Goal: Information Seeking & Learning: Learn about a topic

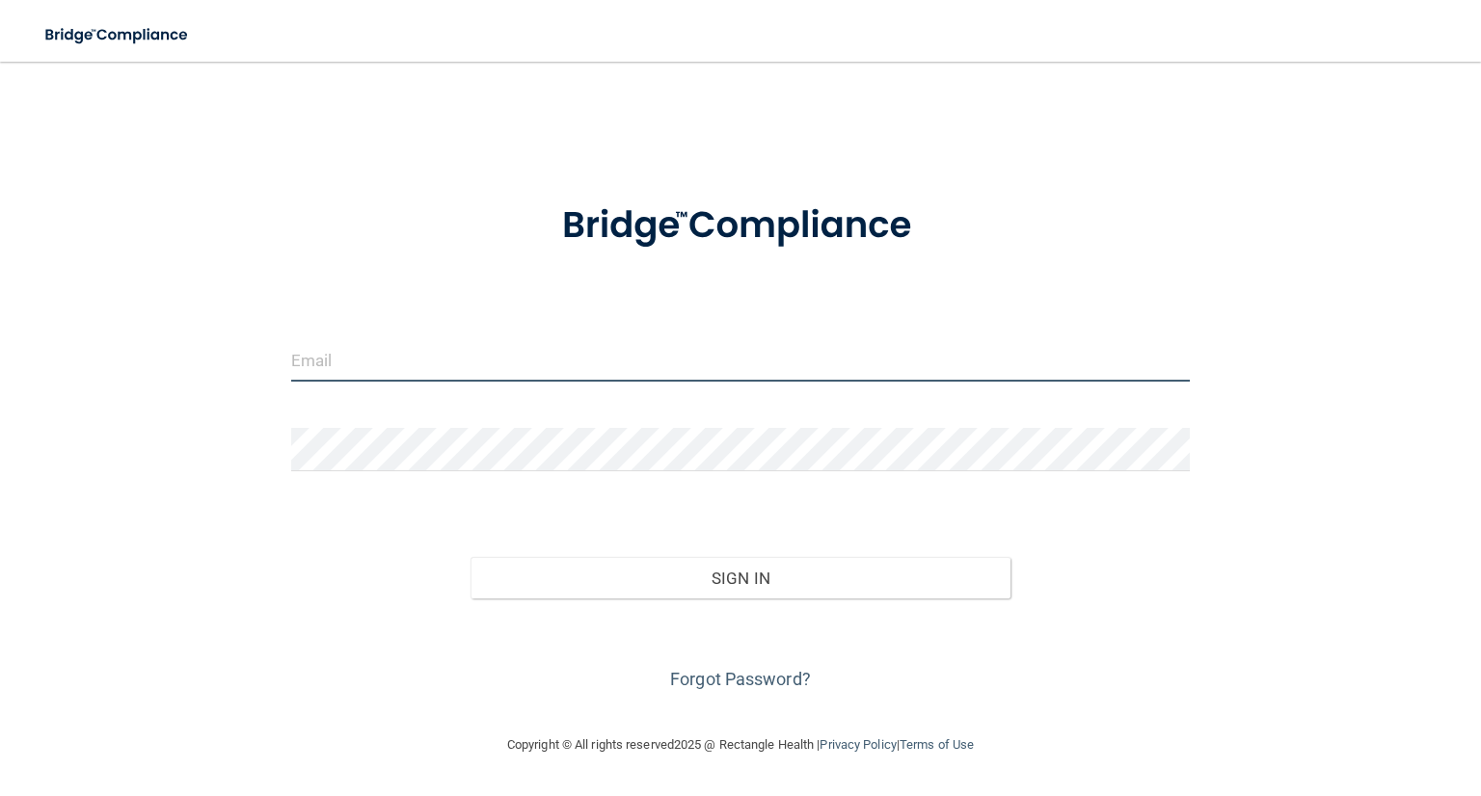
click at [453, 375] on input "email" at bounding box center [740, 359] width 898 height 43
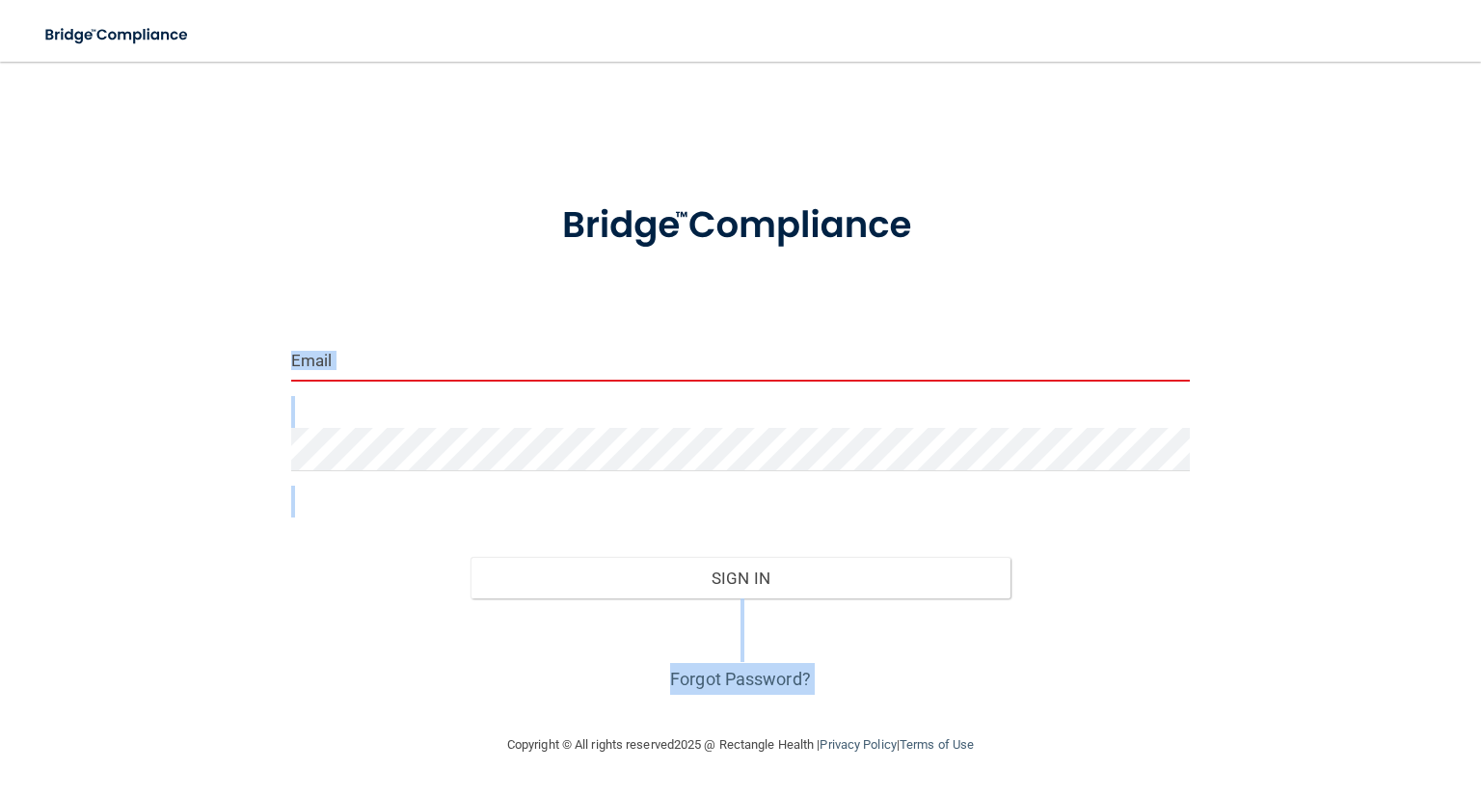
drag, startPoint x: 82, startPoint y: 741, endPoint x: 411, endPoint y: 360, distance: 503.7
click at [411, 360] on main "Invalid email/password. You don't have permission to access that page. Sign In …" at bounding box center [740, 429] width 1481 height 735
click at [411, 360] on input "email" at bounding box center [740, 359] width 898 height 43
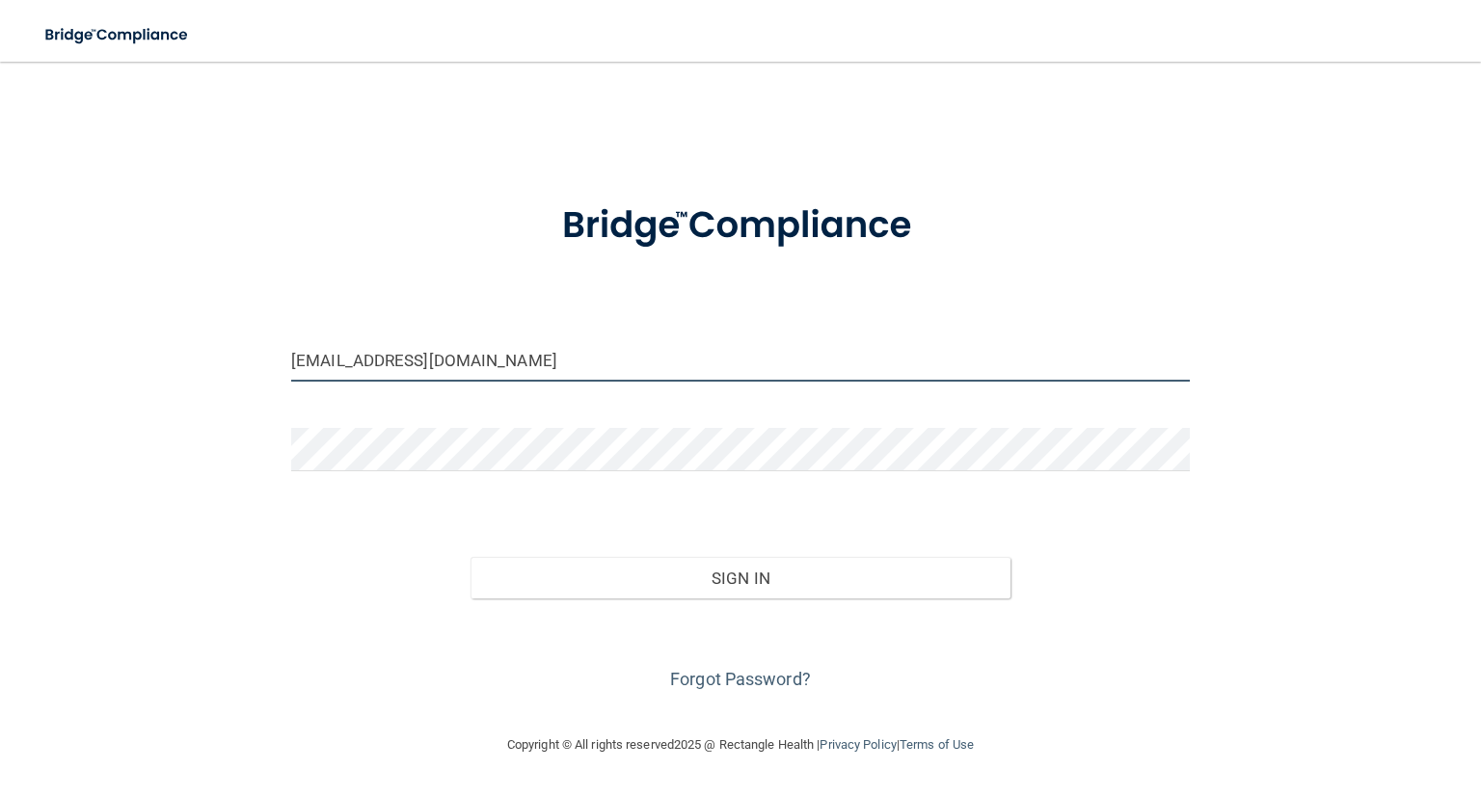
type input "[EMAIL_ADDRESS][DOMAIN_NAME]"
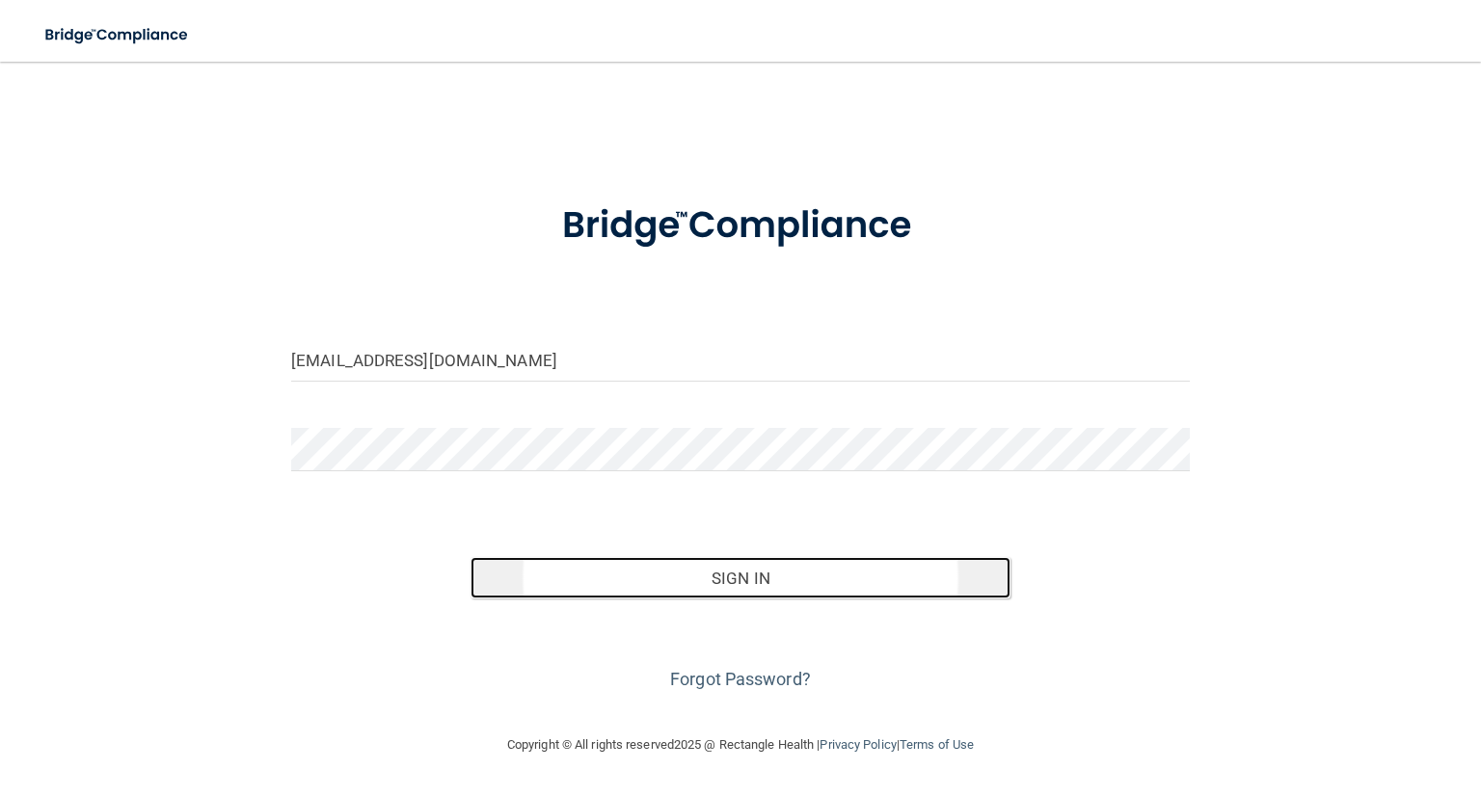
click at [800, 579] on button "Sign In" at bounding box center [739, 578] width 539 height 42
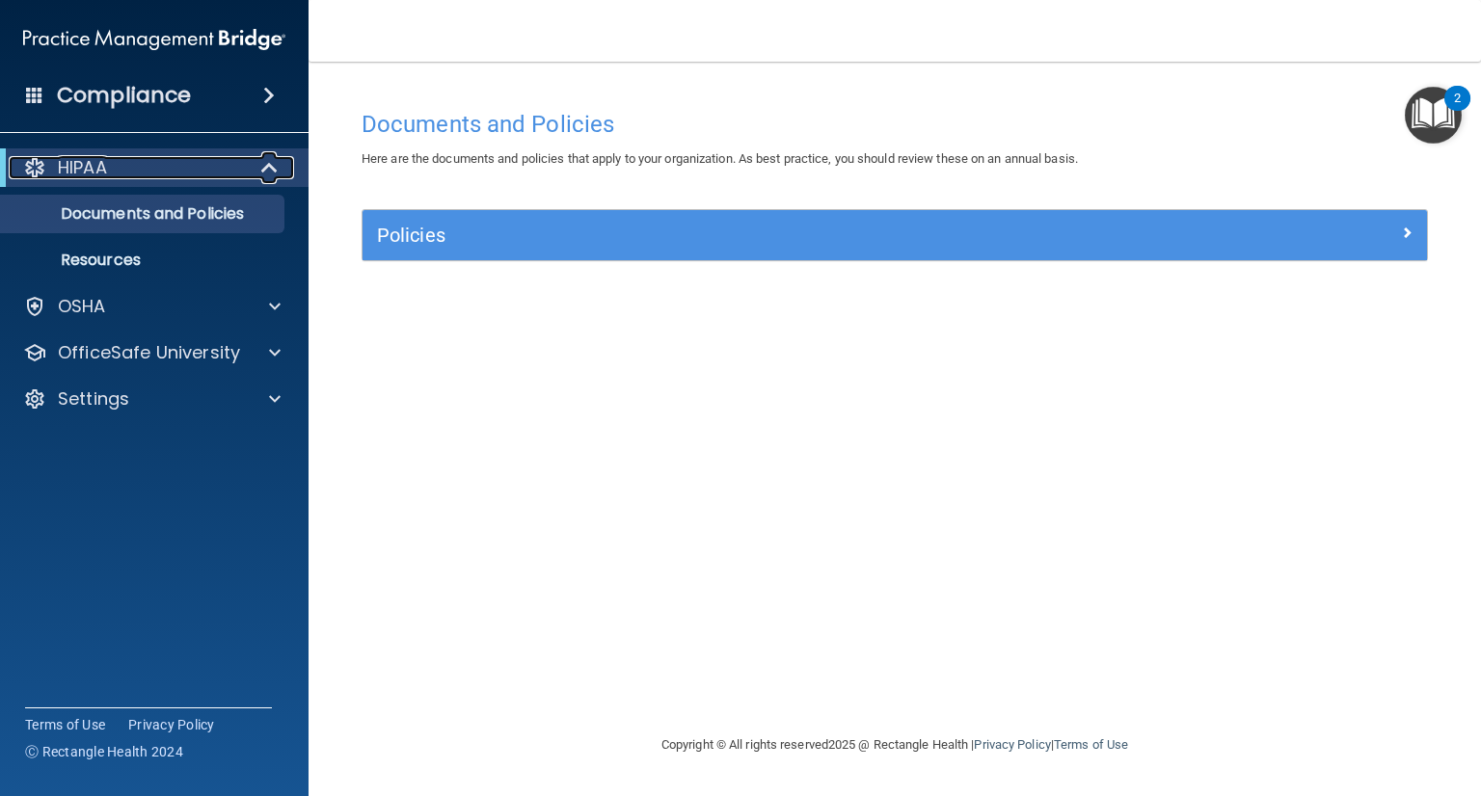
click at [160, 163] on div "HIPAA" at bounding box center [128, 167] width 238 height 23
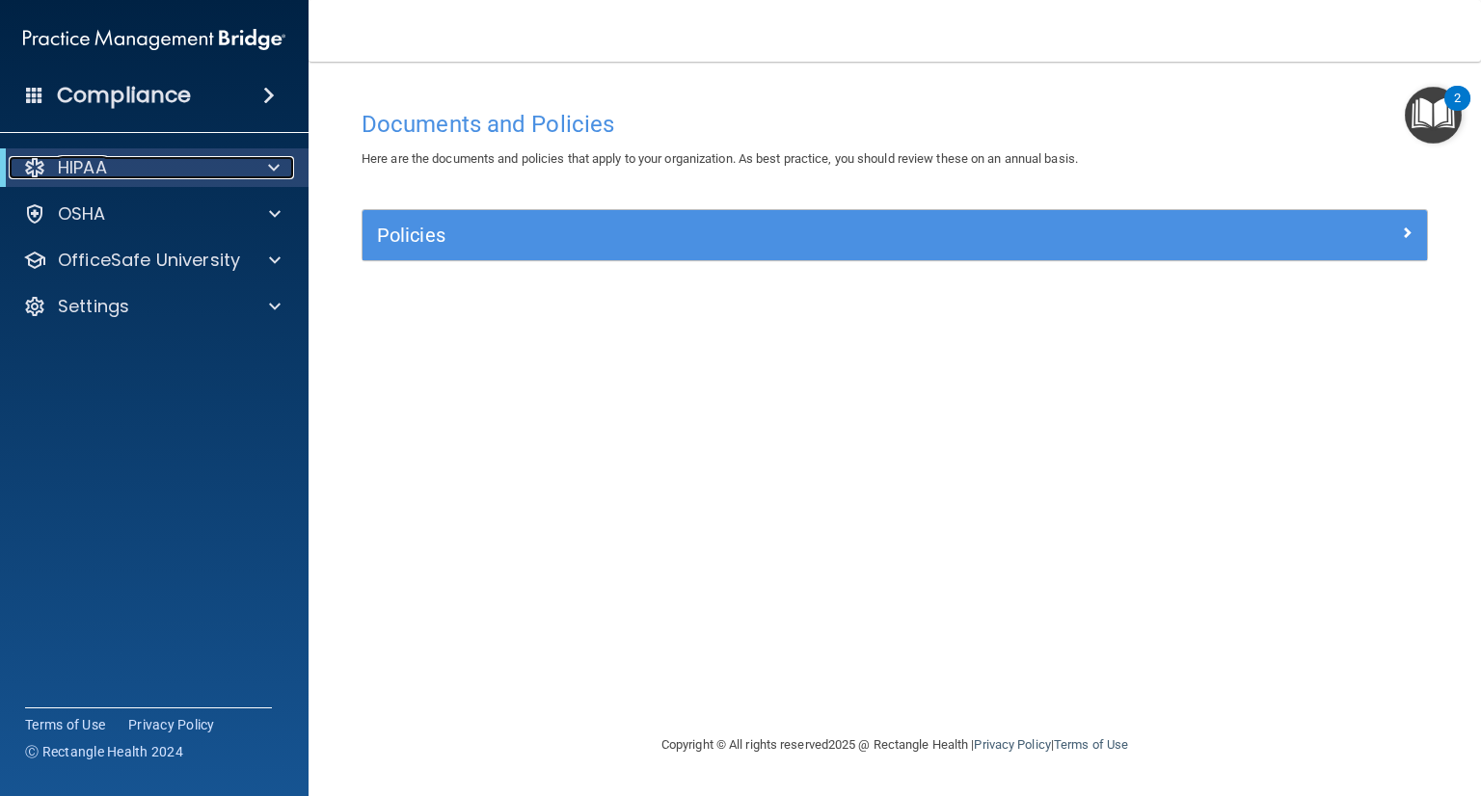
click at [74, 167] on p "HIPAA" at bounding box center [82, 167] width 49 height 23
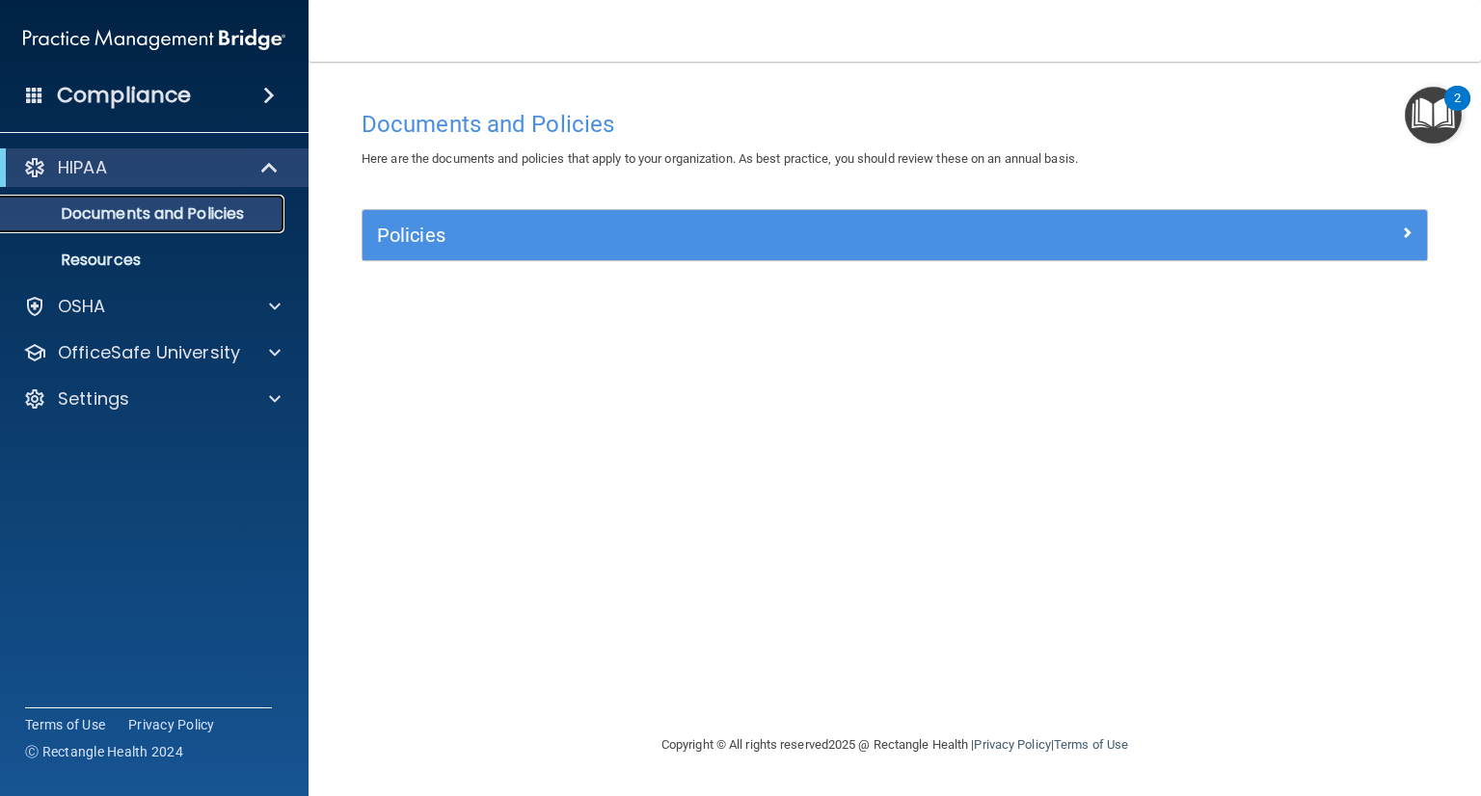
click at [130, 216] on p "Documents and Policies" at bounding box center [144, 213] width 263 height 19
click at [78, 163] on p "HIPAA" at bounding box center [82, 167] width 49 height 23
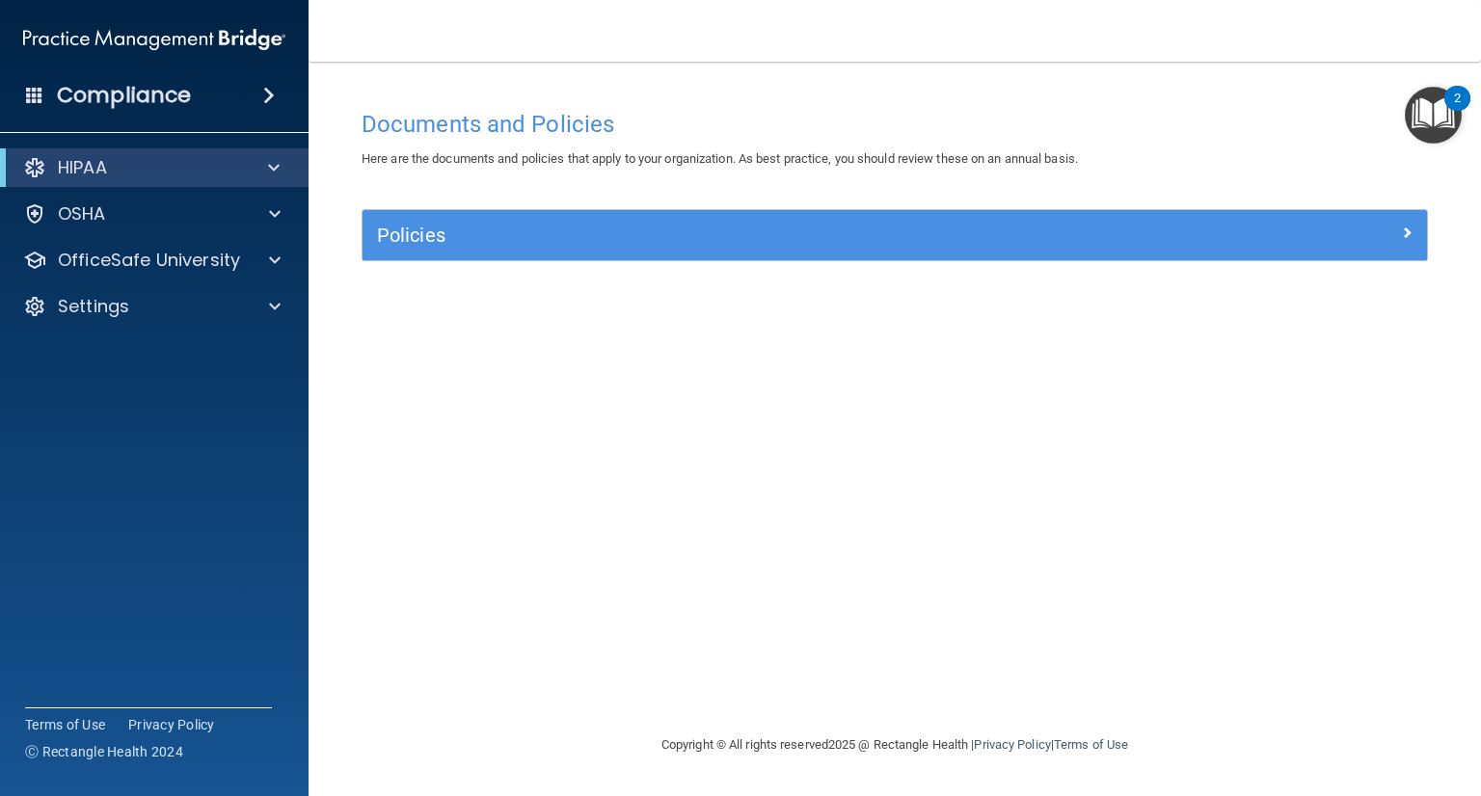
click at [263, 91] on span at bounding box center [269, 95] width 12 height 23
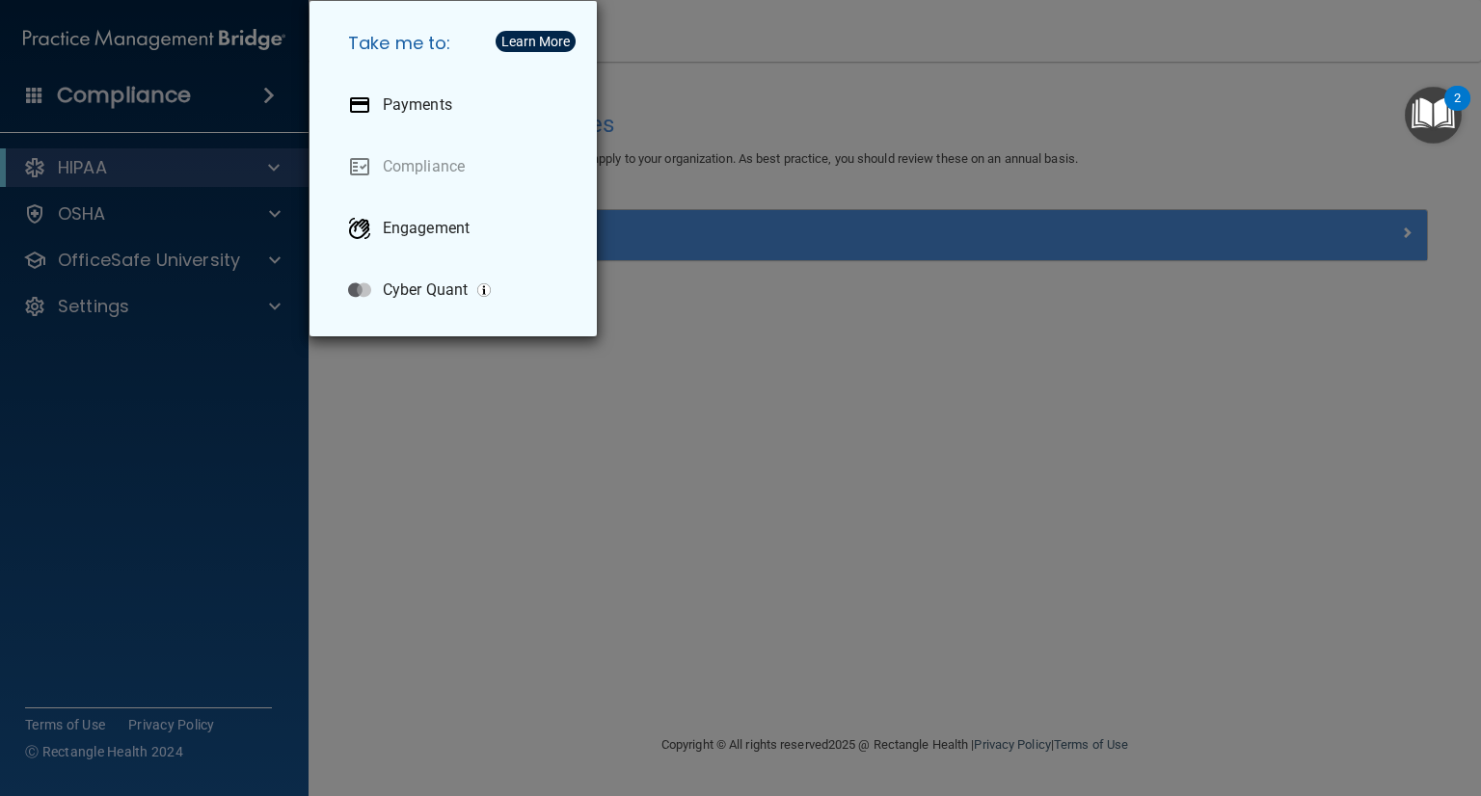
click at [488, 413] on div "Take me to: Payments Compliance Engagement Cyber Quant" at bounding box center [740, 398] width 1481 height 796
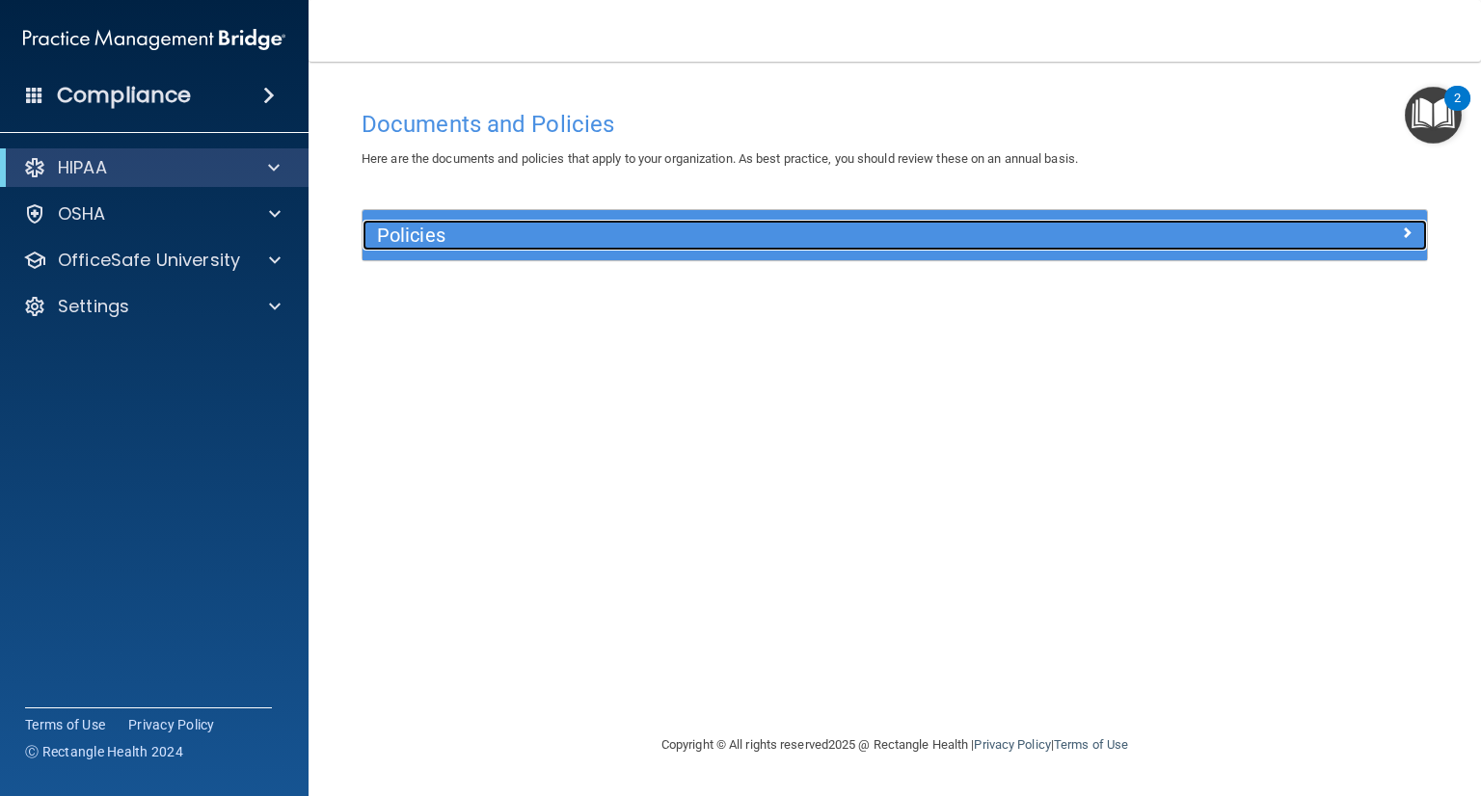
click at [400, 245] on h5 "Policies" at bounding box center [761, 235] width 769 height 21
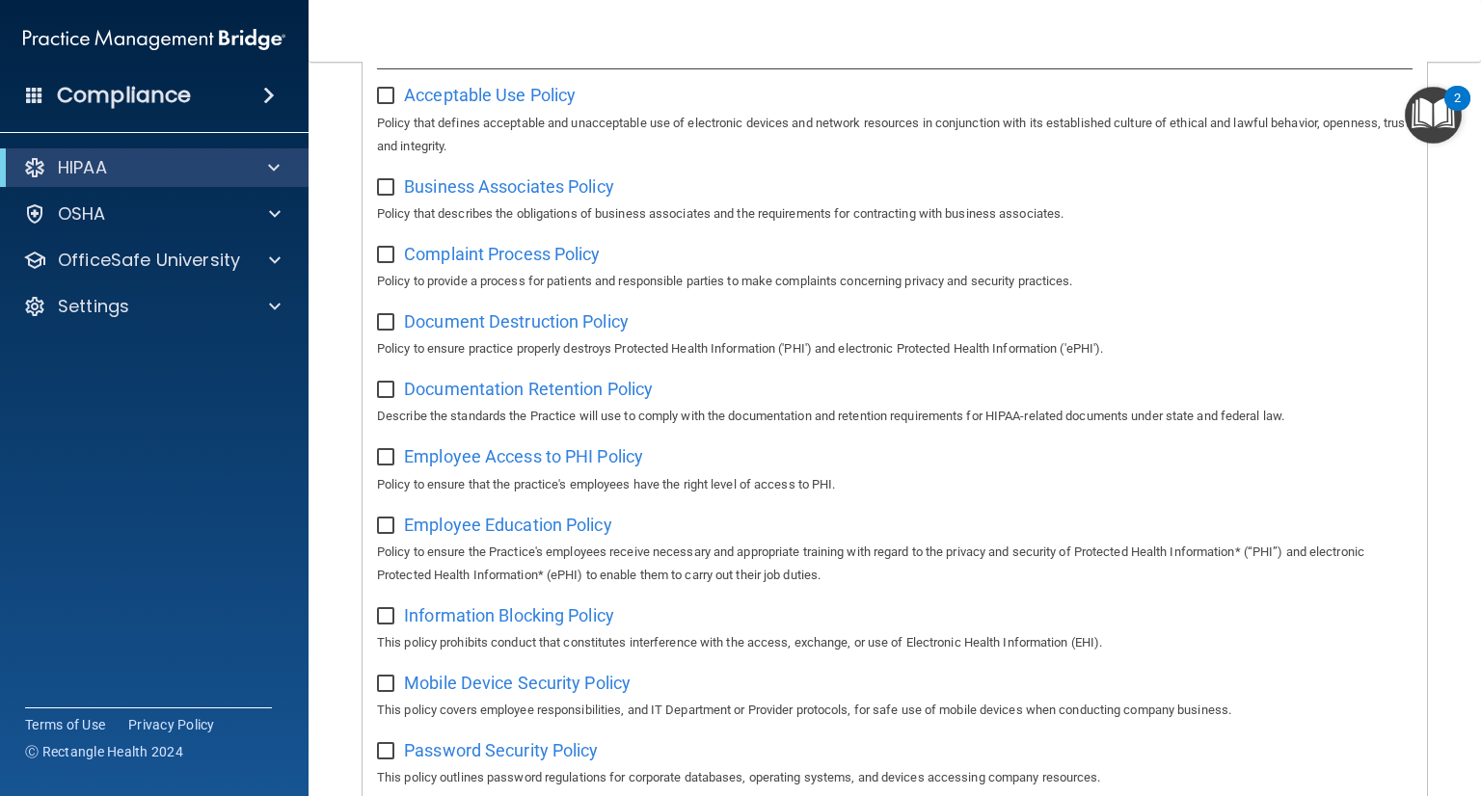
scroll to position [250, 0]
click at [263, 90] on span at bounding box center [269, 95] width 12 height 23
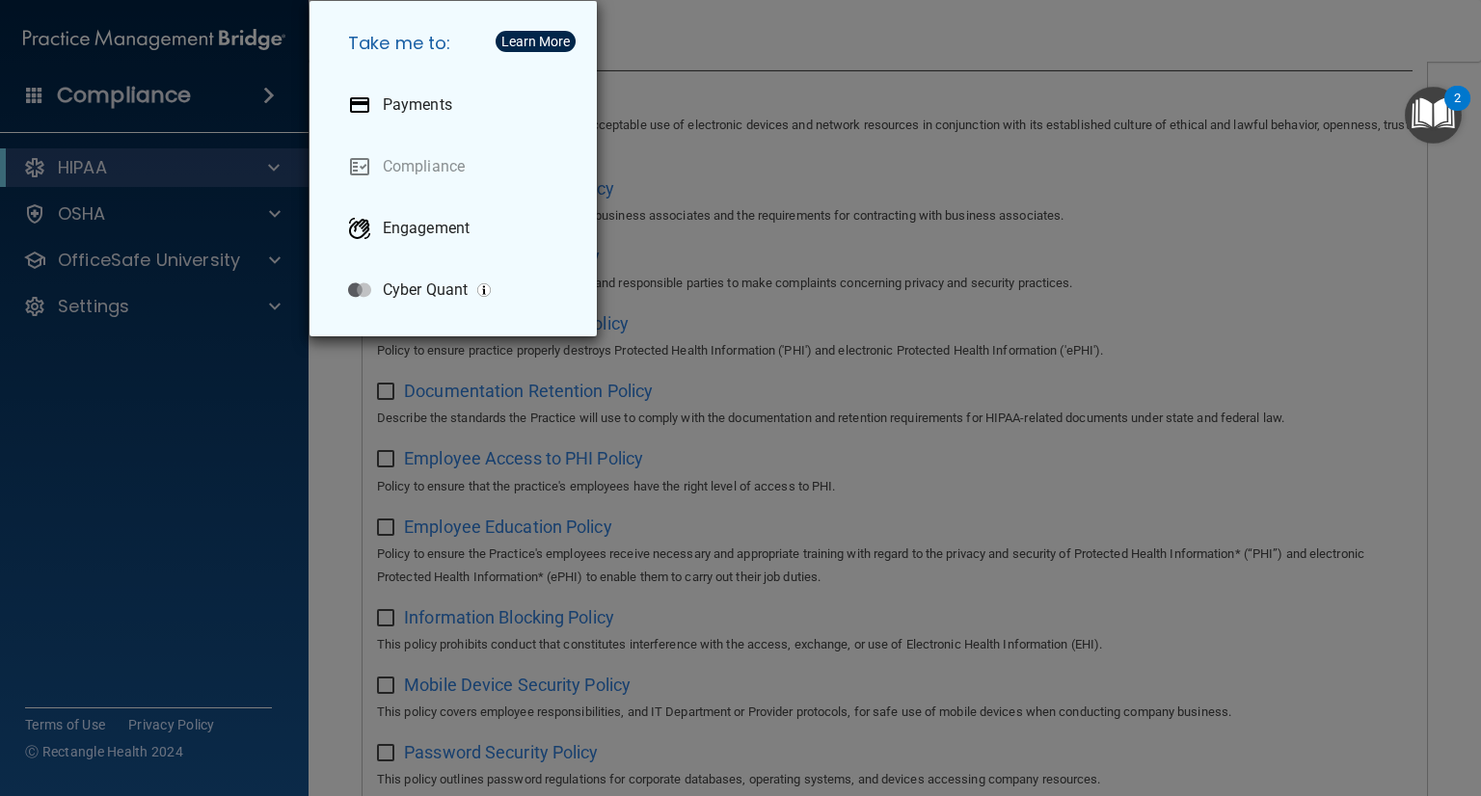
click at [202, 398] on div "Take me to: Payments Compliance Engagement Cyber Quant" at bounding box center [740, 398] width 1481 height 796
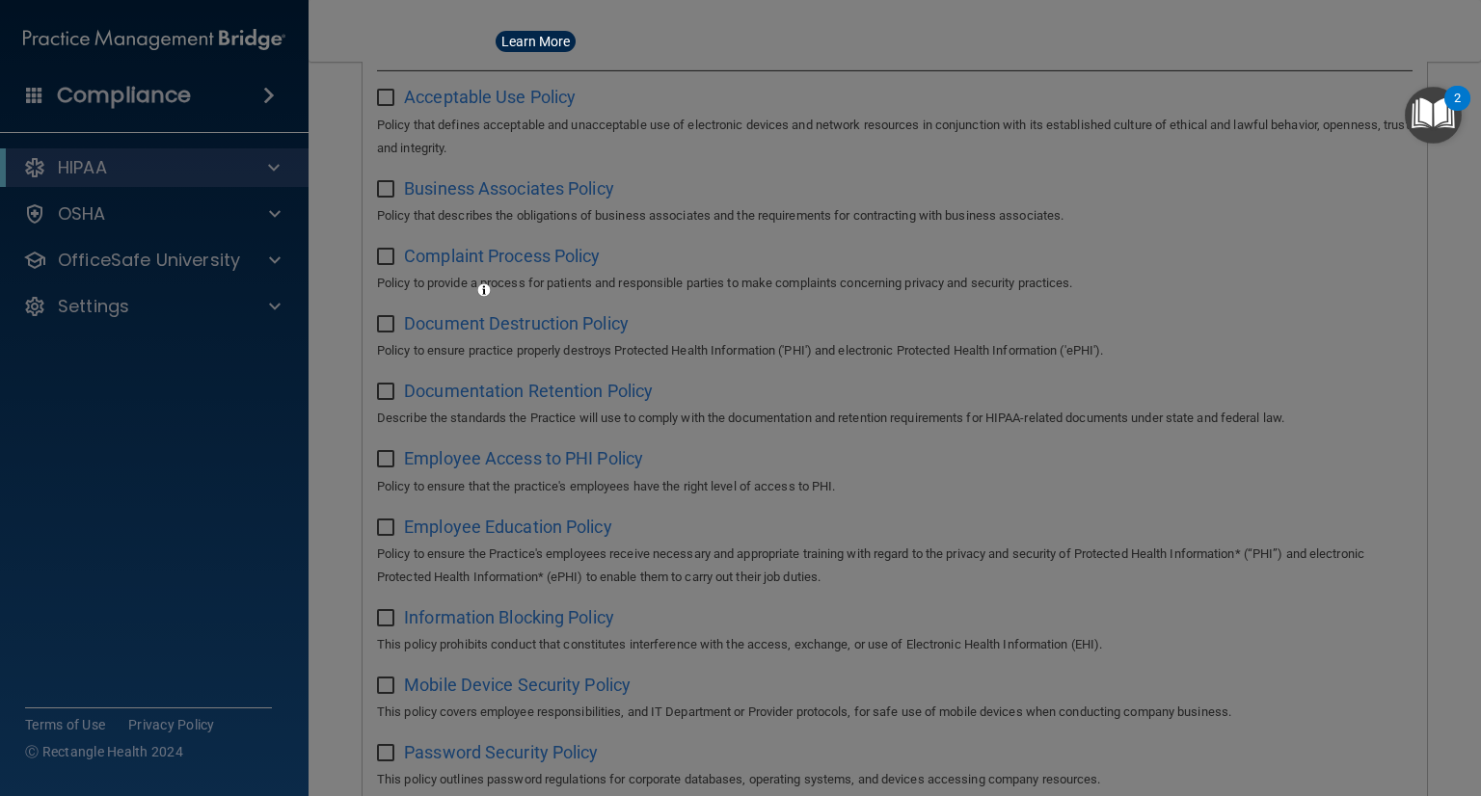
click at [202, 398] on div "Take me to: Payments Compliance Engagement Cyber Quant" at bounding box center [740, 398] width 1481 height 796
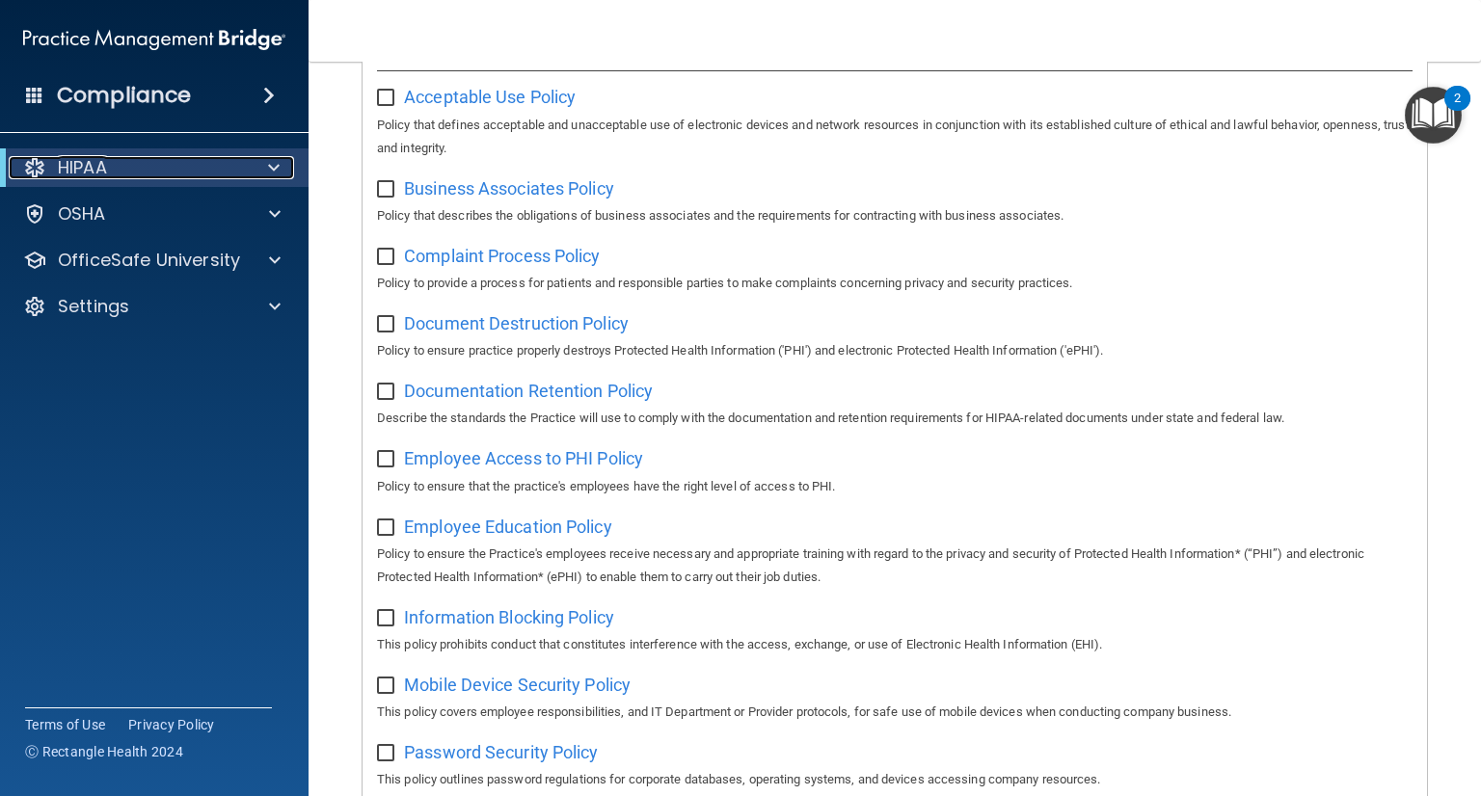
click at [233, 161] on div "HIPAA" at bounding box center [128, 167] width 238 height 23
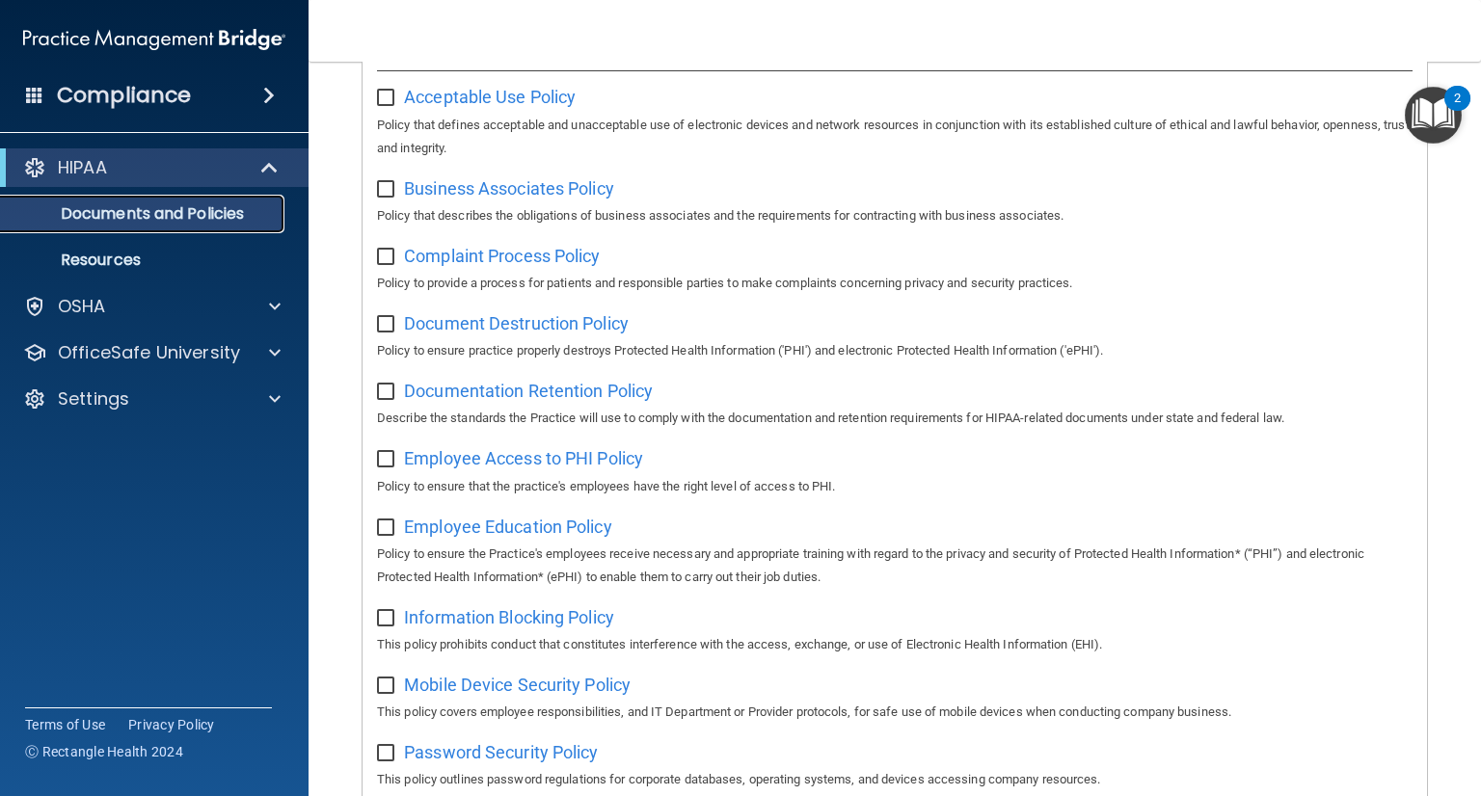
click at [195, 209] on p "Documents and Policies" at bounding box center [144, 213] width 263 height 19
click at [116, 162] on div "HIPAA" at bounding box center [128, 167] width 238 height 23
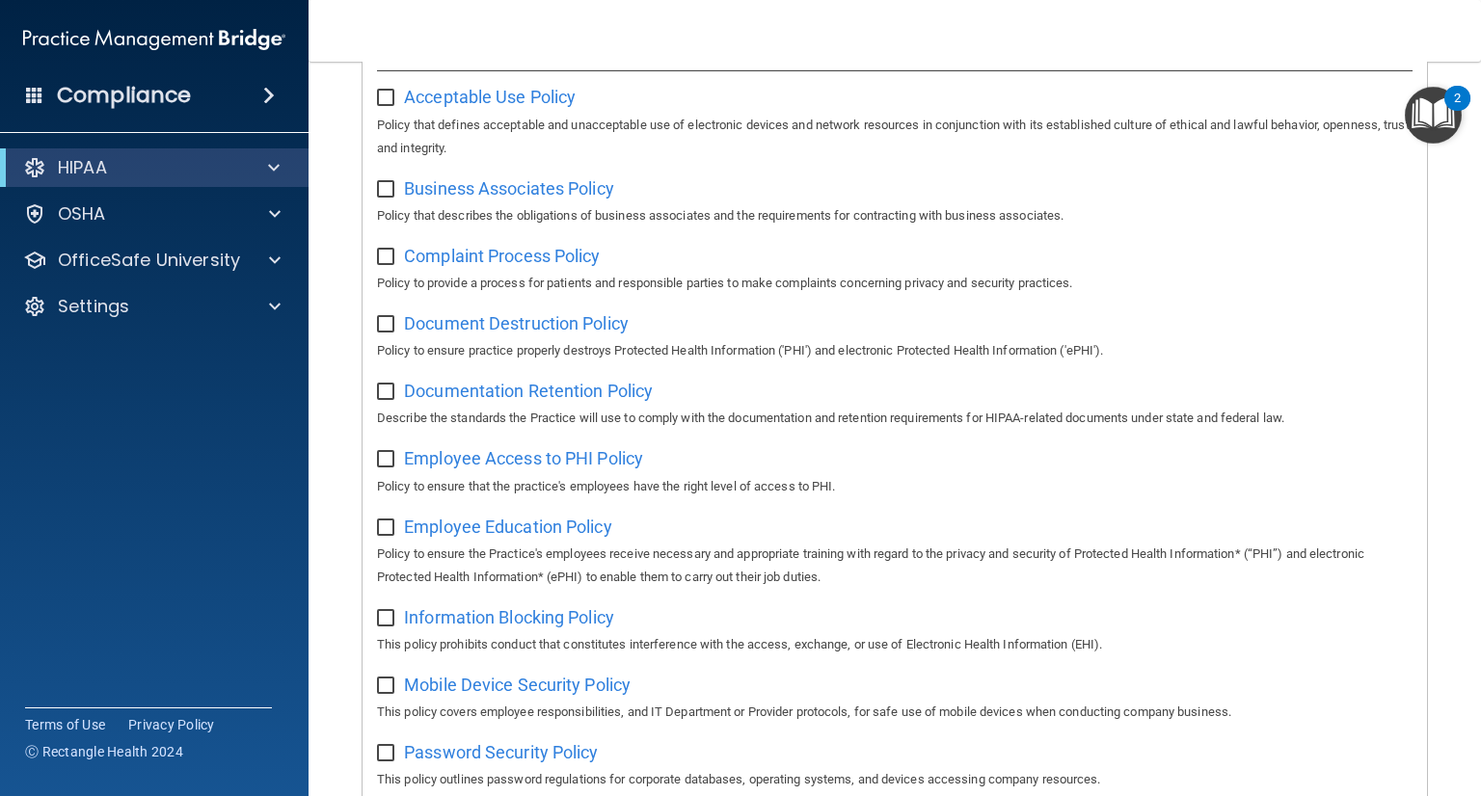
click at [163, 94] on h4 "Compliance" at bounding box center [124, 95] width 134 height 27
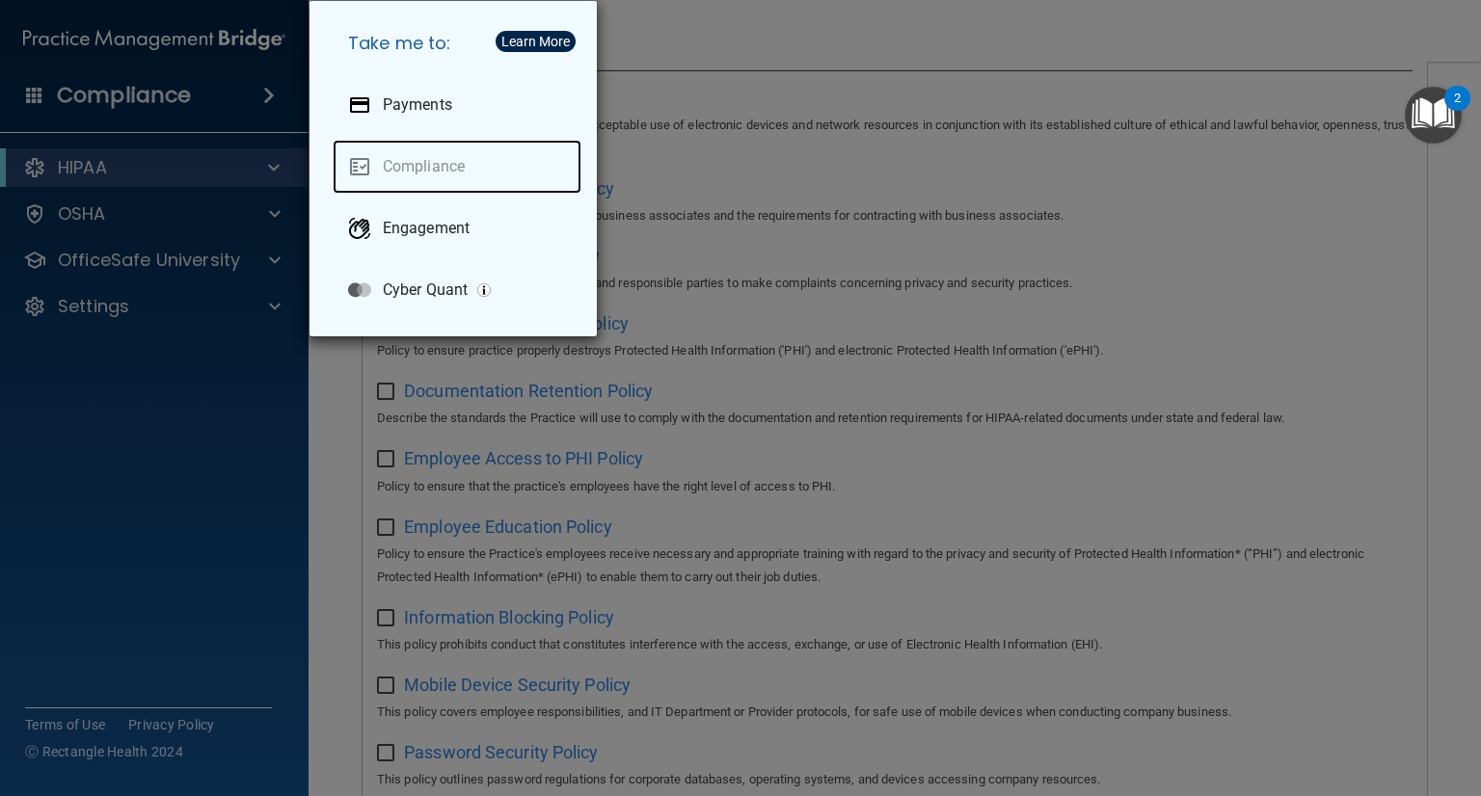
click at [406, 167] on link "Compliance" at bounding box center [457, 167] width 249 height 54
click at [272, 350] on div "Take me to: Payments Compliance Engagement Cyber Quant" at bounding box center [740, 398] width 1481 height 796
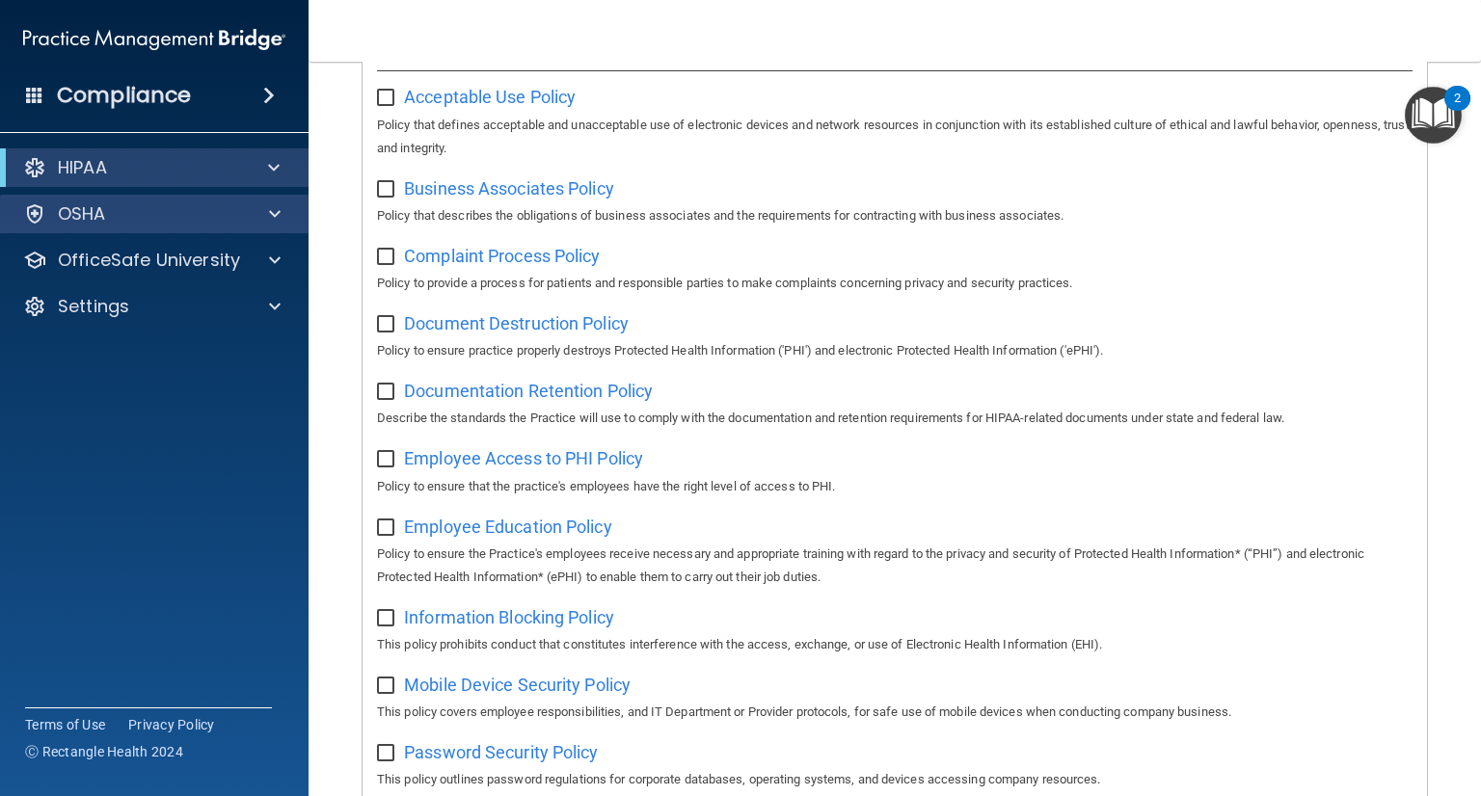
click at [182, 226] on div "OSHA" at bounding box center [154, 214] width 309 height 39
click at [88, 211] on p "OSHA" at bounding box center [82, 213] width 48 height 23
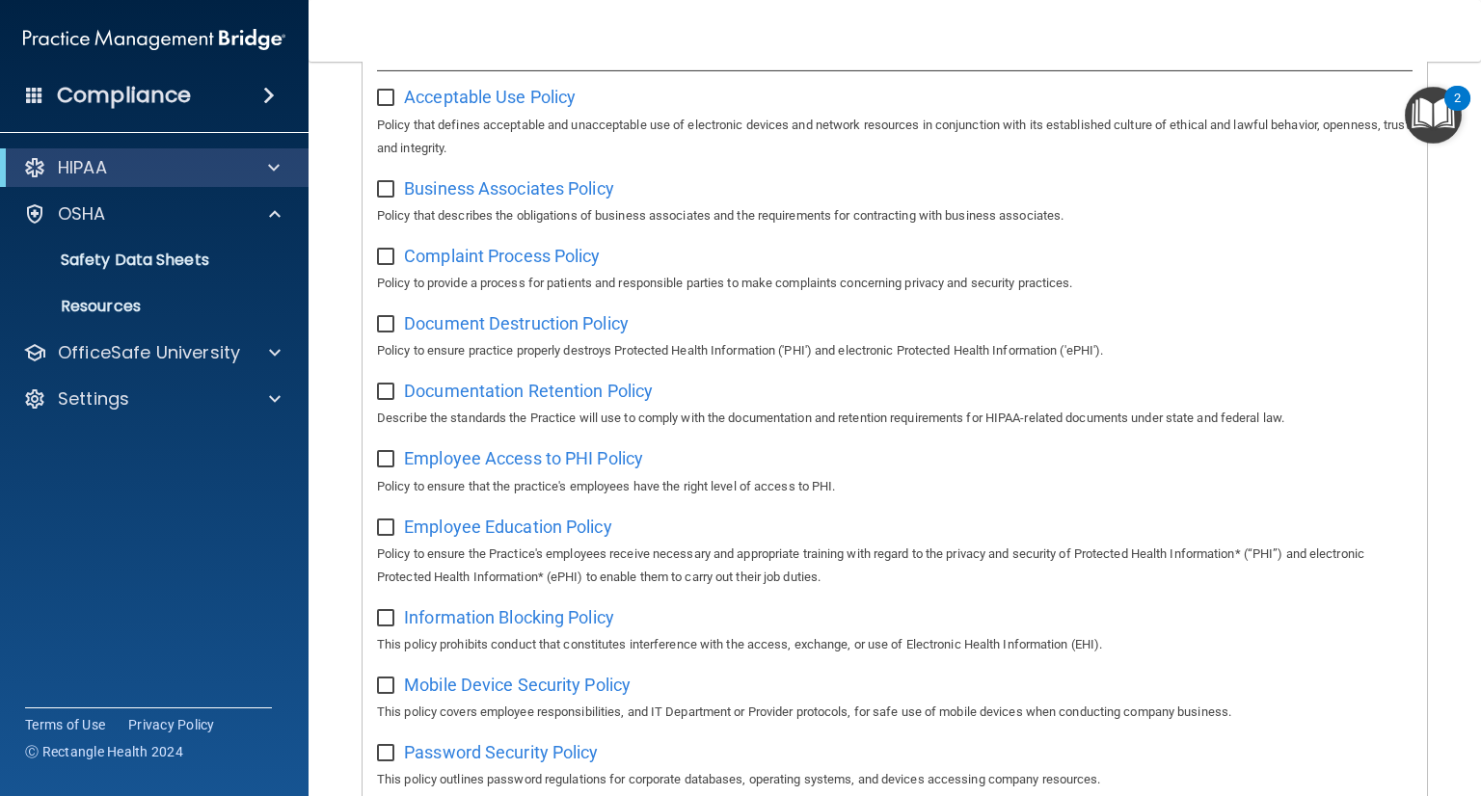
click at [192, 86] on div "Compliance" at bounding box center [154, 95] width 308 height 42
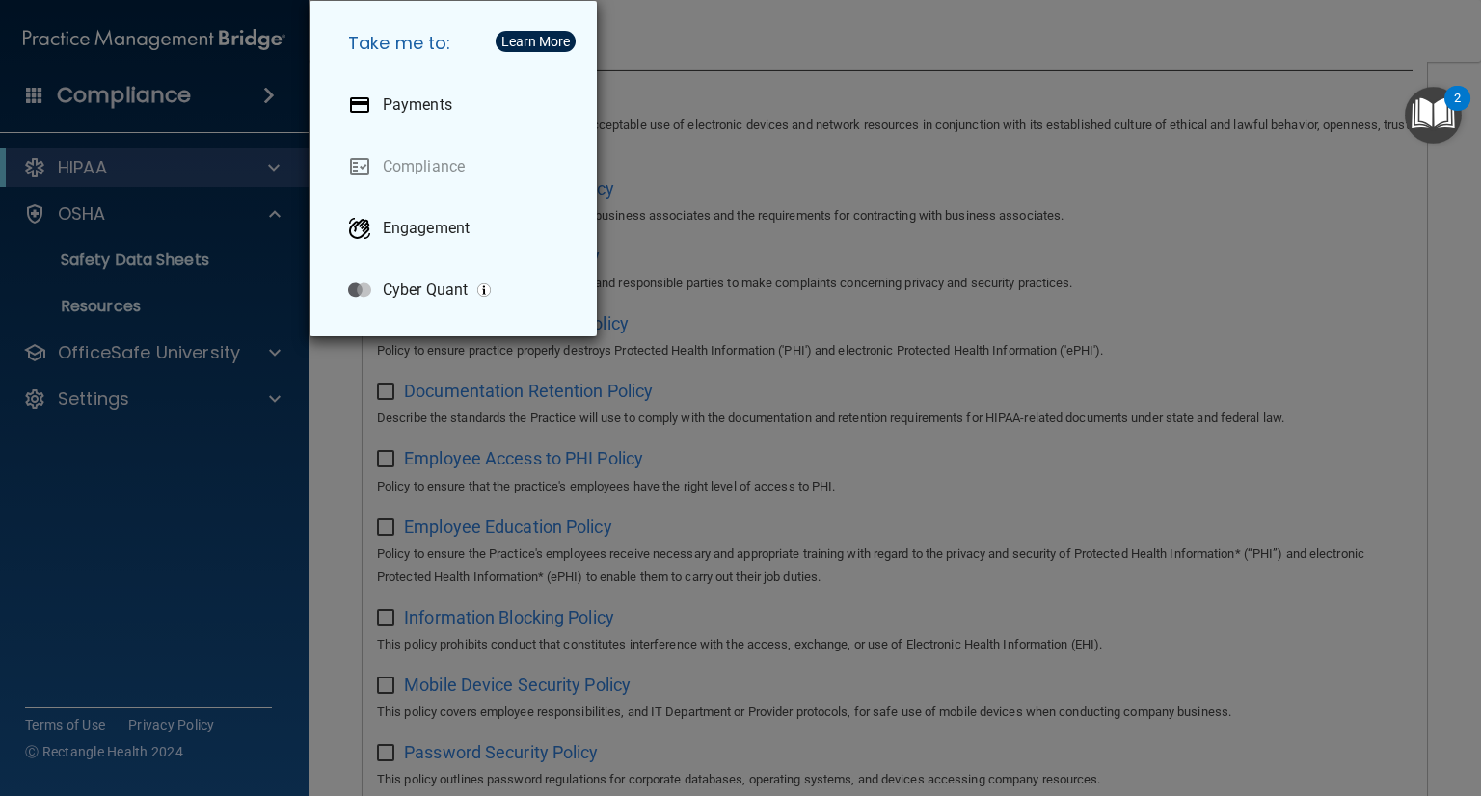
click at [212, 98] on div "Take me to: Payments Compliance Engagement Cyber Quant" at bounding box center [740, 398] width 1481 height 796
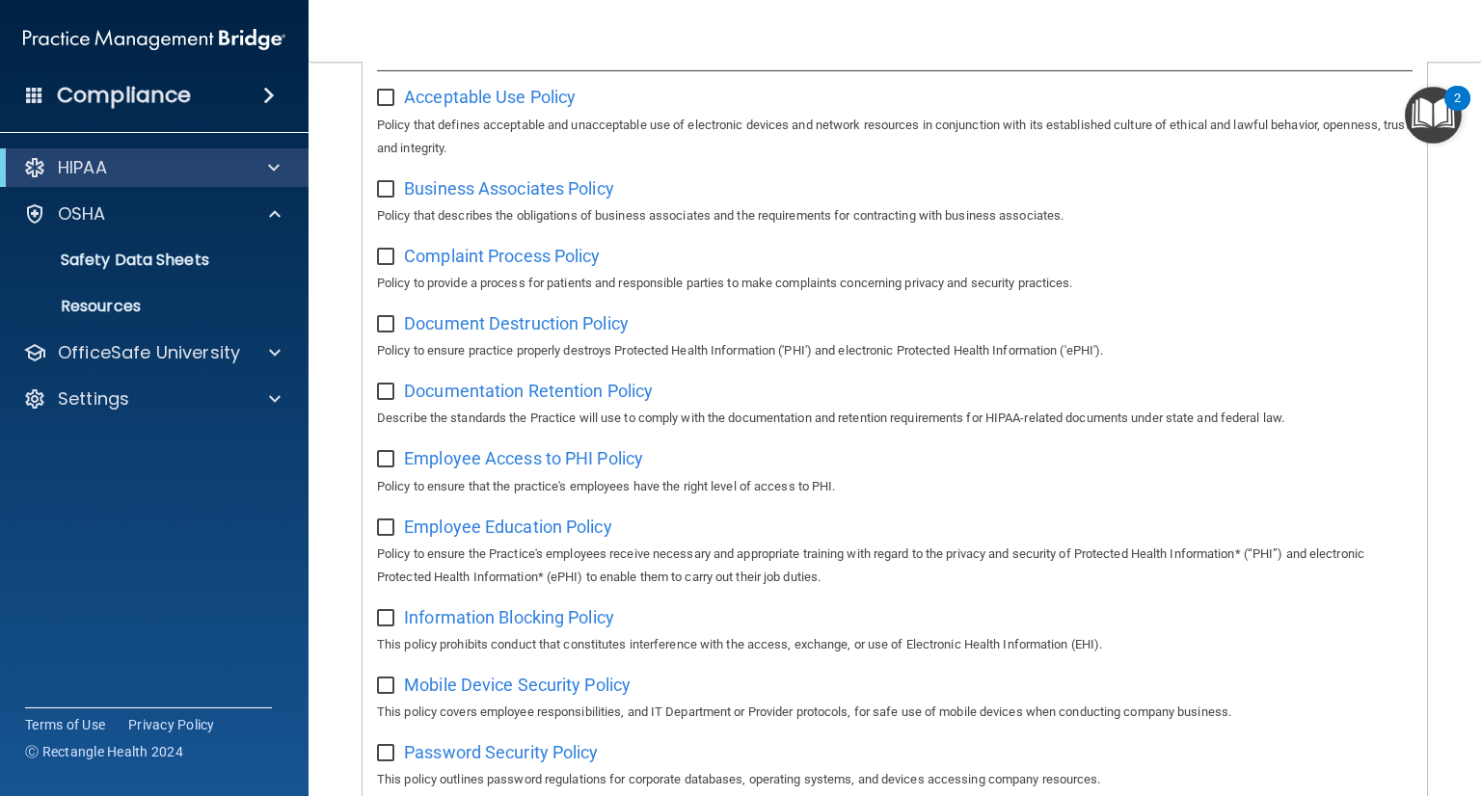
click at [266, 90] on span at bounding box center [269, 95] width 12 height 23
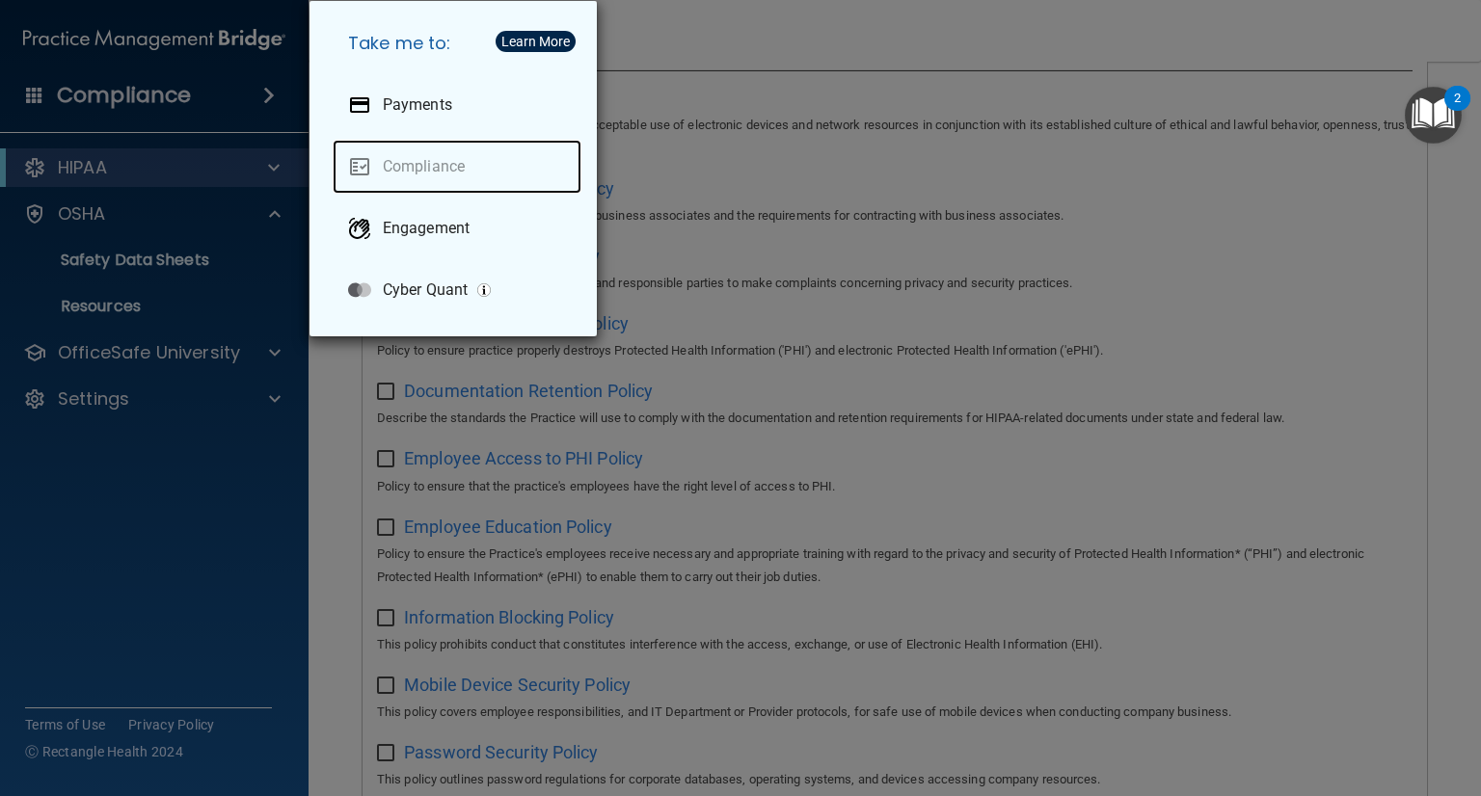
click at [405, 167] on link "Compliance" at bounding box center [457, 167] width 249 height 54
click at [297, 475] on div "Take me to: Payments Compliance Engagement Cyber Quant" at bounding box center [740, 398] width 1481 height 796
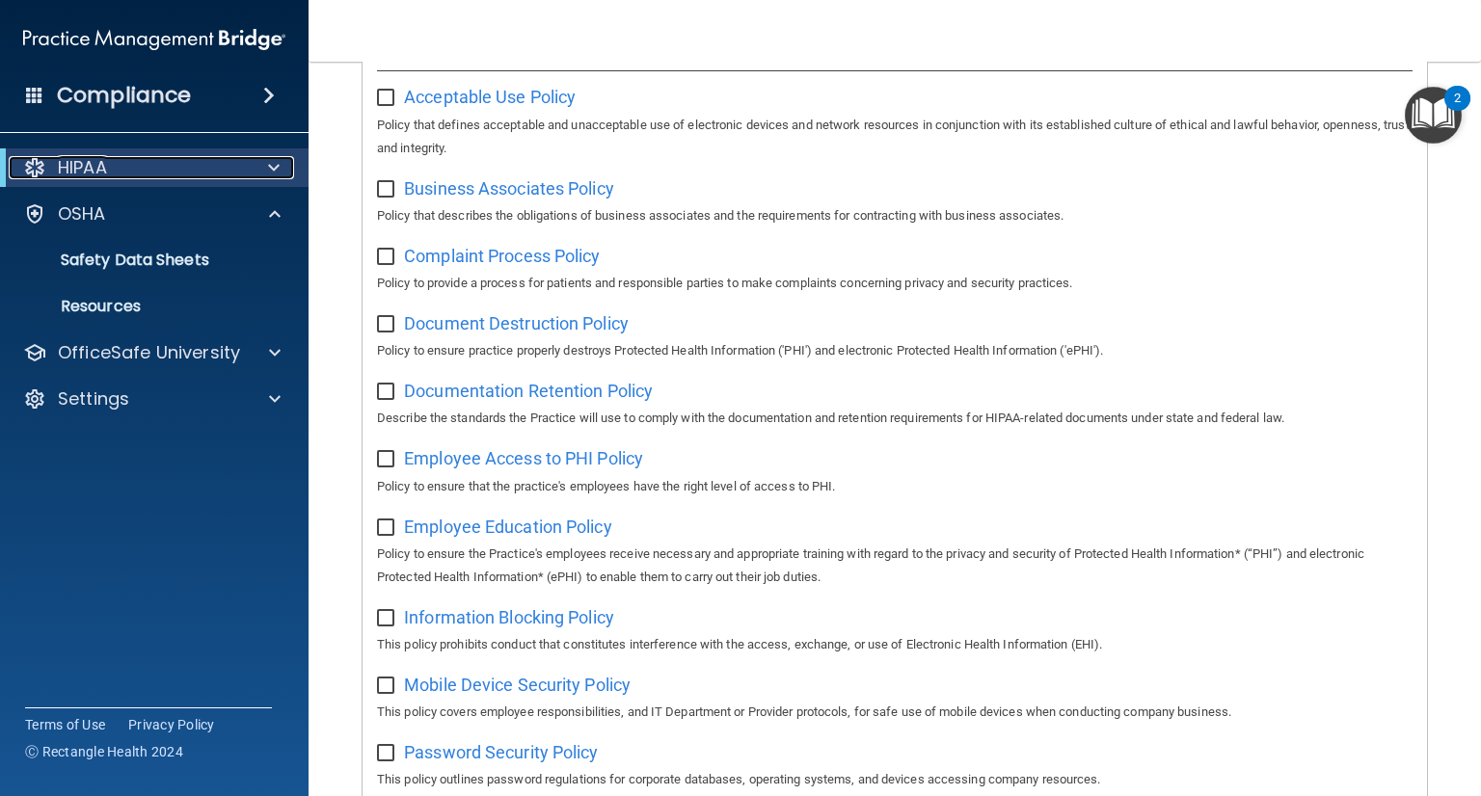
click at [42, 165] on div at bounding box center [34, 167] width 23 height 23
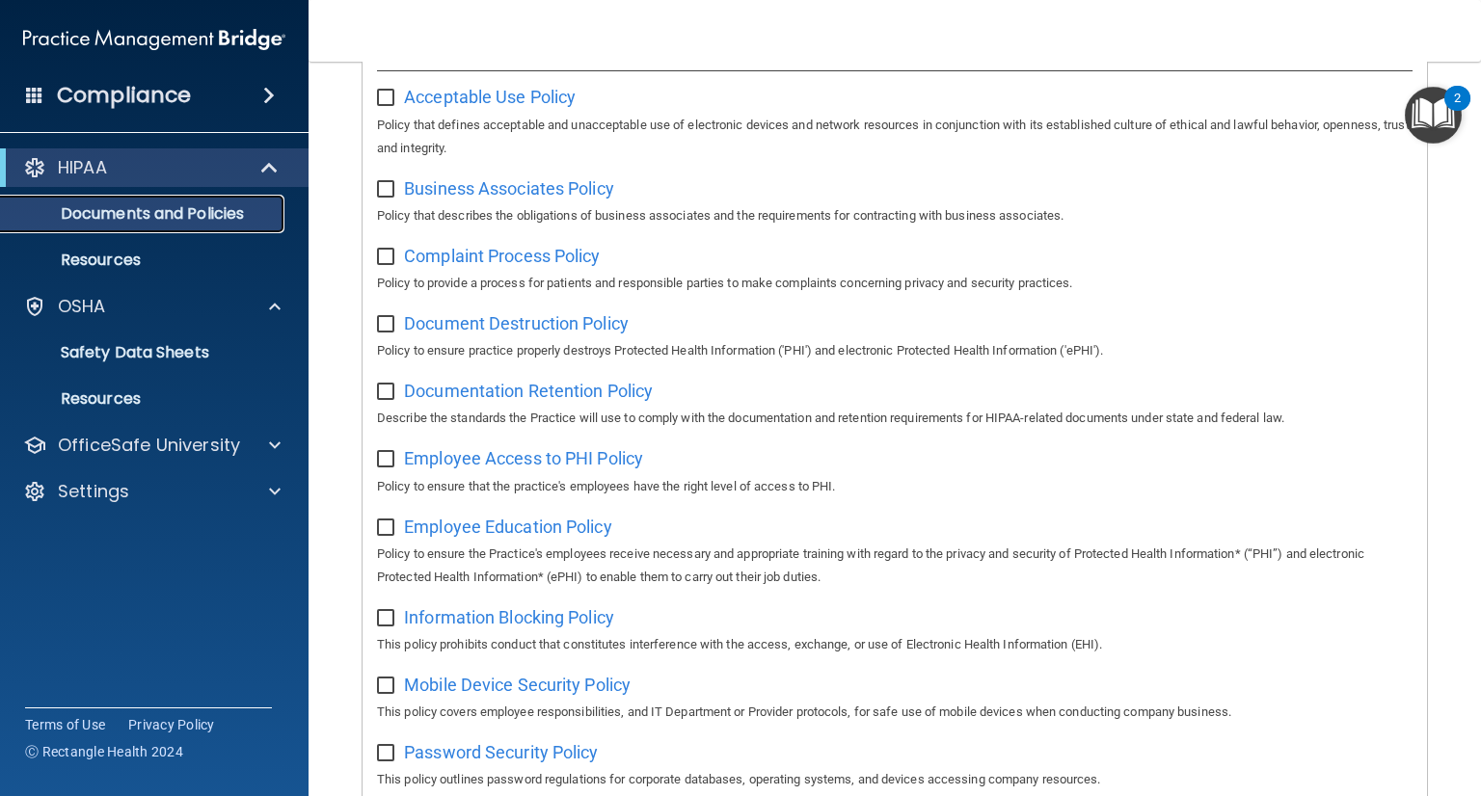
click at [147, 213] on p "Documents and Policies" at bounding box center [144, 213] width 263 height 19
click at [224, 204] on p "Documents and Policies" at bounding box center [144, 213] width 263 height 19
click at [120, 268] on p "Resources" at bounding box center [144, 260] width 263 height 19
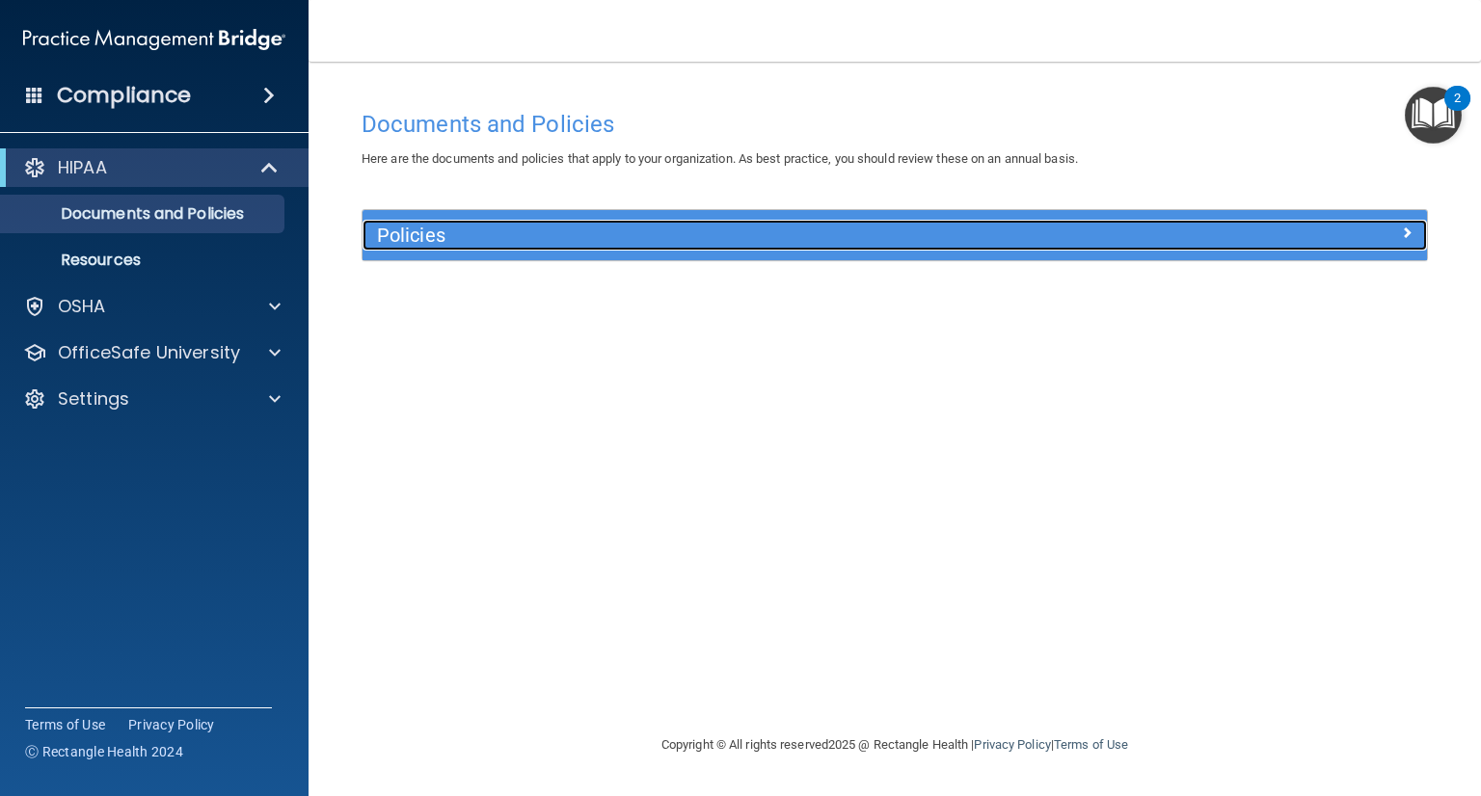
click at [1415, 232] on div at bounding box center [1294, 231] width 266 height 23
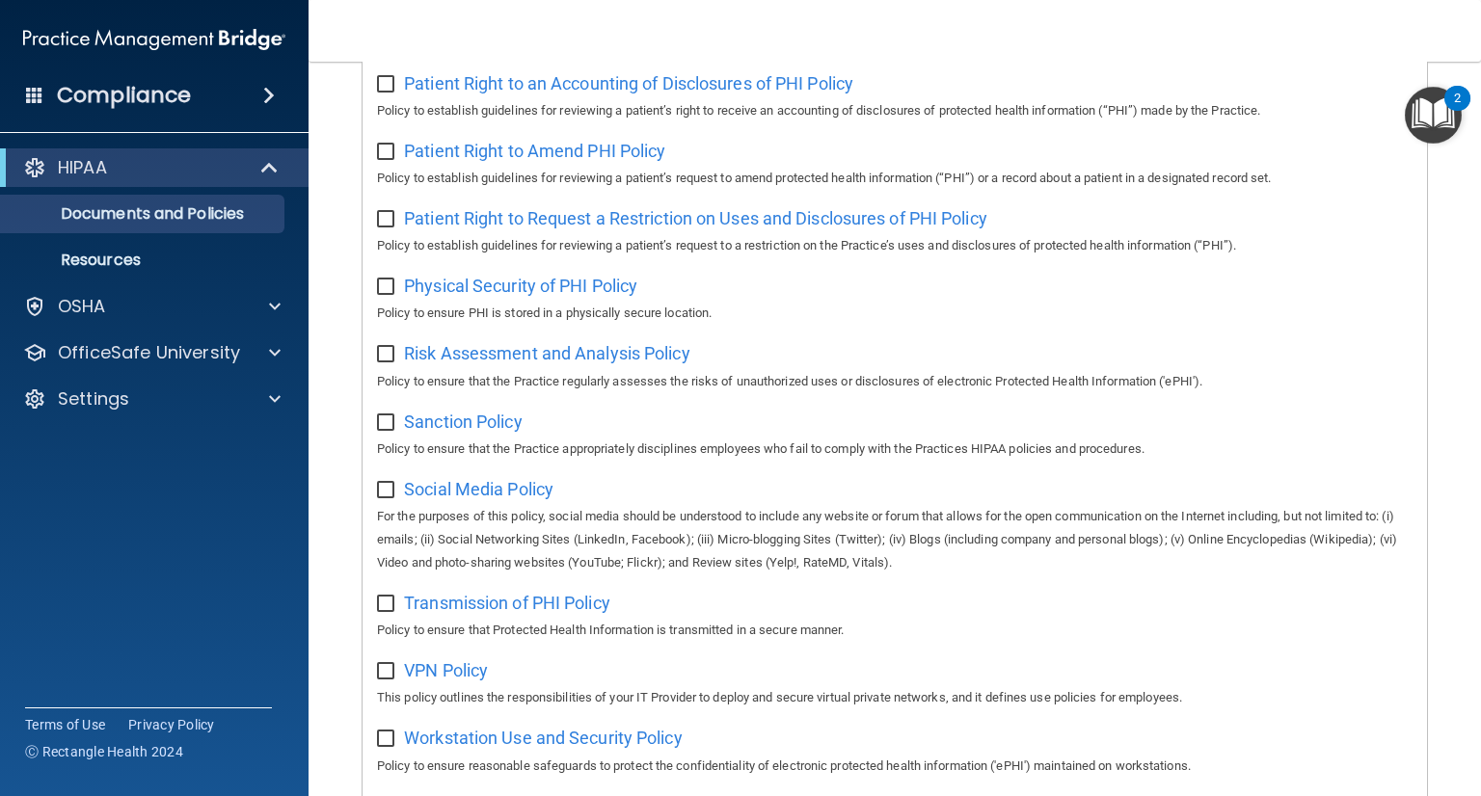
scroll to position [1080, 0]
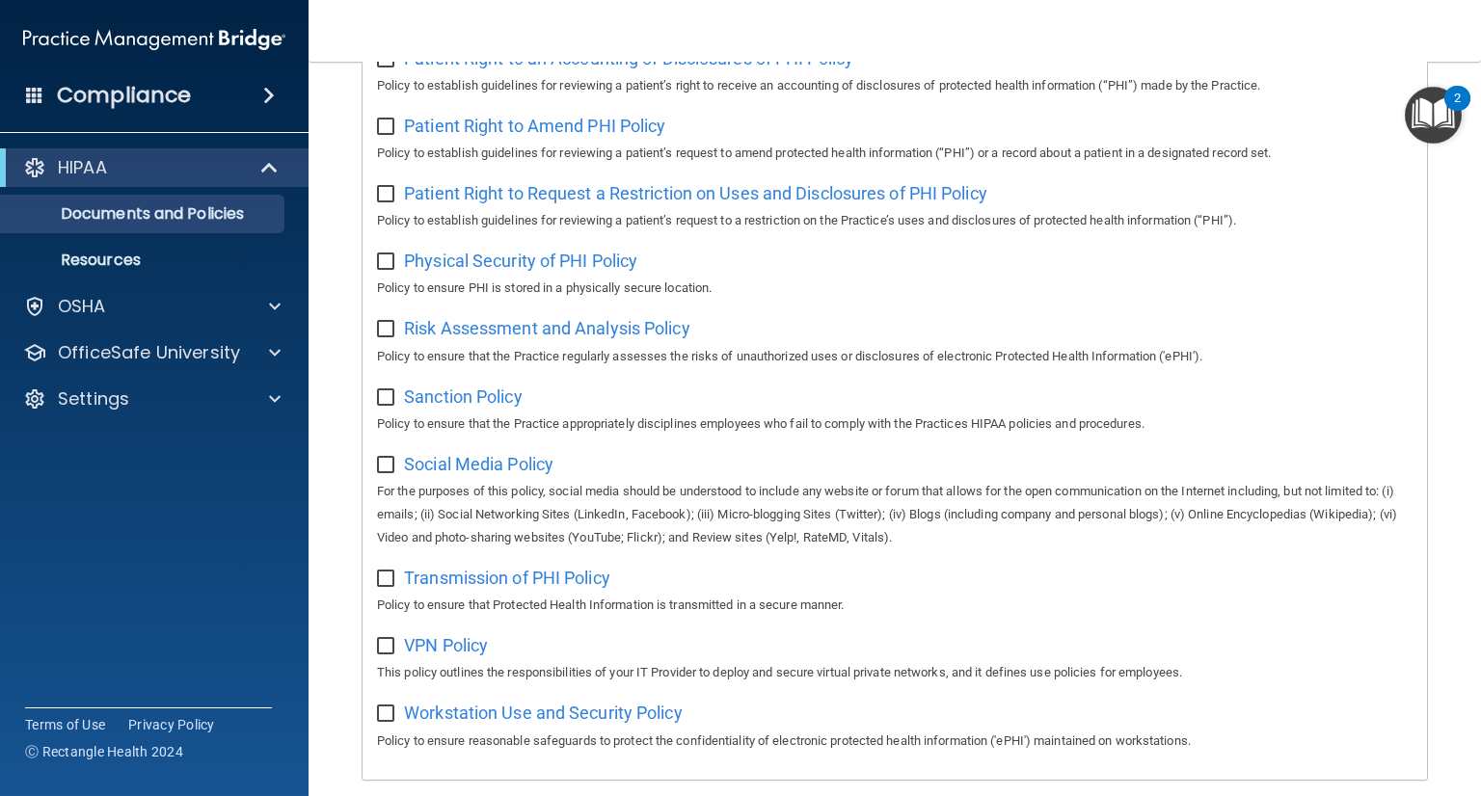
click at [263, 97] on span at bounding box center [269, 95] width 12 height 23
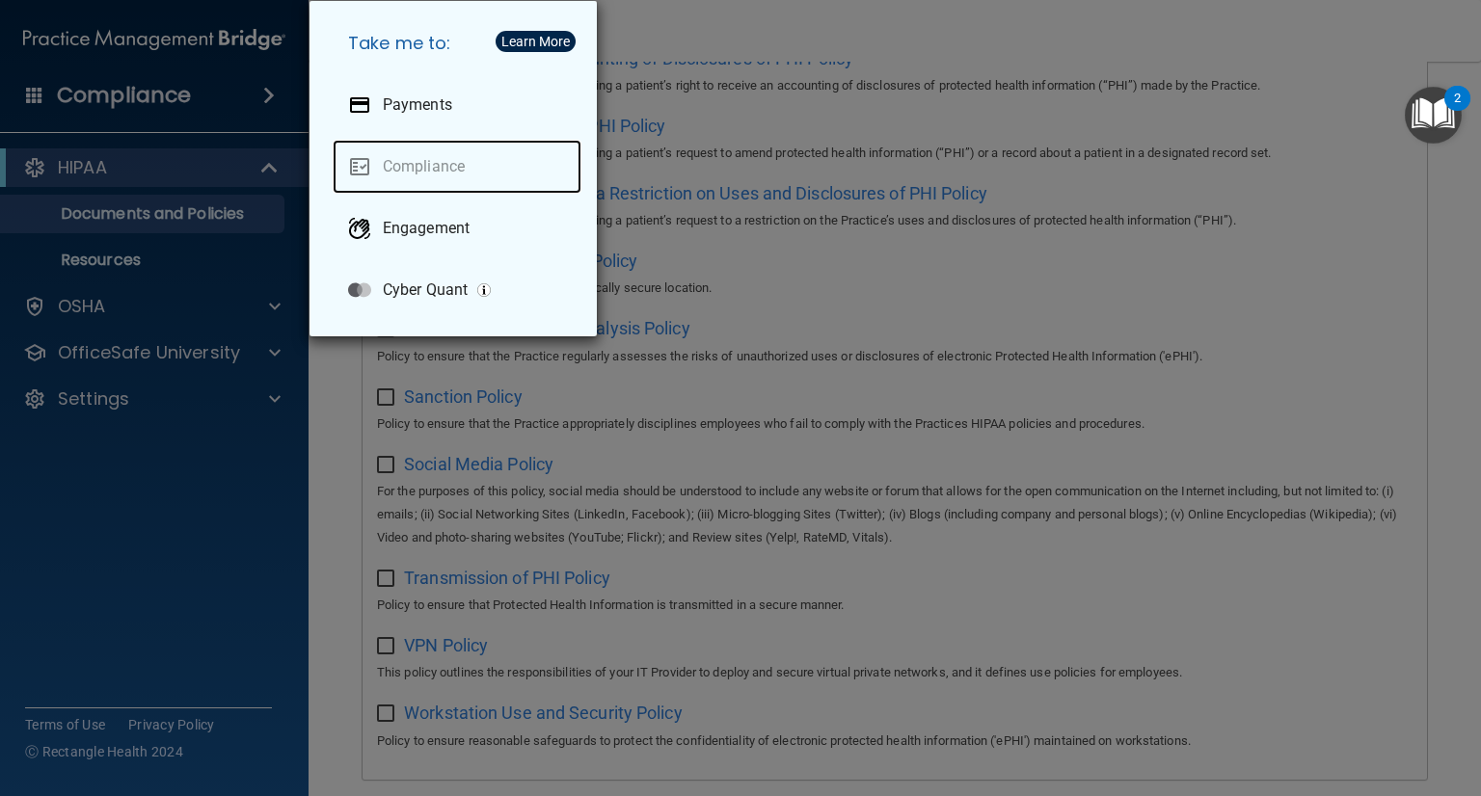
click at [378, 163] on link "Compliance" at bounding box center [457, 167] width 249 height 54
click at [158, 498] on div "Take me to: Payments Compliance Engagement Cyber Quant" at bounding box center [740, 398] width 1481 height 796
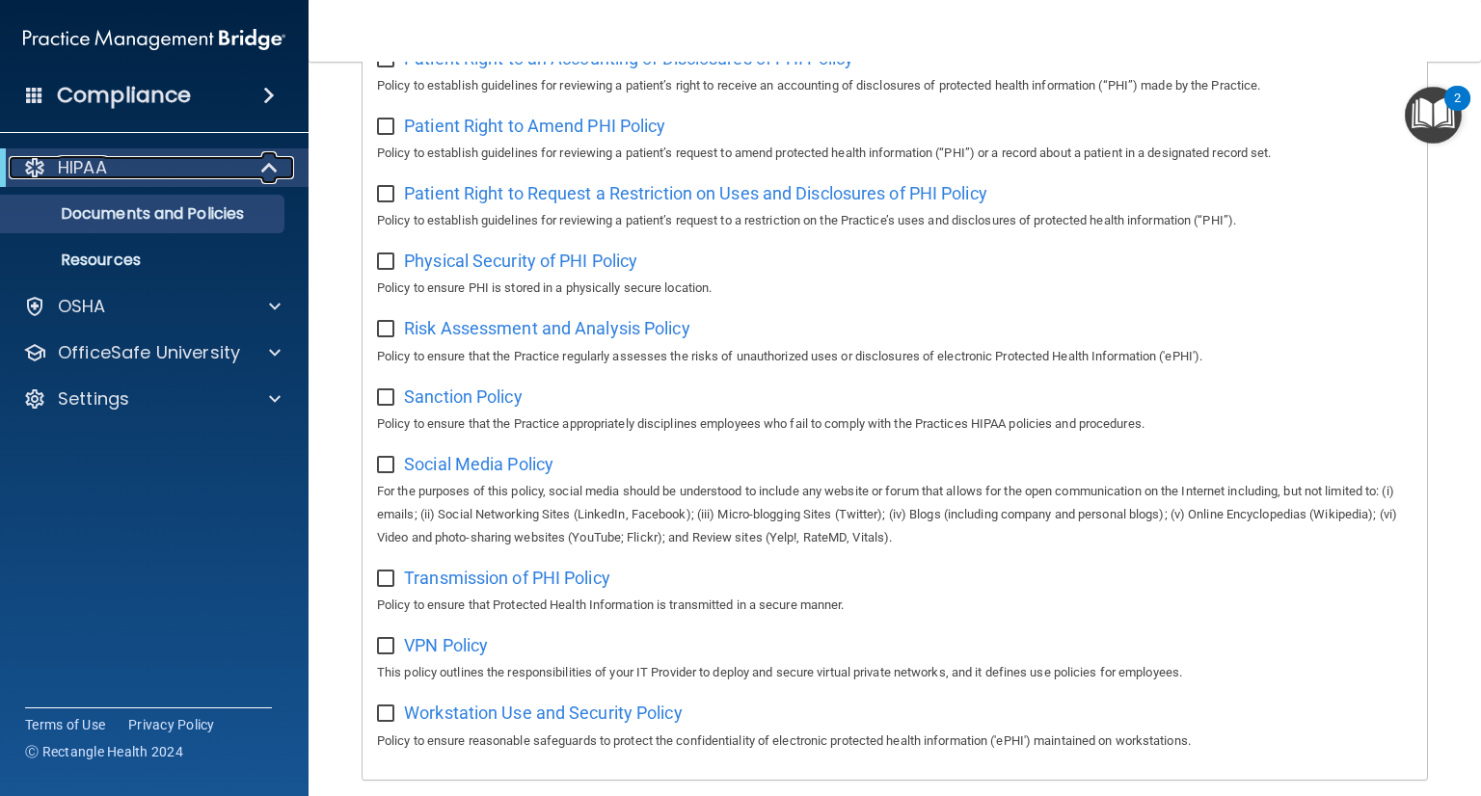
click at [259, 167] on div at bounding box center [270, 167] width 47 height 23
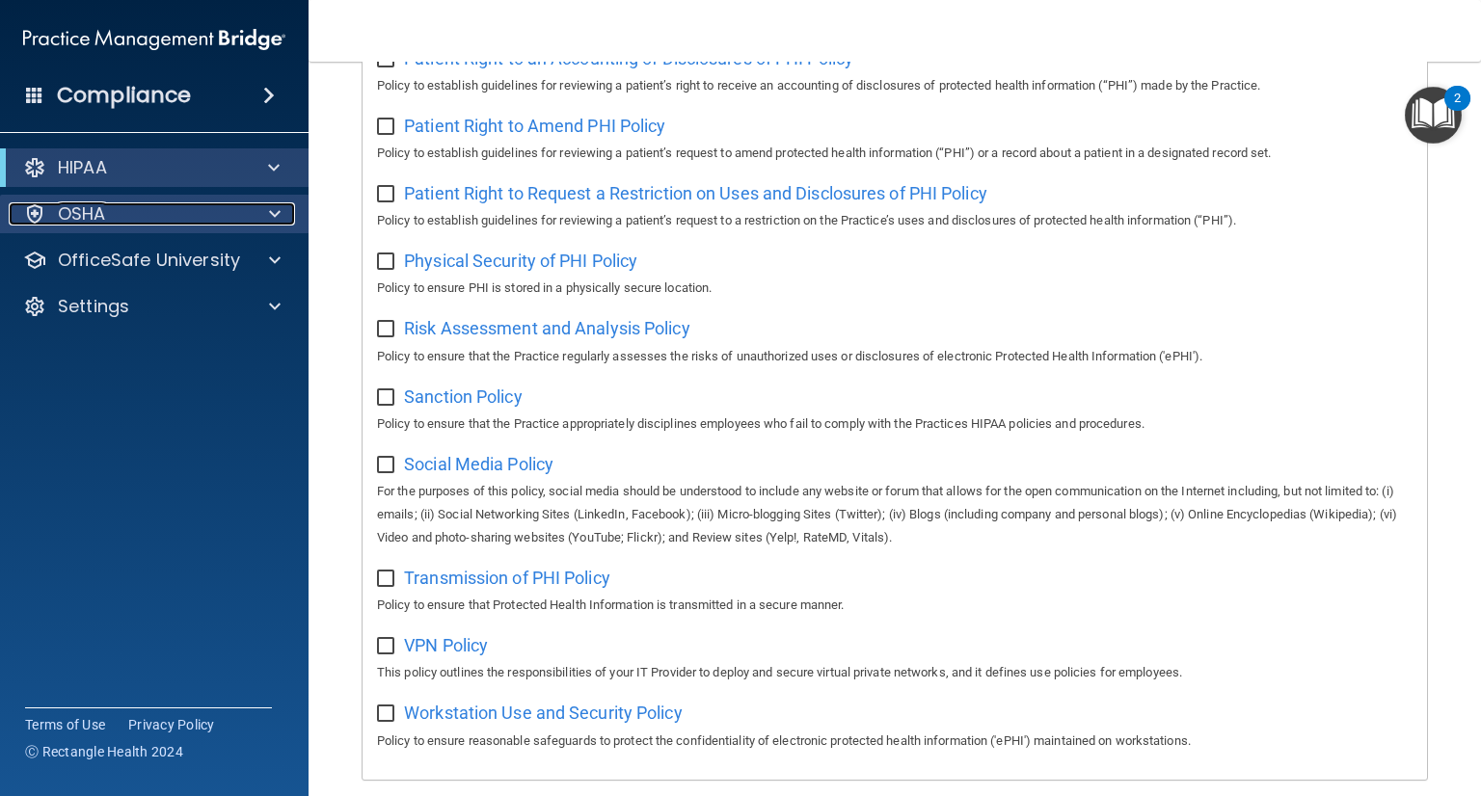
click at [188, 207] on div "OSHA" at bounding box center [128, 213] width 239 height 23
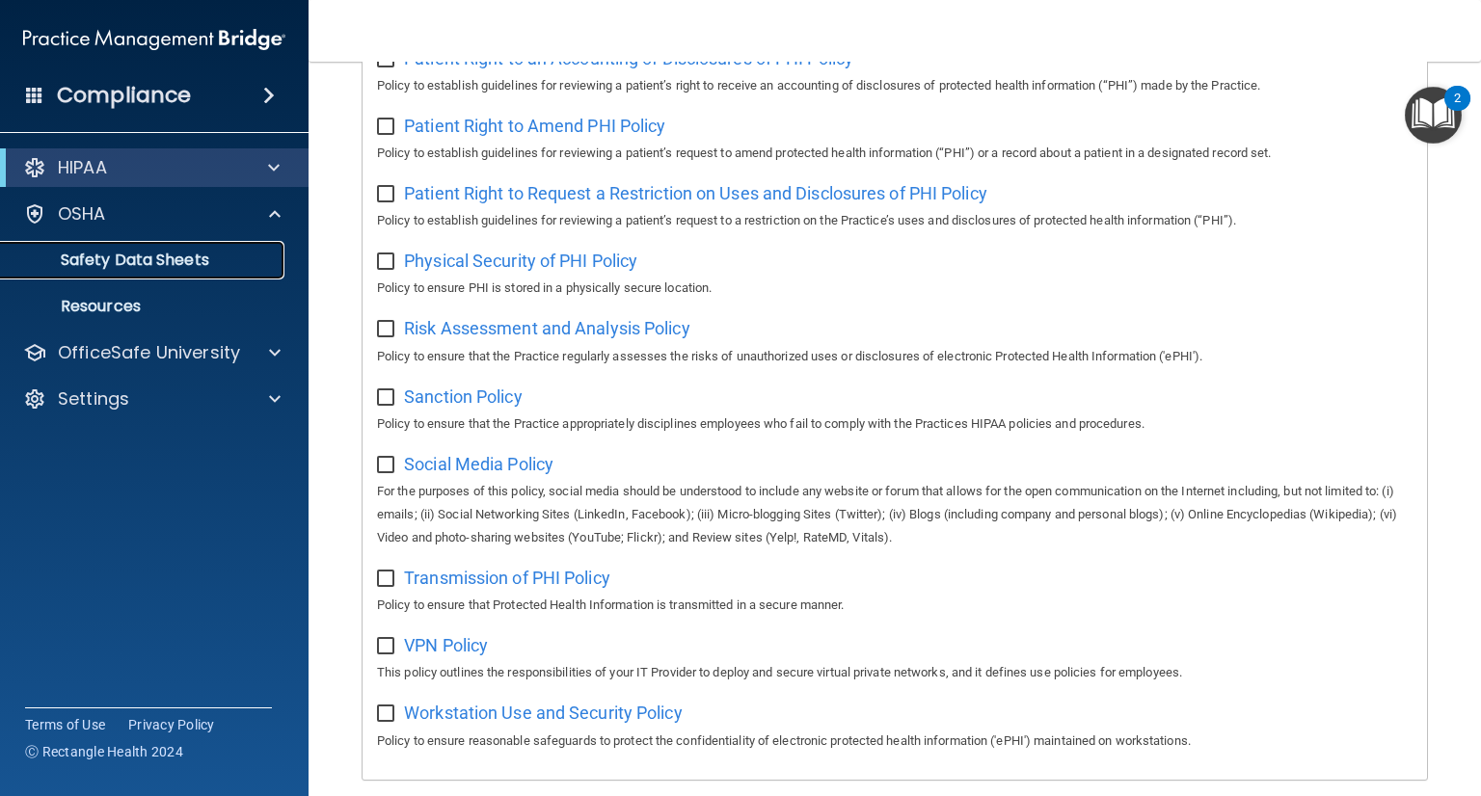
click at [147, 259] on p "Safety Data Sheets" at bounding box center [144, 260] width 263 height 19
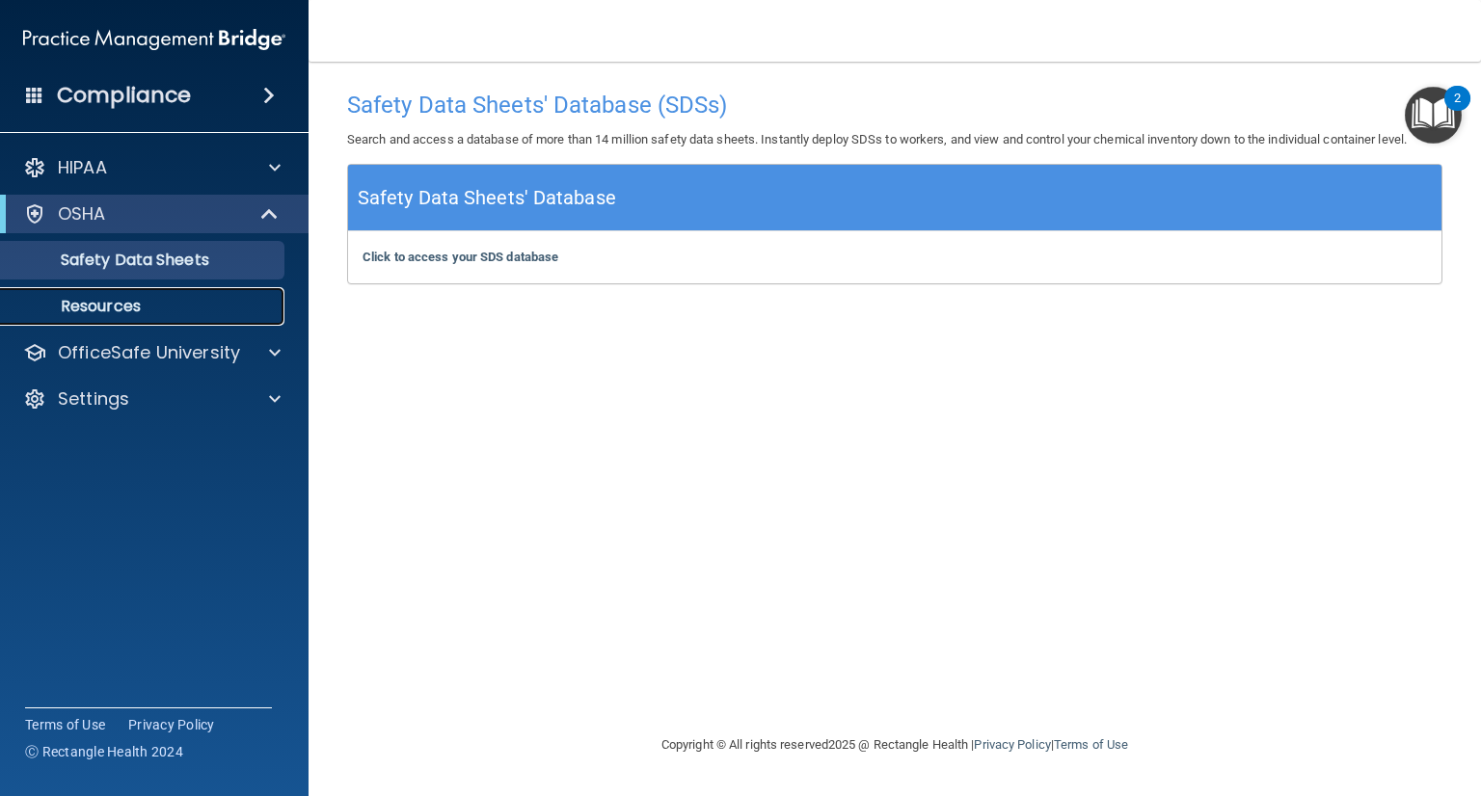
click at [131, 306] on p "Resources" at bounding box center [144, 306] width 263 height 19
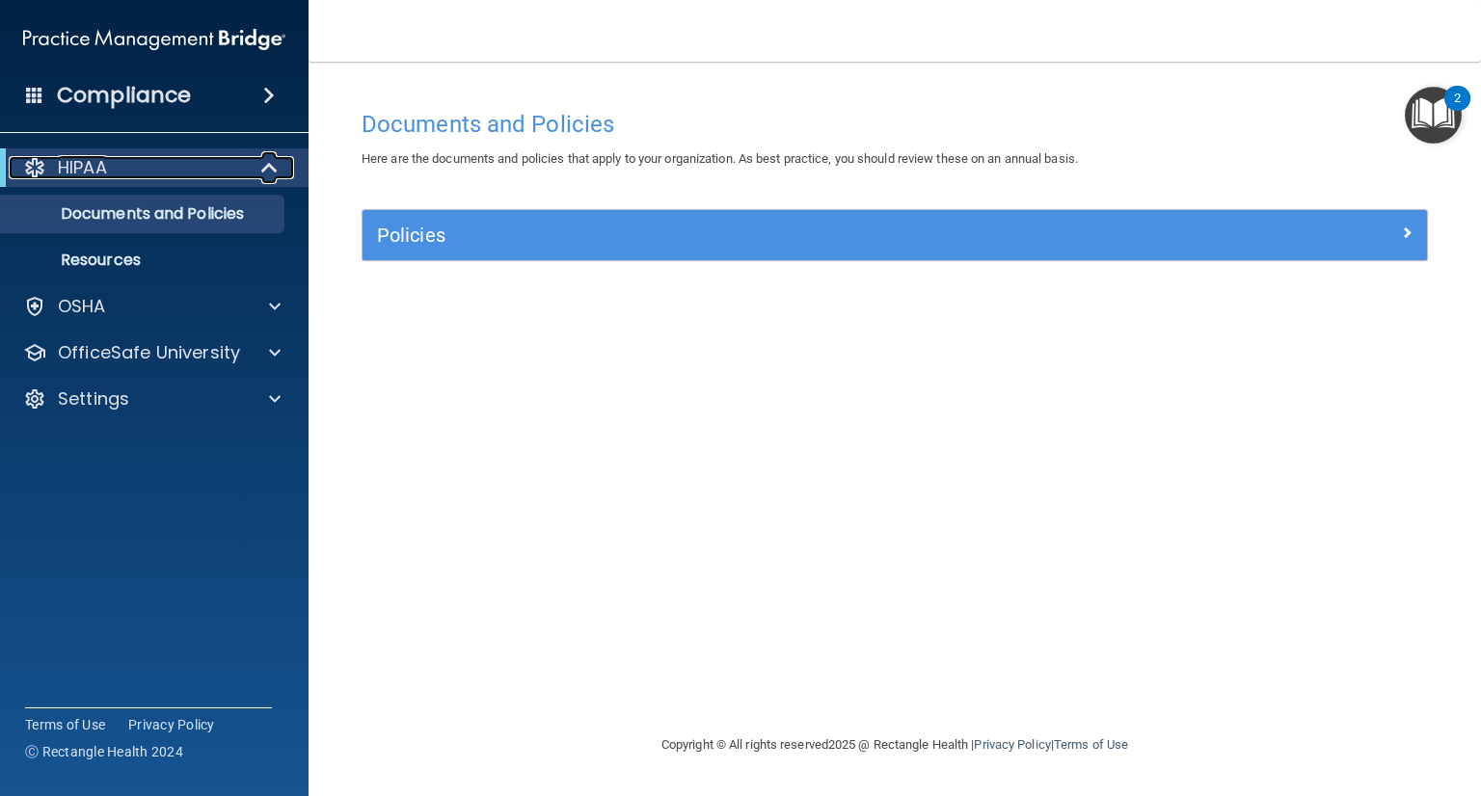
click at [272, 163] on span at bounding box center [271, 167] width 16 height 23
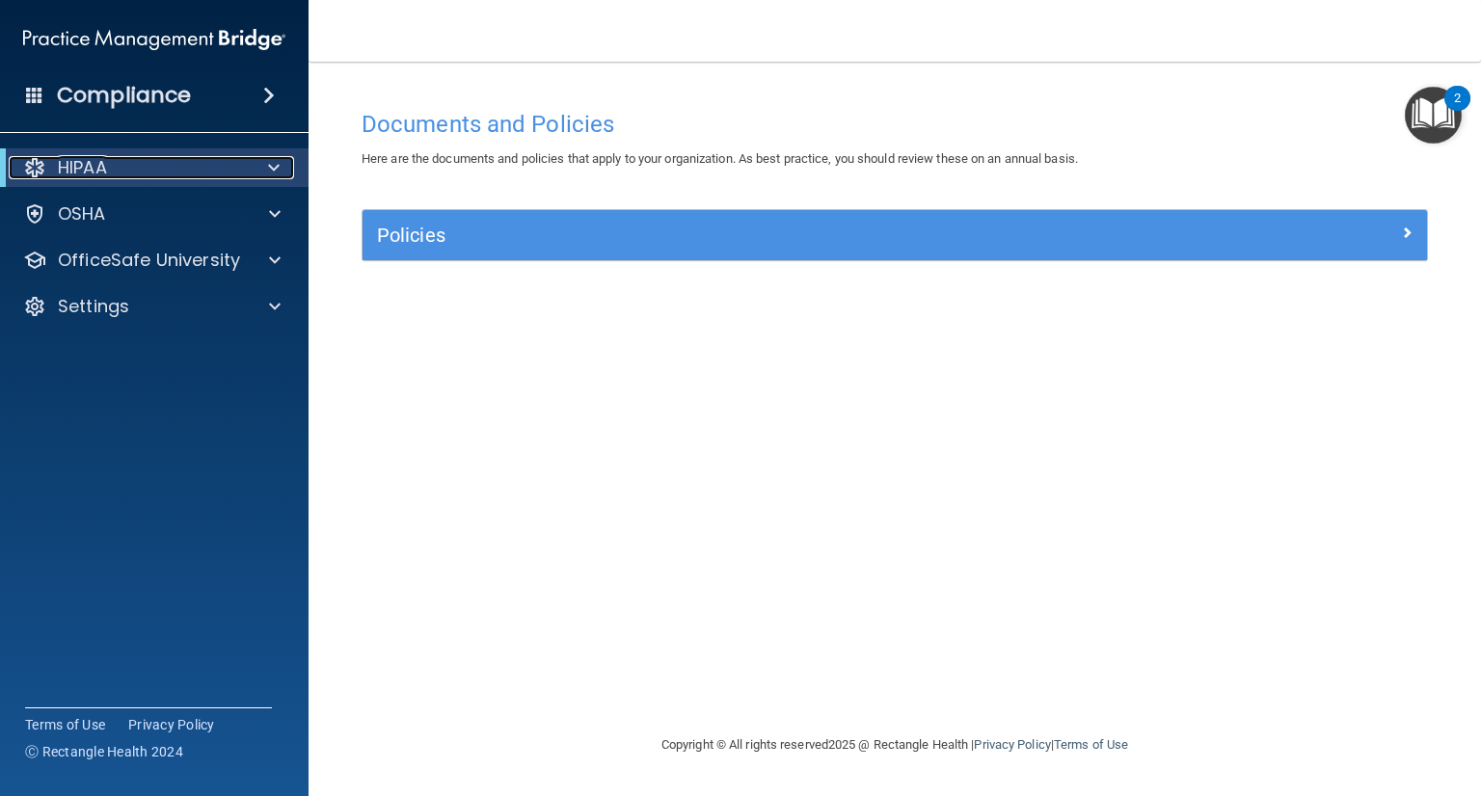
click at [173, 167] on div "HIPAA" at bounding box center [128, 167] width 238 height 23
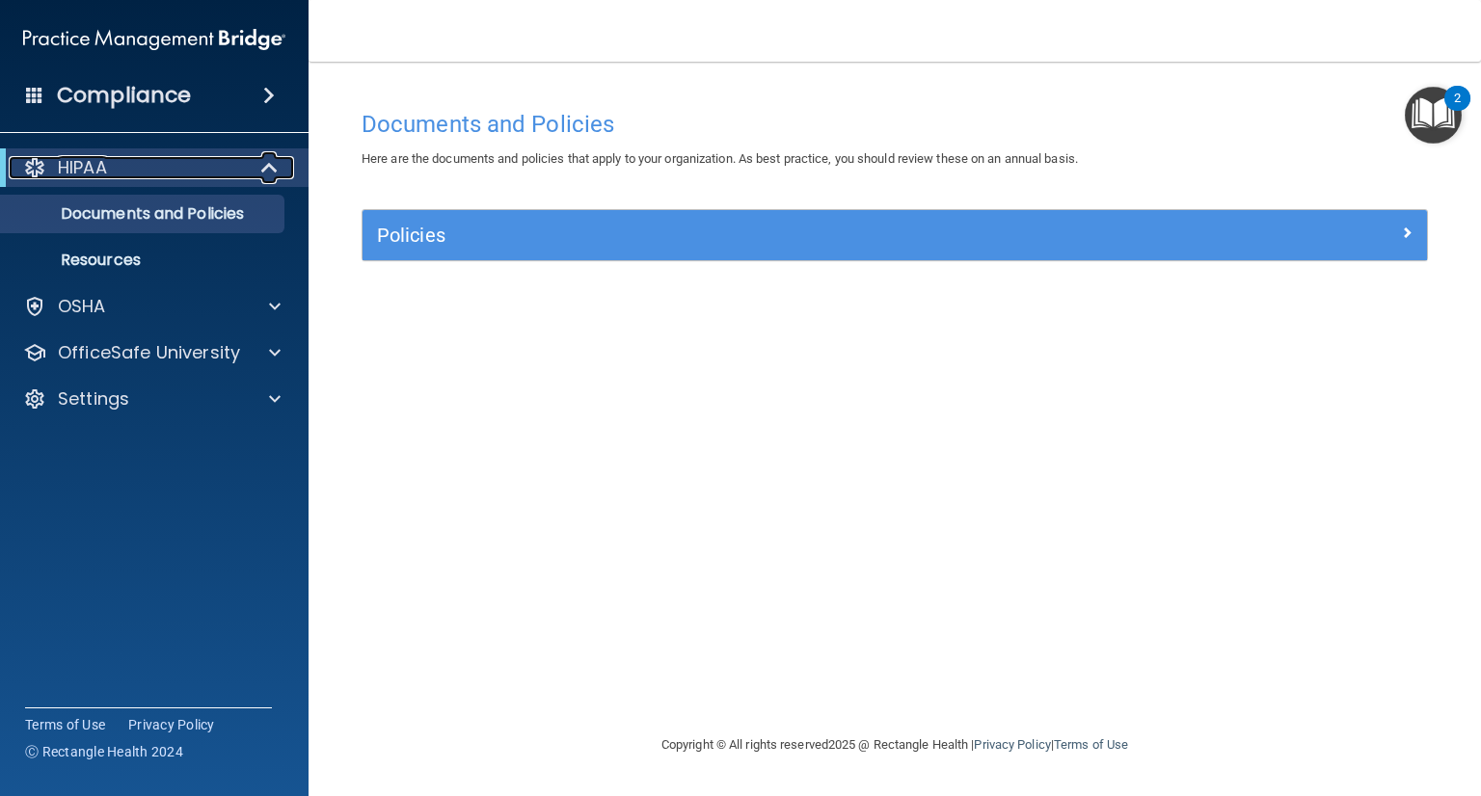
click at [173, 167] on div "HIPAA" at bounding box center [128, 167] width 238 height 23
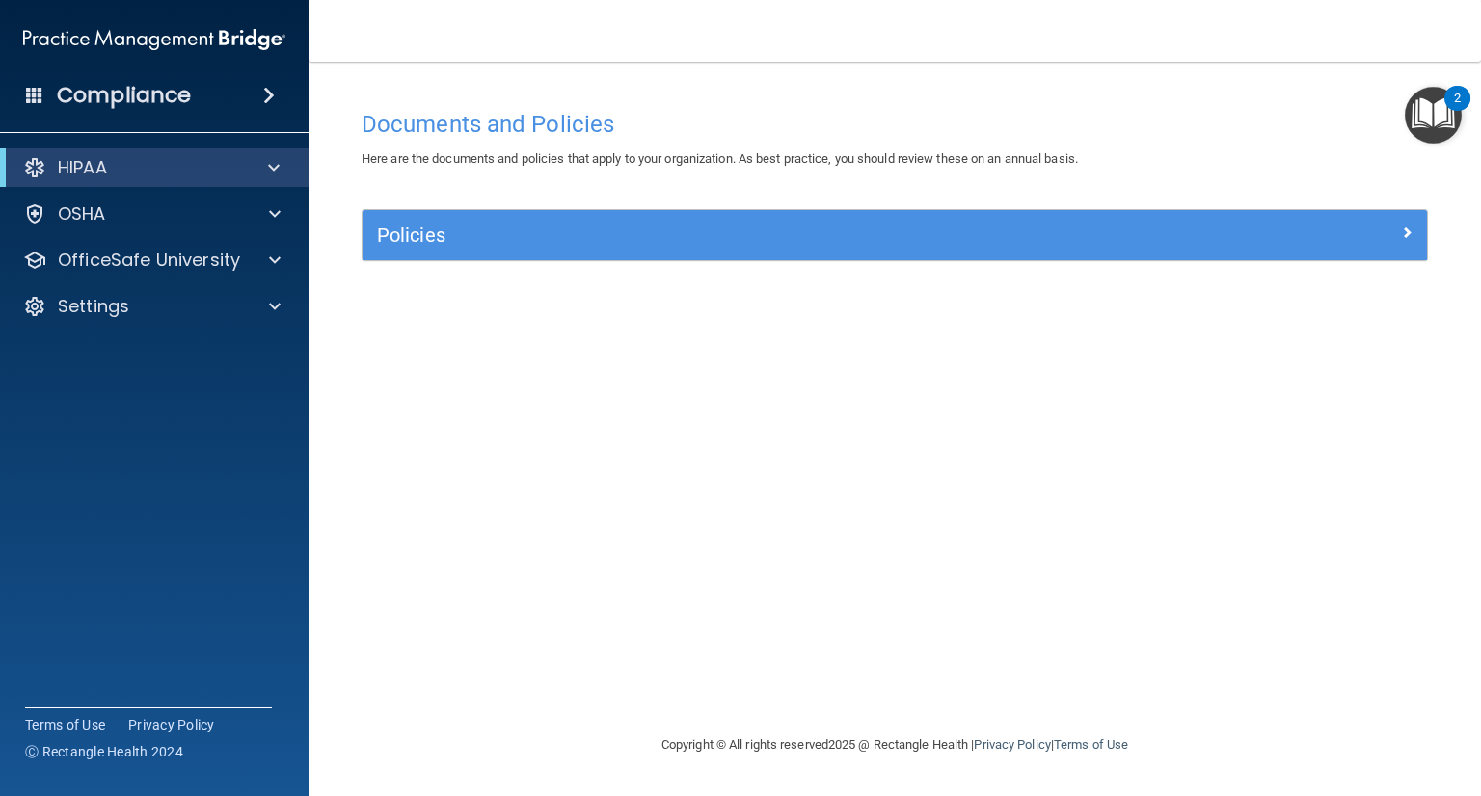
click at [266, 94] on span at bounding box center [269, 95] width 12 height 23
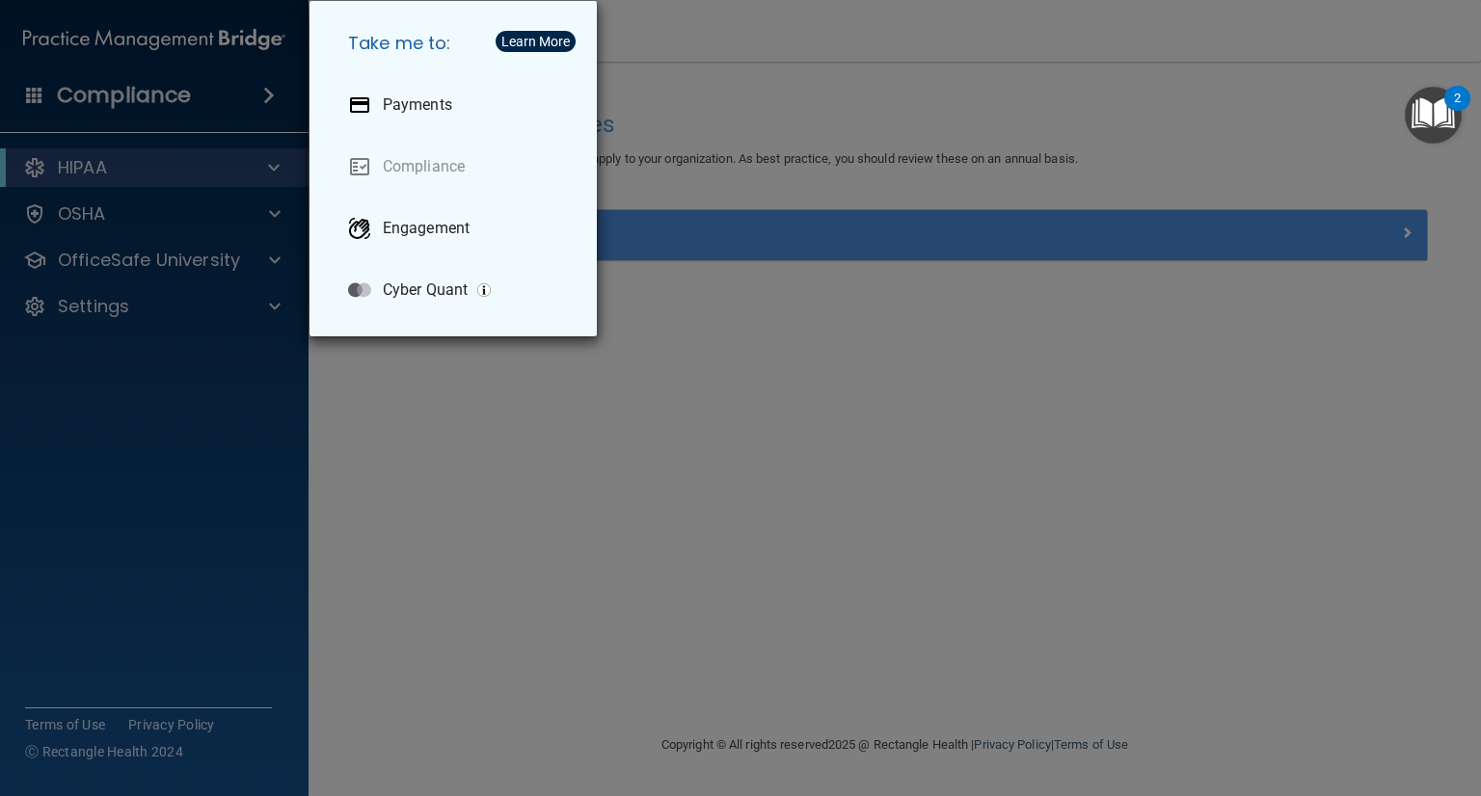
click at [279, 360] on div "Take me to: Payments Compliance Engagement Cyber Quant" at bounding box center [740, 398] width 1481 height 796
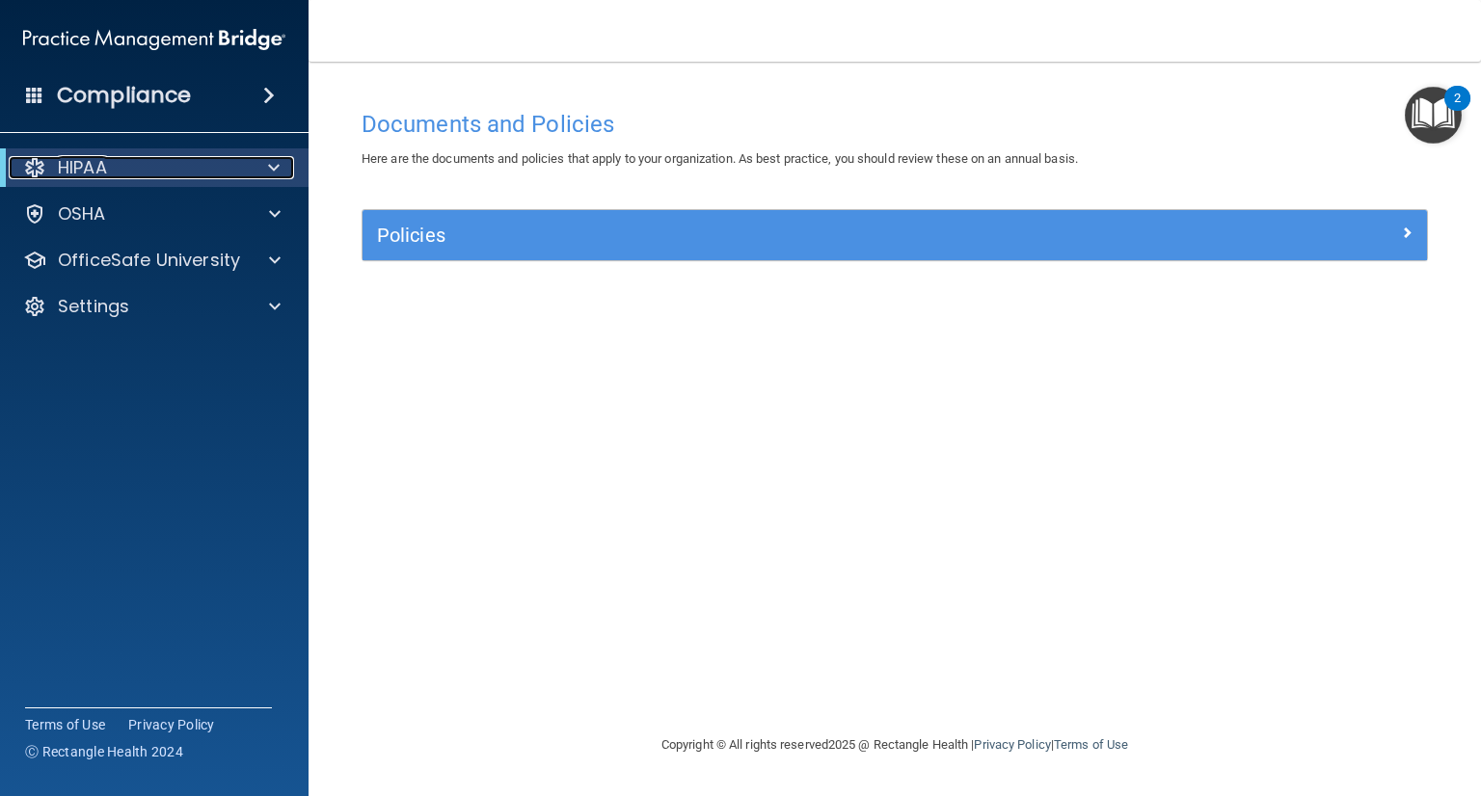
click at [276, 163] on span at bounding box center [274, 167] width 12 height 23
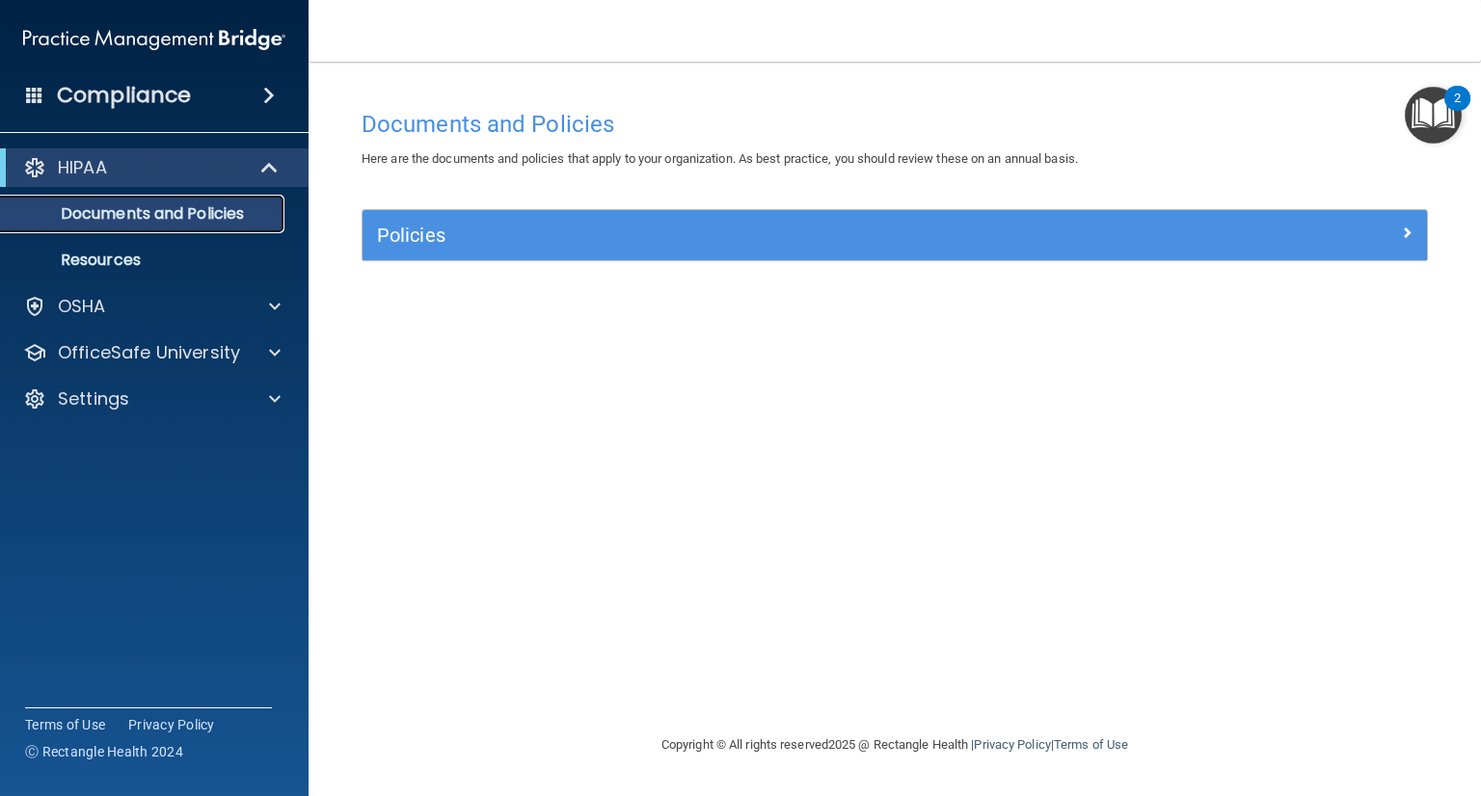
click at [231, 220] on p "Documents and Policies" at bounding box center [144, 213] width 263 height 19
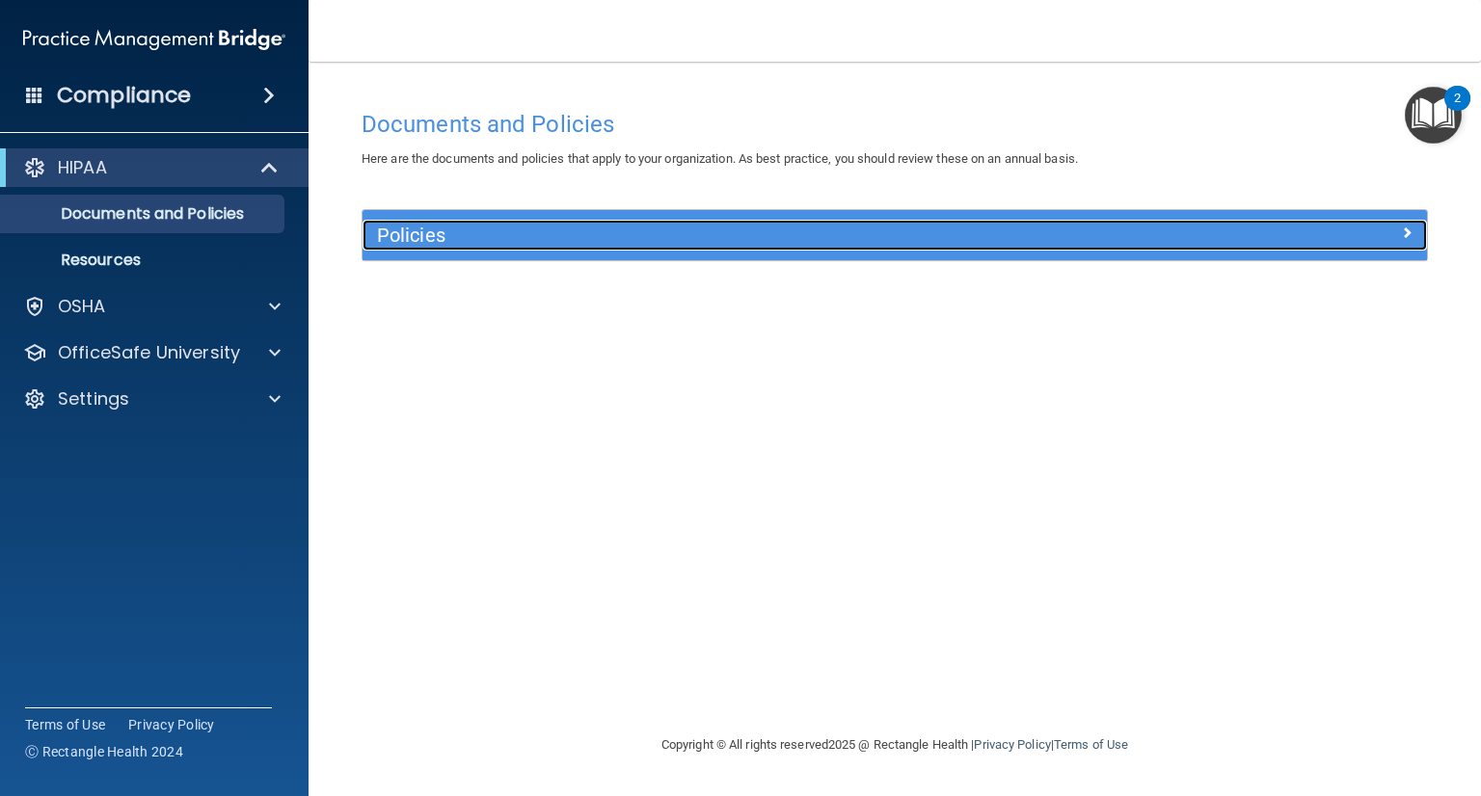
click at [1407, 227] on span at bounding box center [1407, 232] width 12 height 23
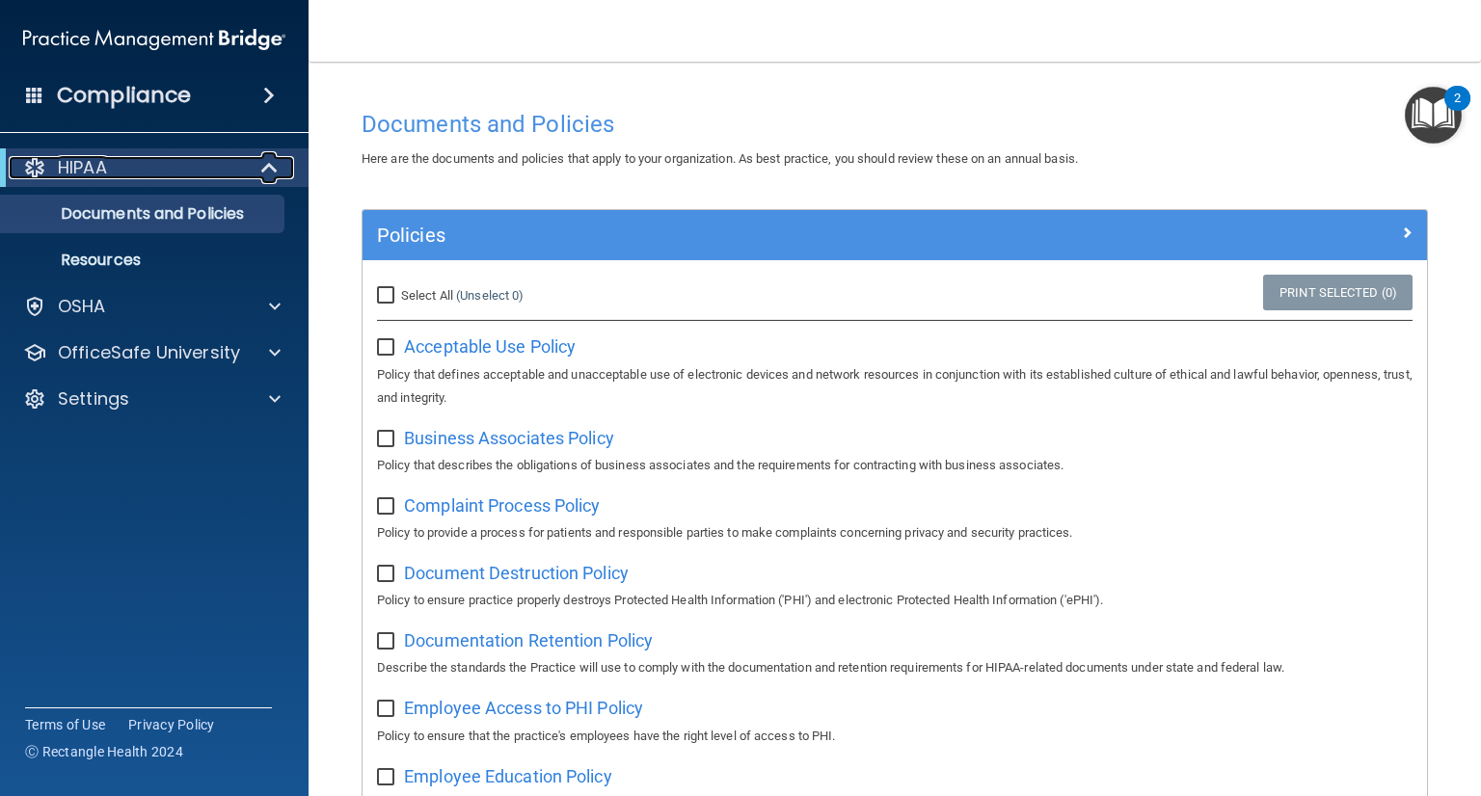
click at [272, 166] on span at bounding box center [271, 167] width 16 height 23
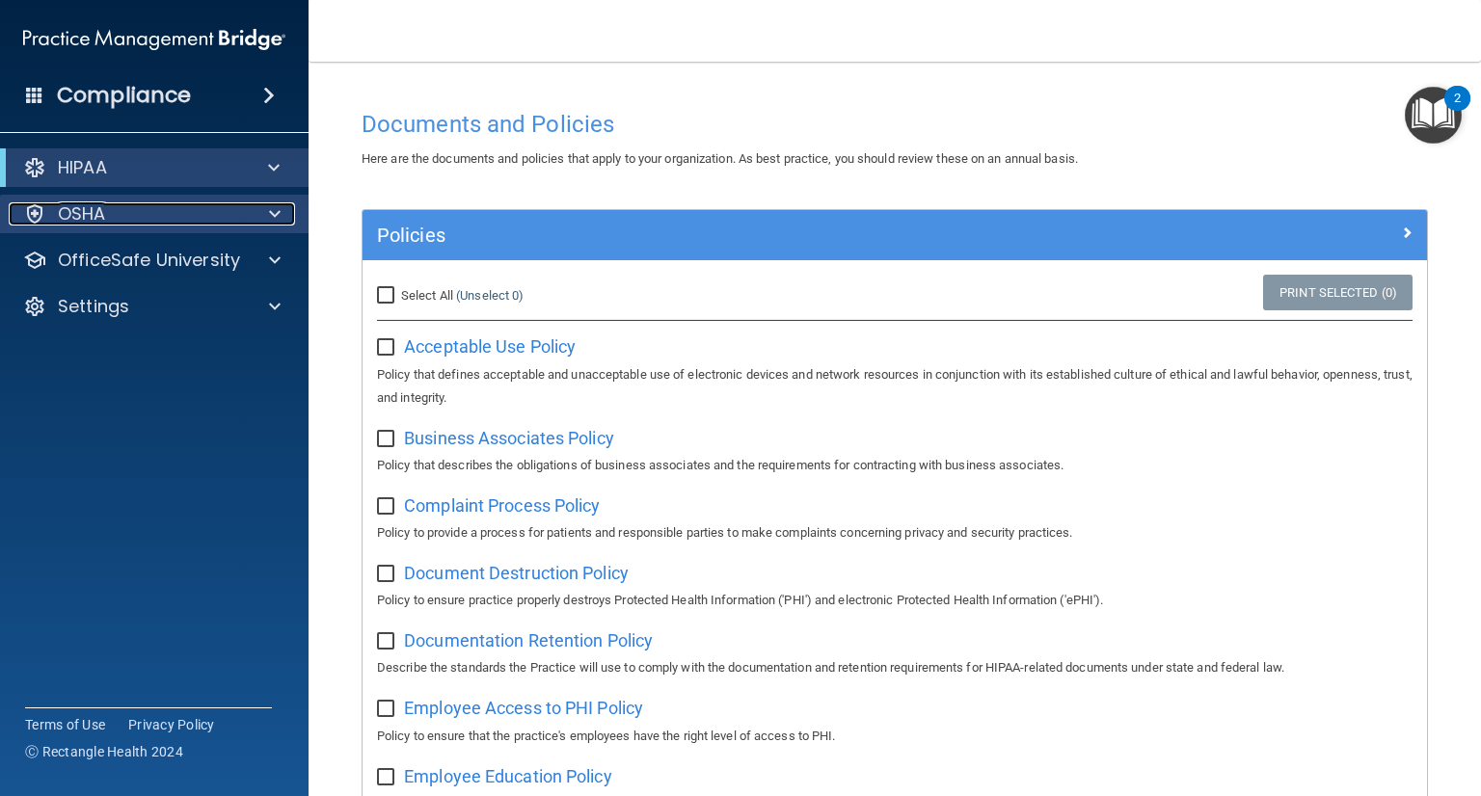
click at [275, 209] on span at bounding box center [275, 213] width 12 height 23
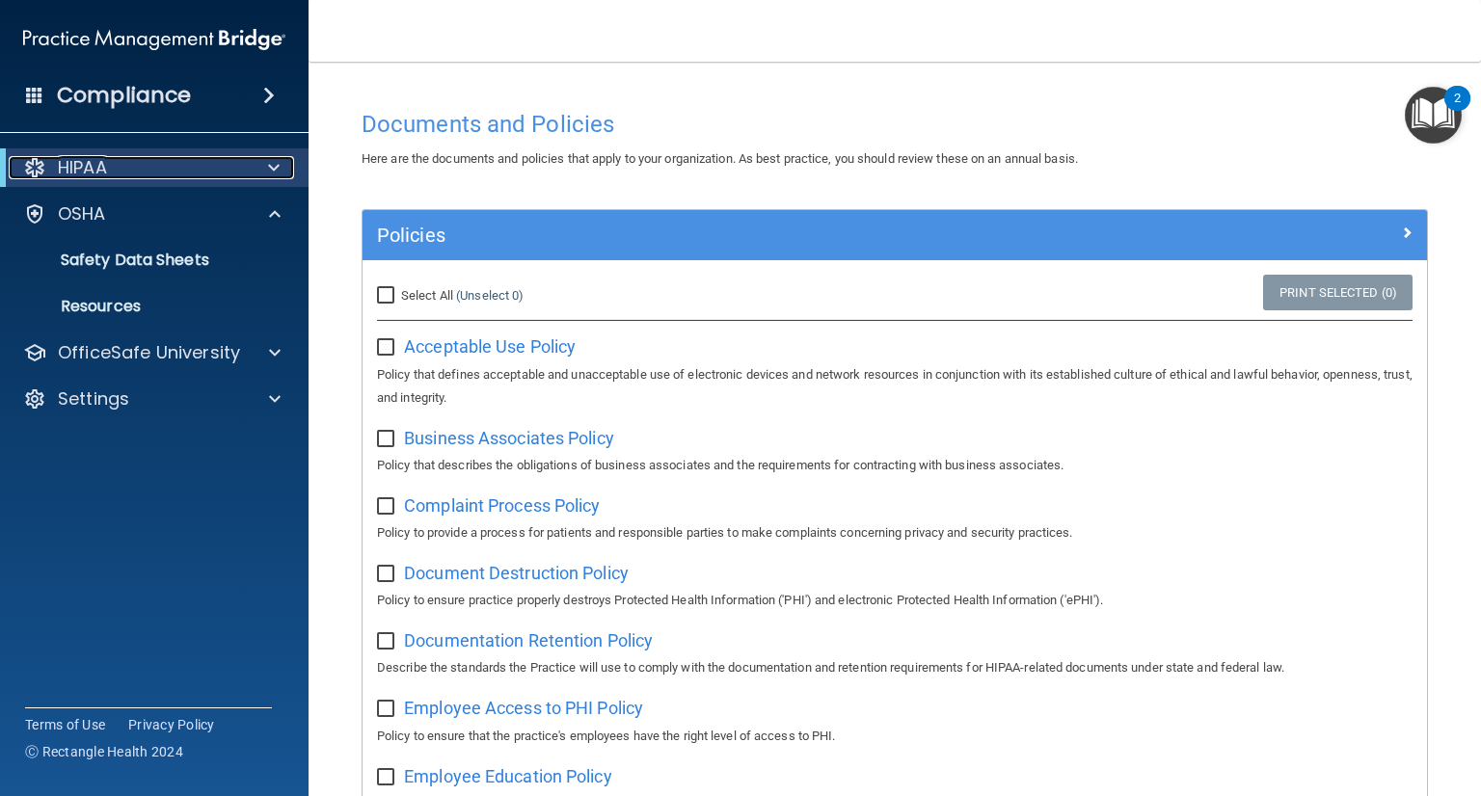
click at [272, 171] on span at bounding box center [274, 167] width 12 height 23
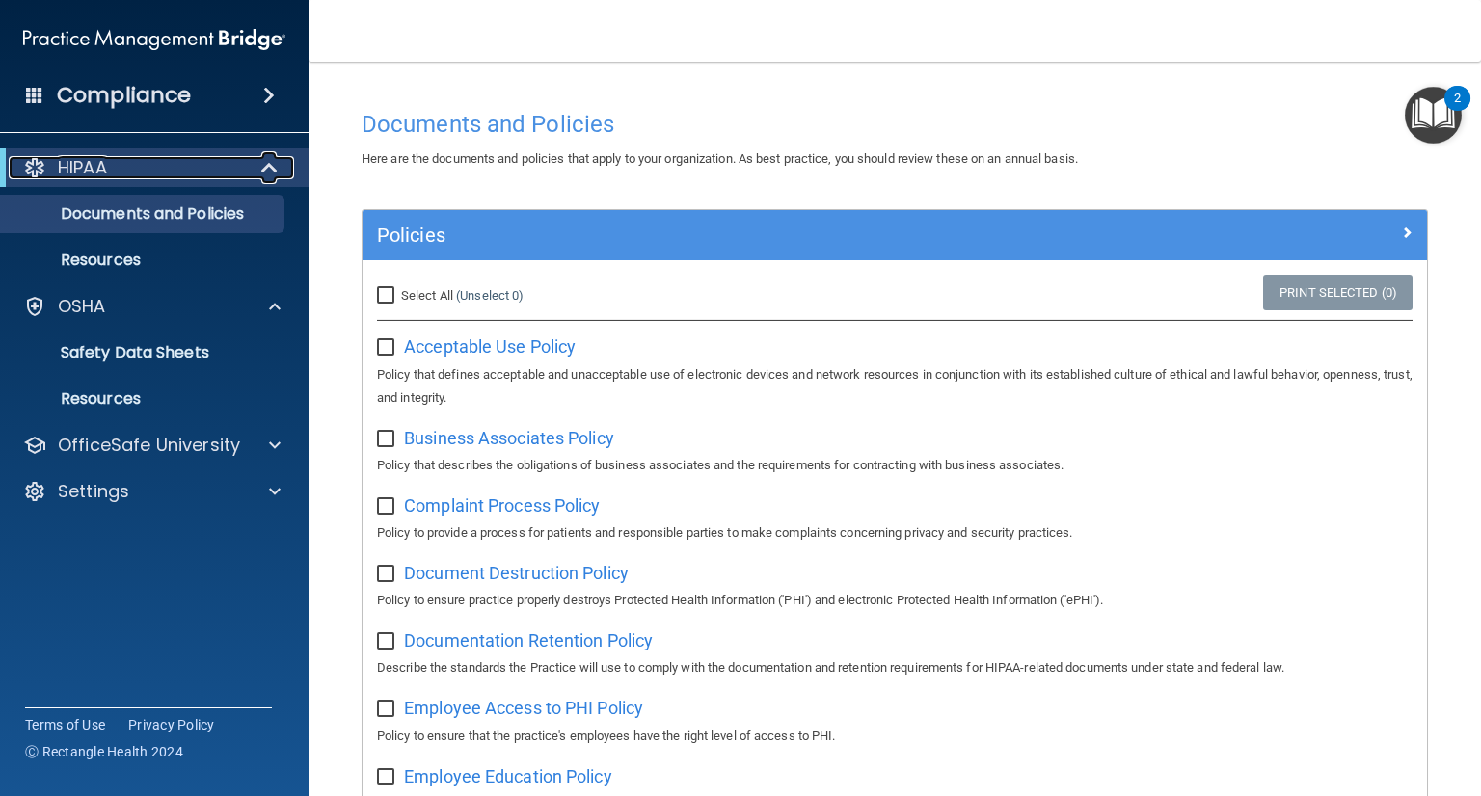
click at [272, 171] on span at bounding box center [271, 167] width 16 height 23
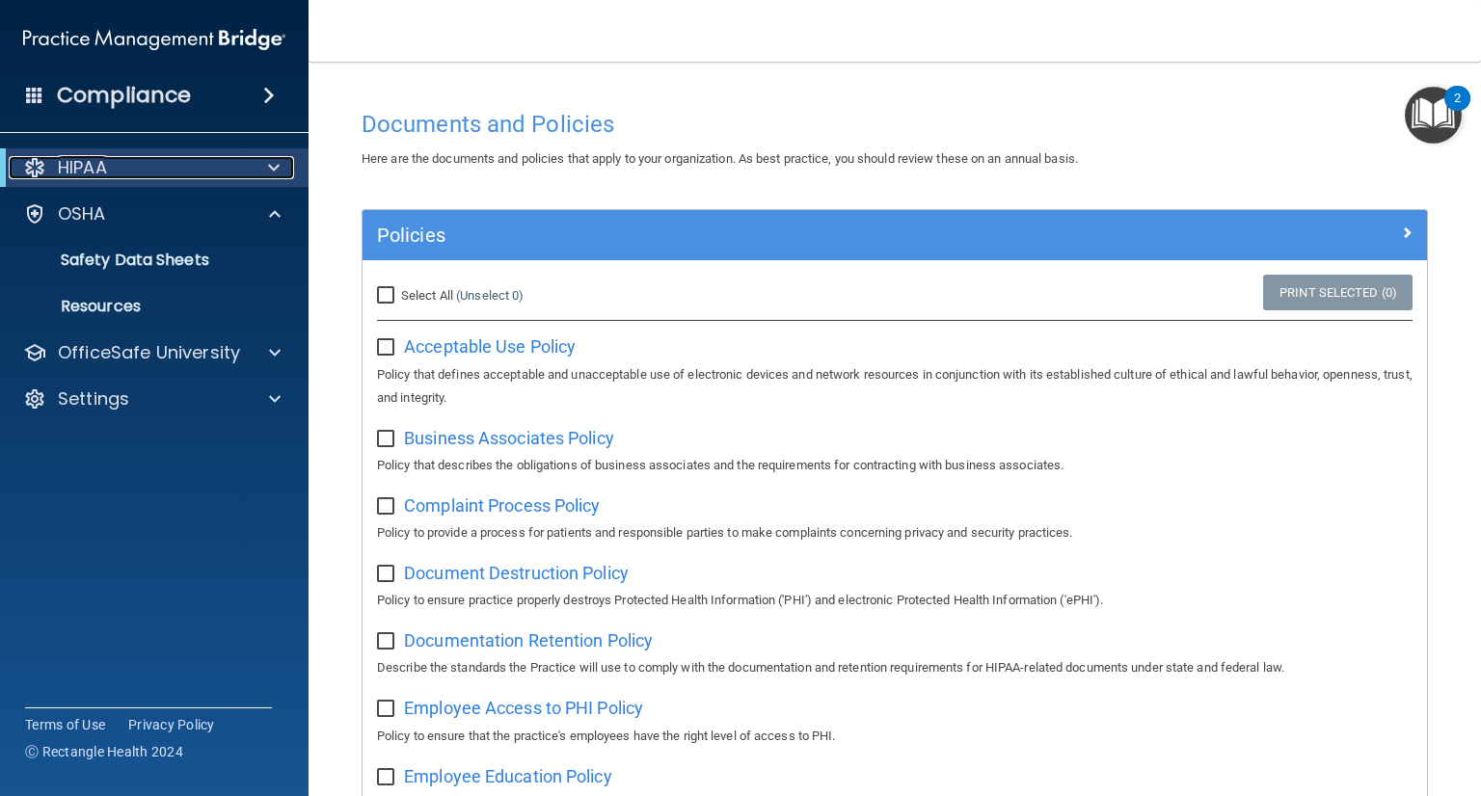
click at [272, 171] on span at bounding box center [274, 167] width 12 height 23
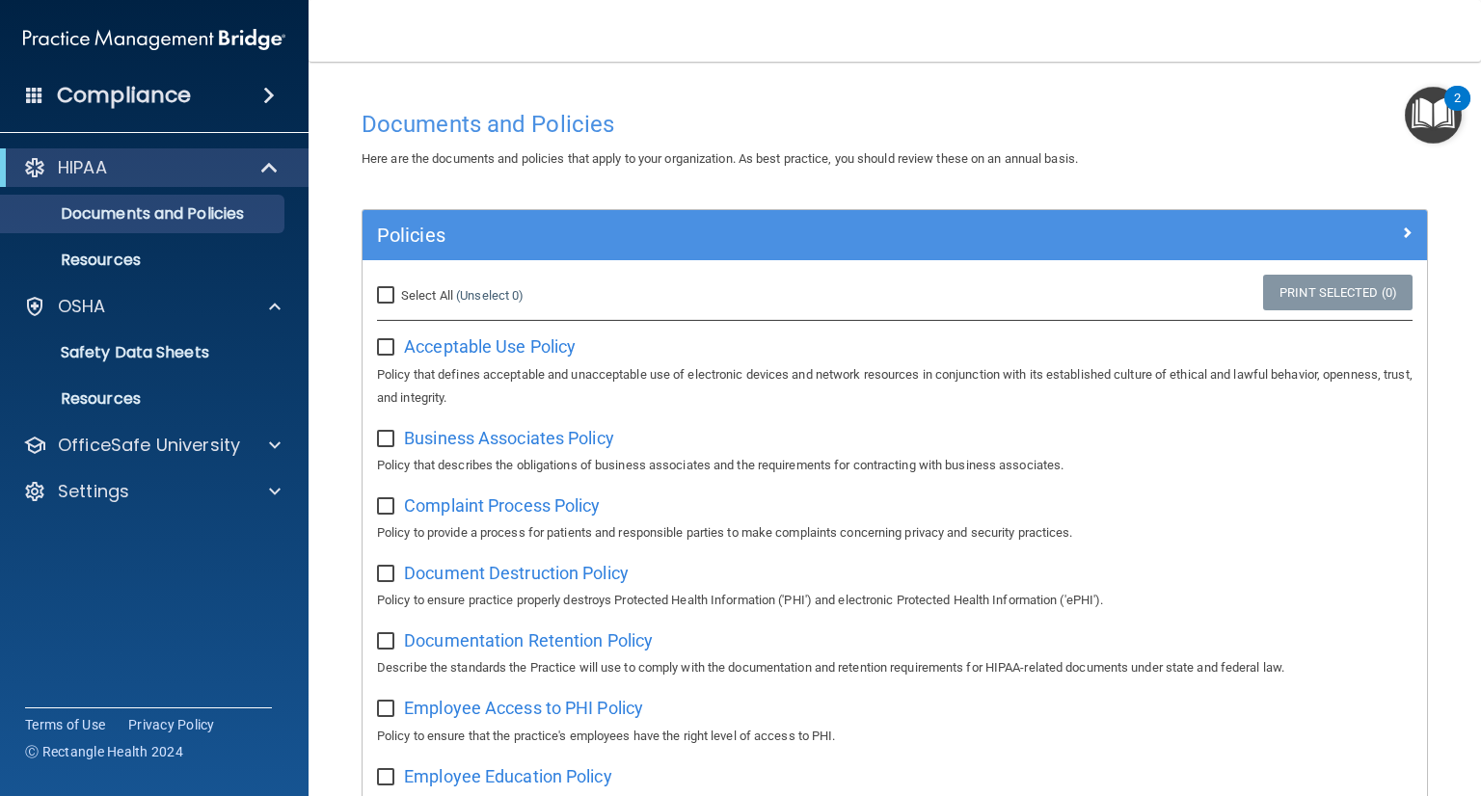
click at [269, 94] on span at bounding box center [269, 95] width 12 height 23
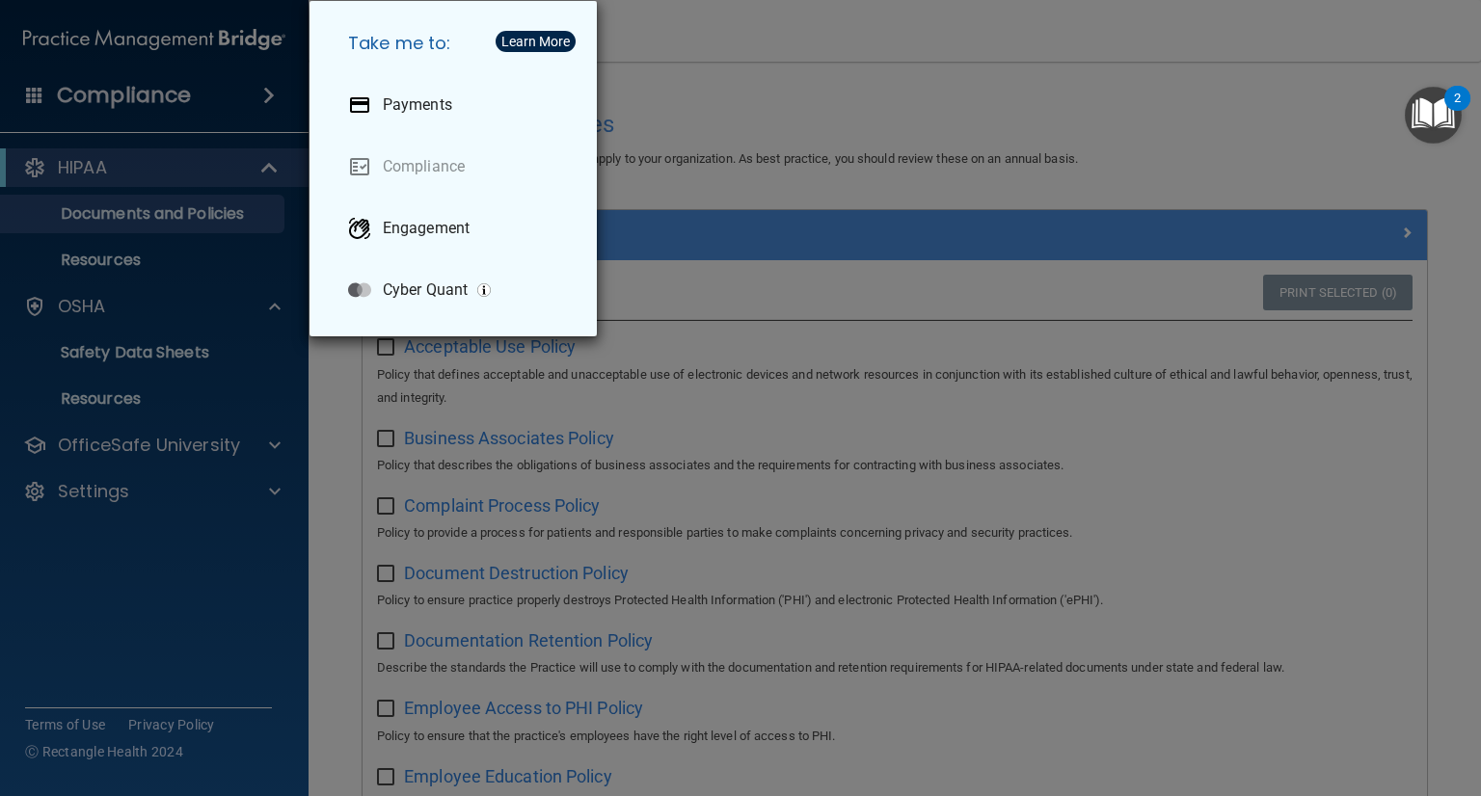
click at [138, 101] on div "Take me to: Payments Compliance Engagement Cyber Quant" at bounding box center [740, 398] width 1481 height 796
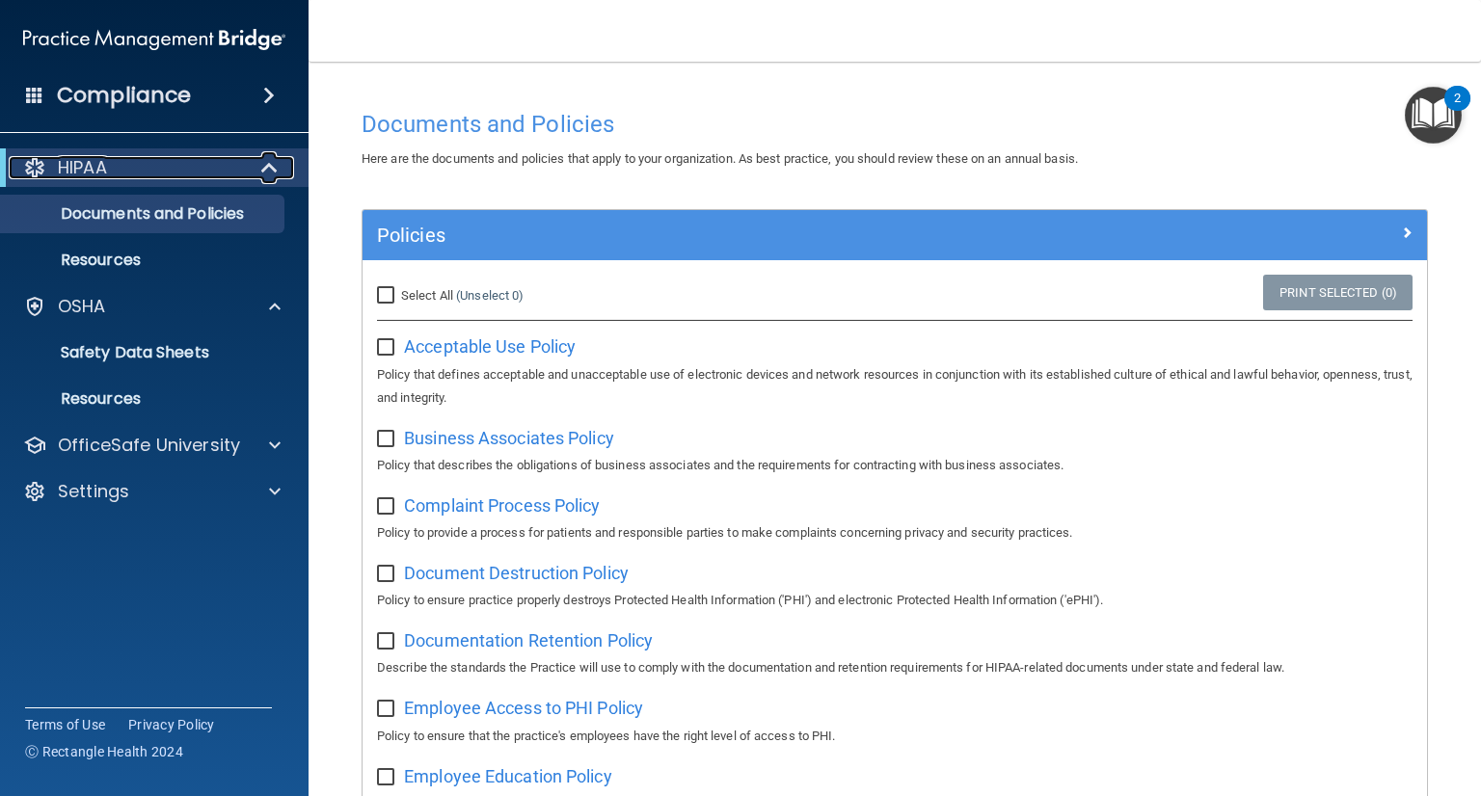
click at [235, 167] on div "HIPAA" at bounding box center [128, 167] width 238 height 23
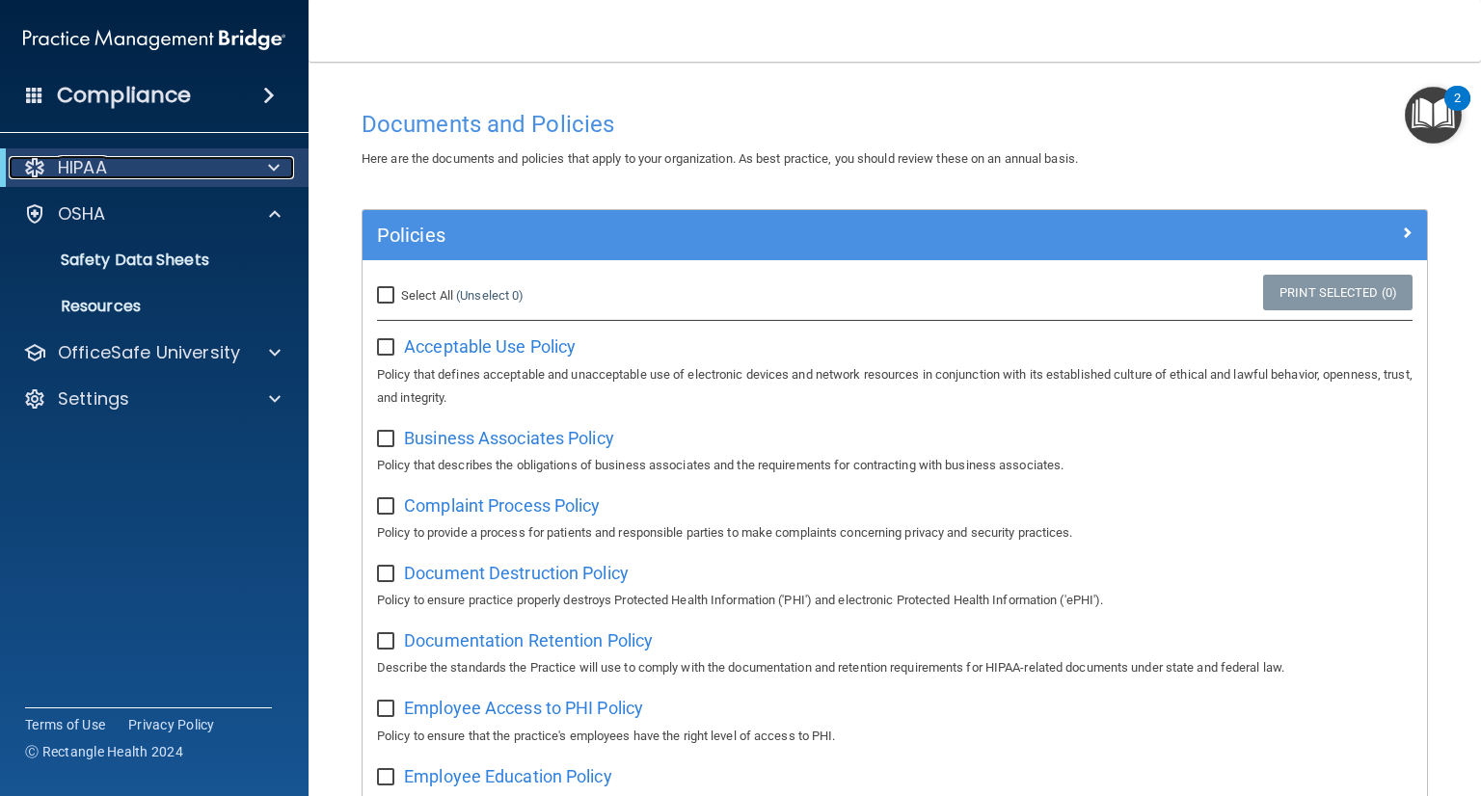
click at [270, 166] on span at bounding box center [274, 167] width 12 height 23
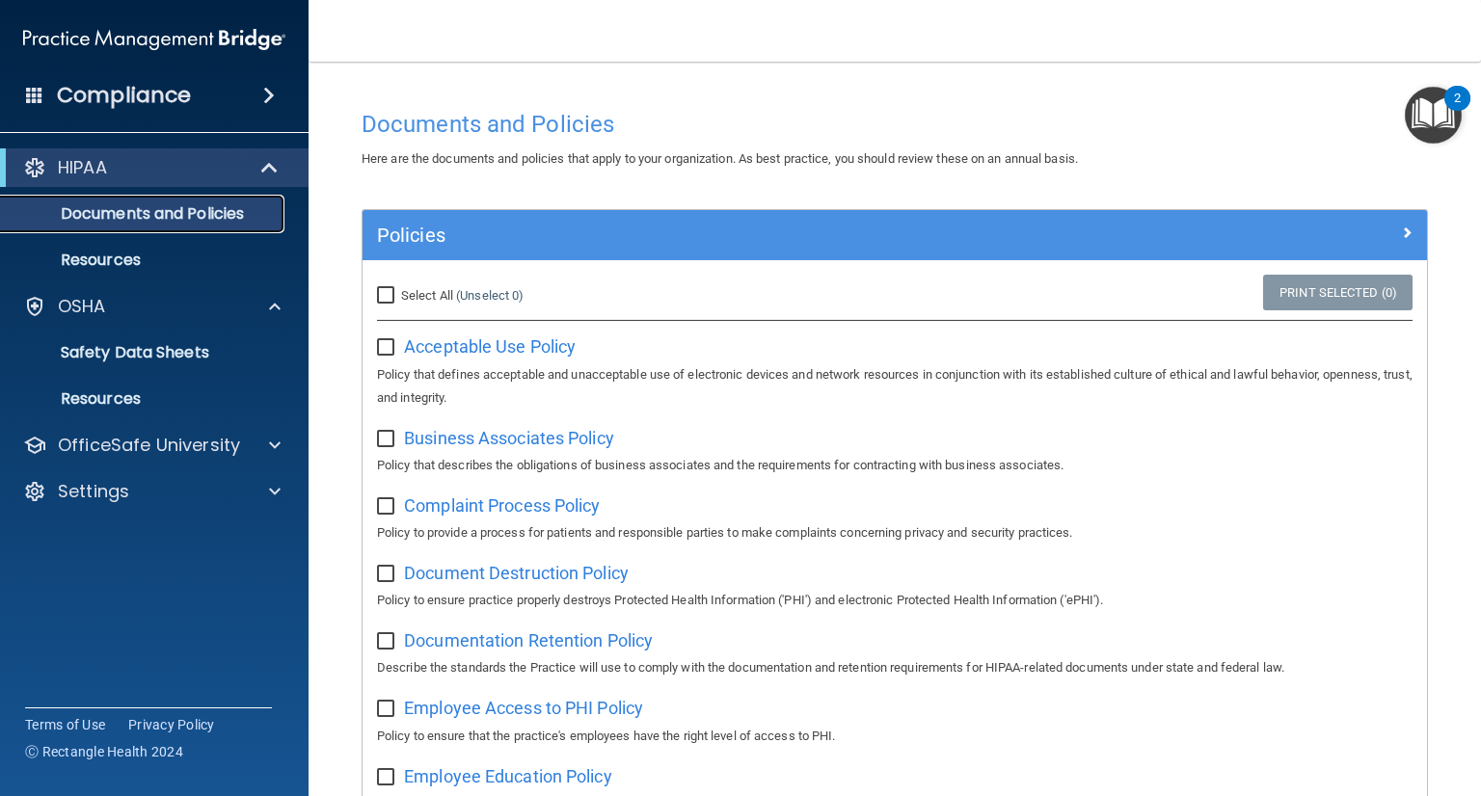
click at [222, 216] on p "Documents and Policies" at bounding box center [144, 213] width 263 height 19
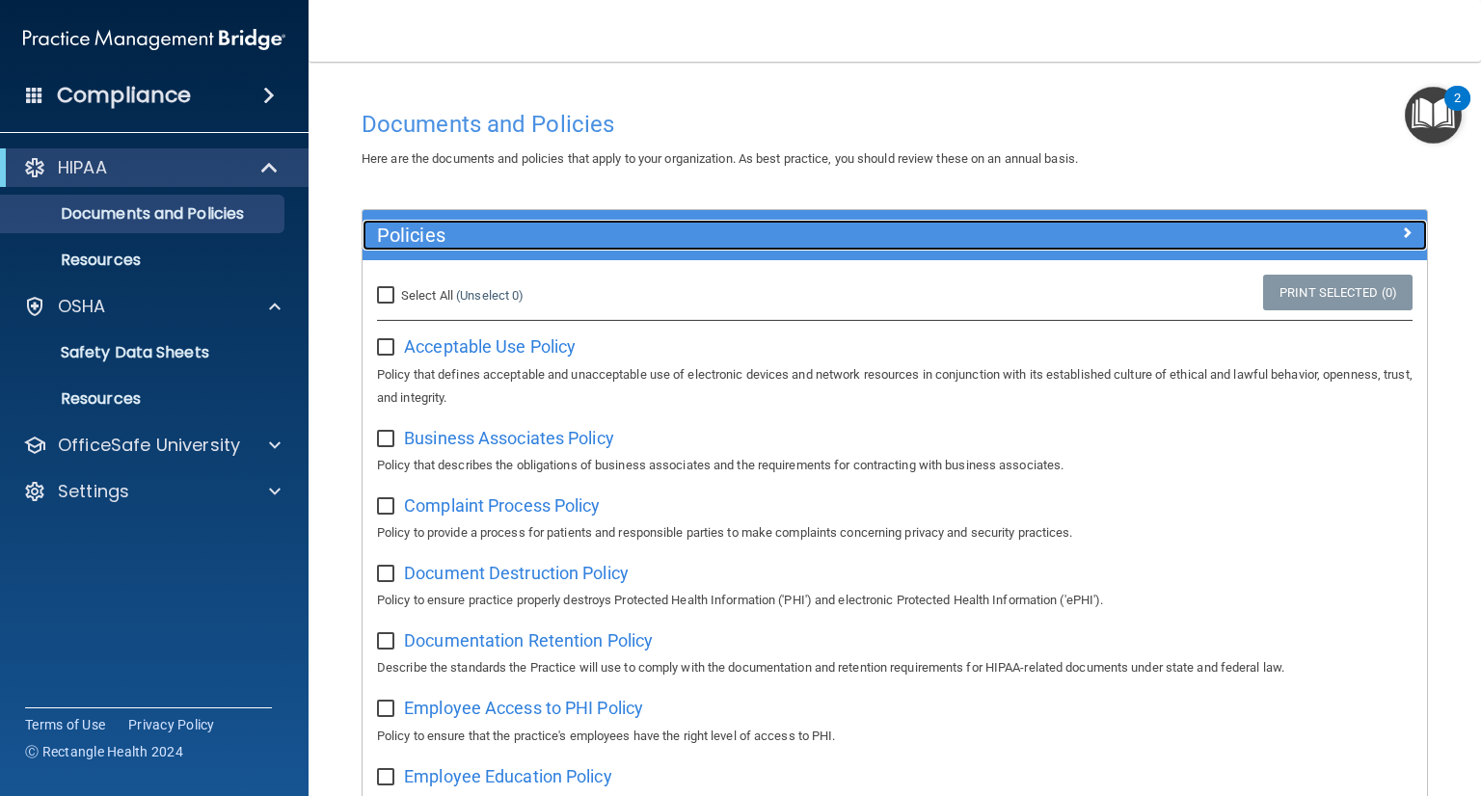
click at [1401, 227] on span at bounding box center [1407, 232] width 12 height 23
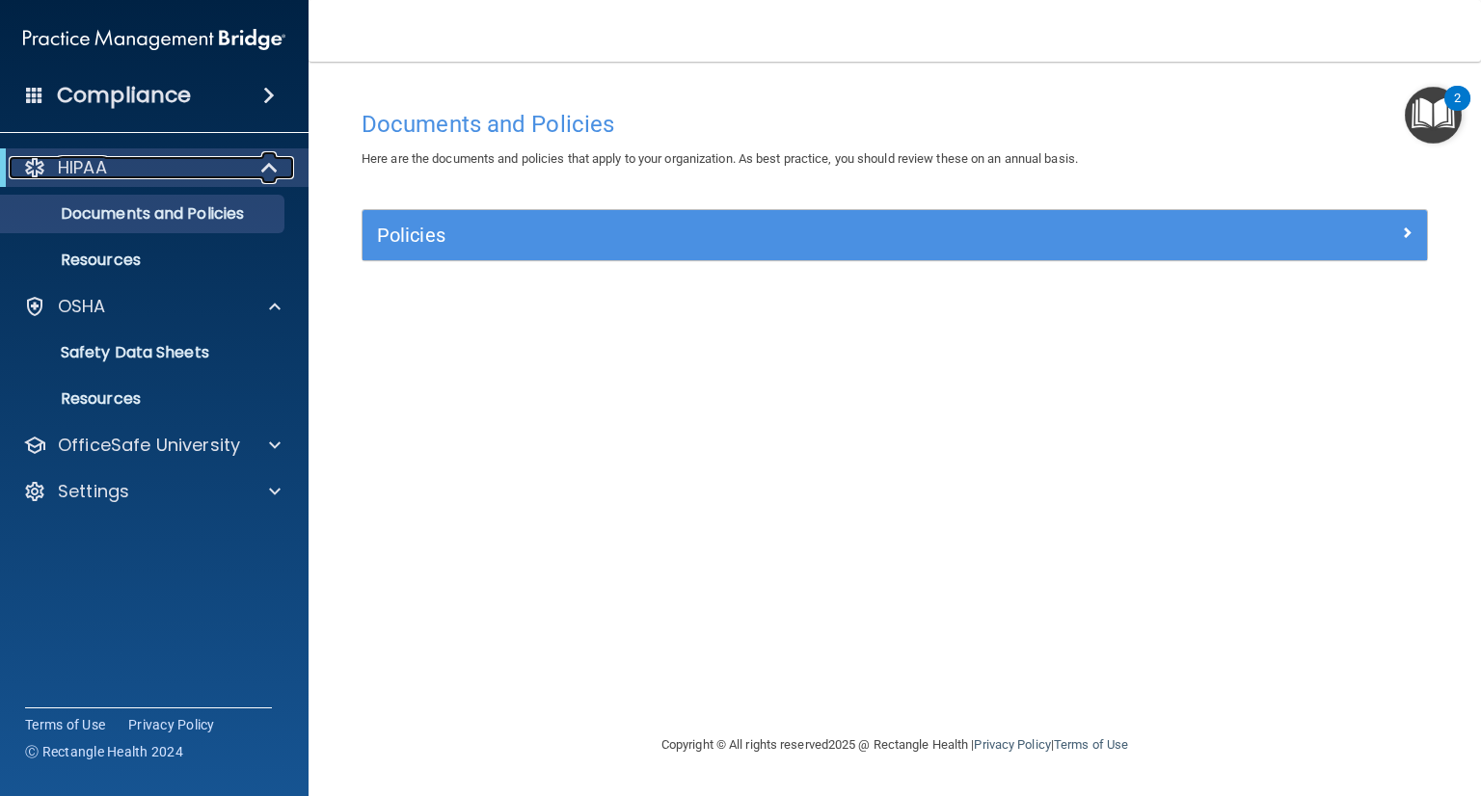
click at [270, 163] on span at bounding box center [271, 167] width 16 height 23
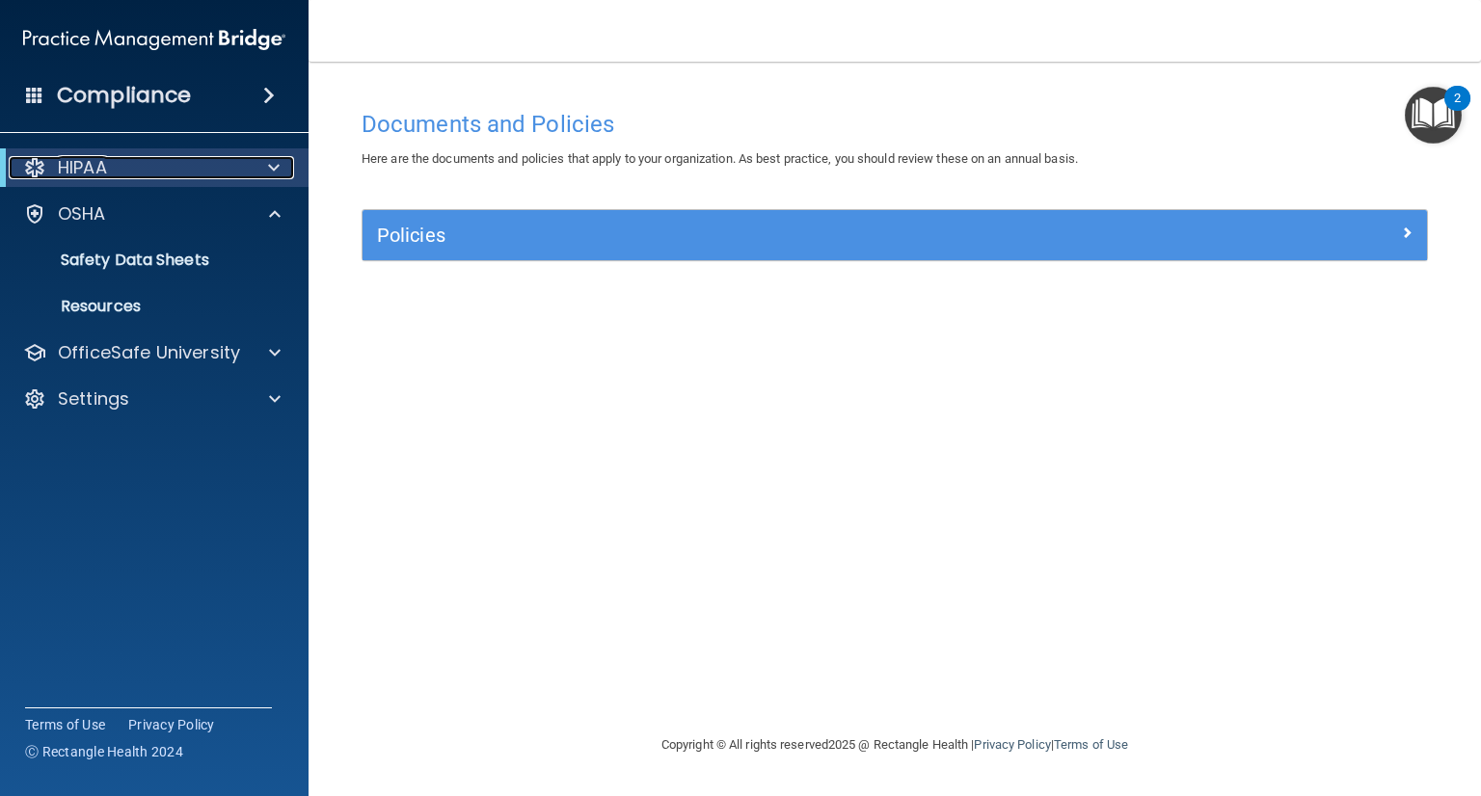
click at [270, 163] on span at bounding box center [274, 167] width 12 height 23
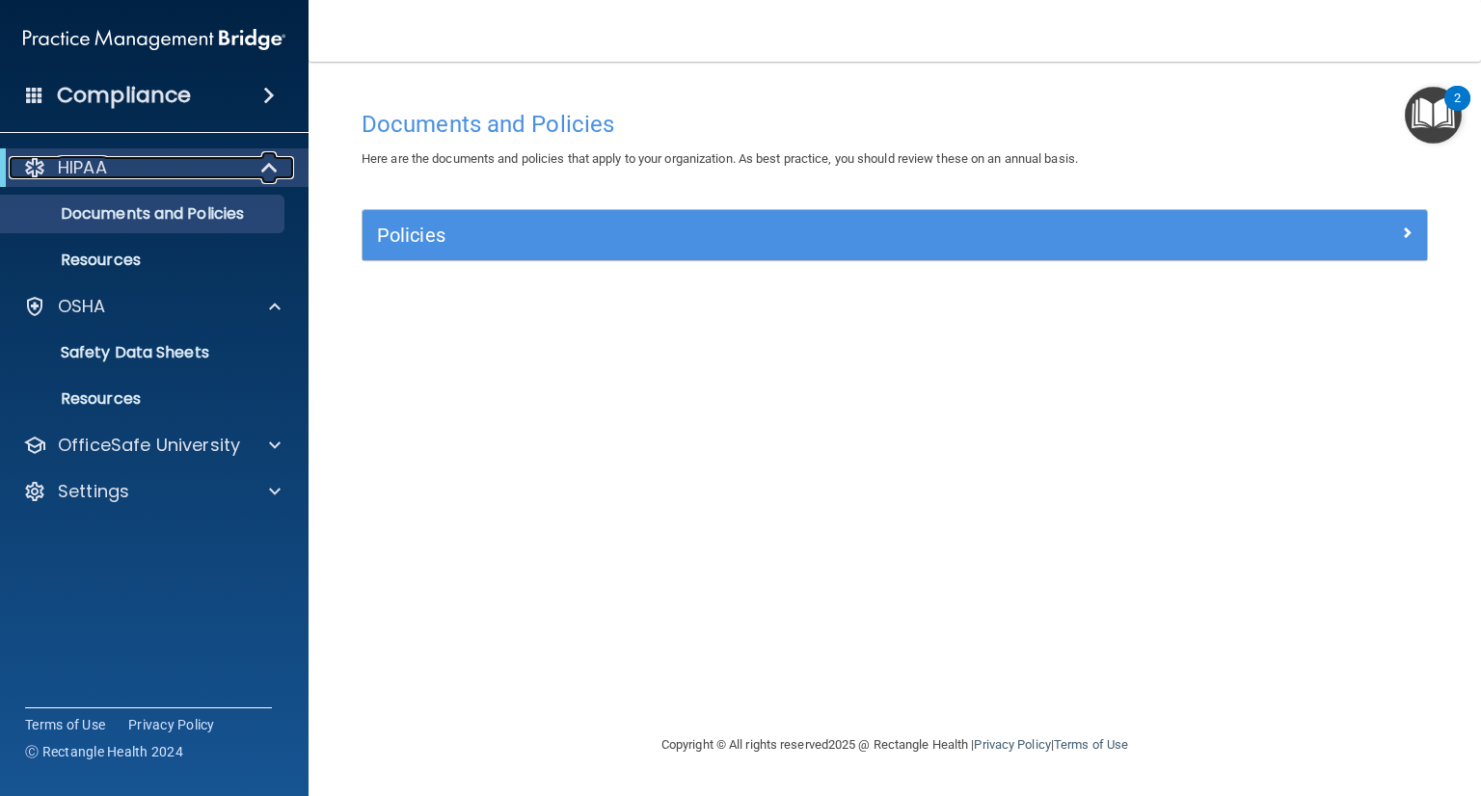
click at [35, 172] on div at bounding box center [34, 167] width 23 height 23
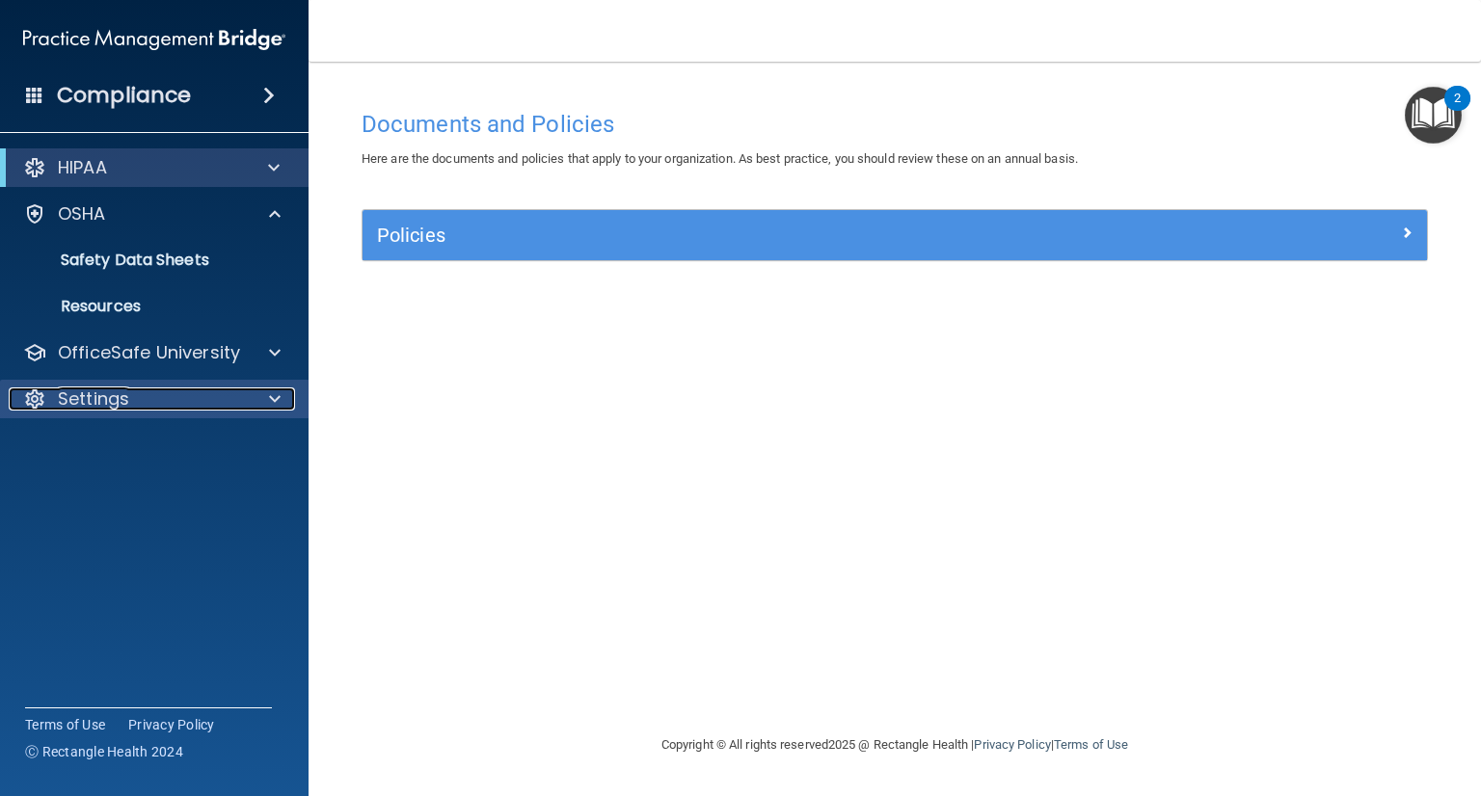
click at [267, 398] on div at bounding box center [272, 399] width 48 height 23
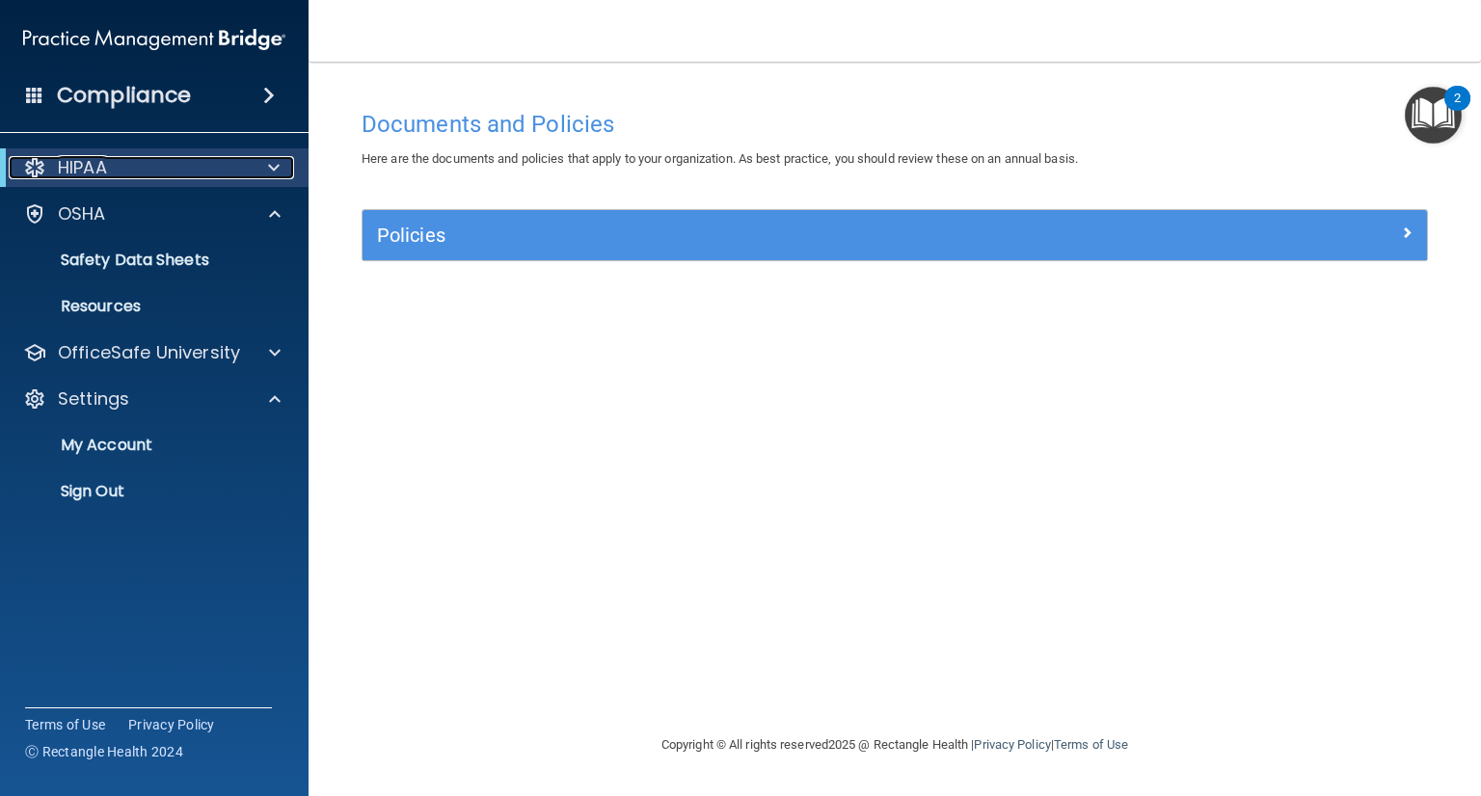
click at [273, 162] on span at bounding box center [274, 167] width 12 height 23
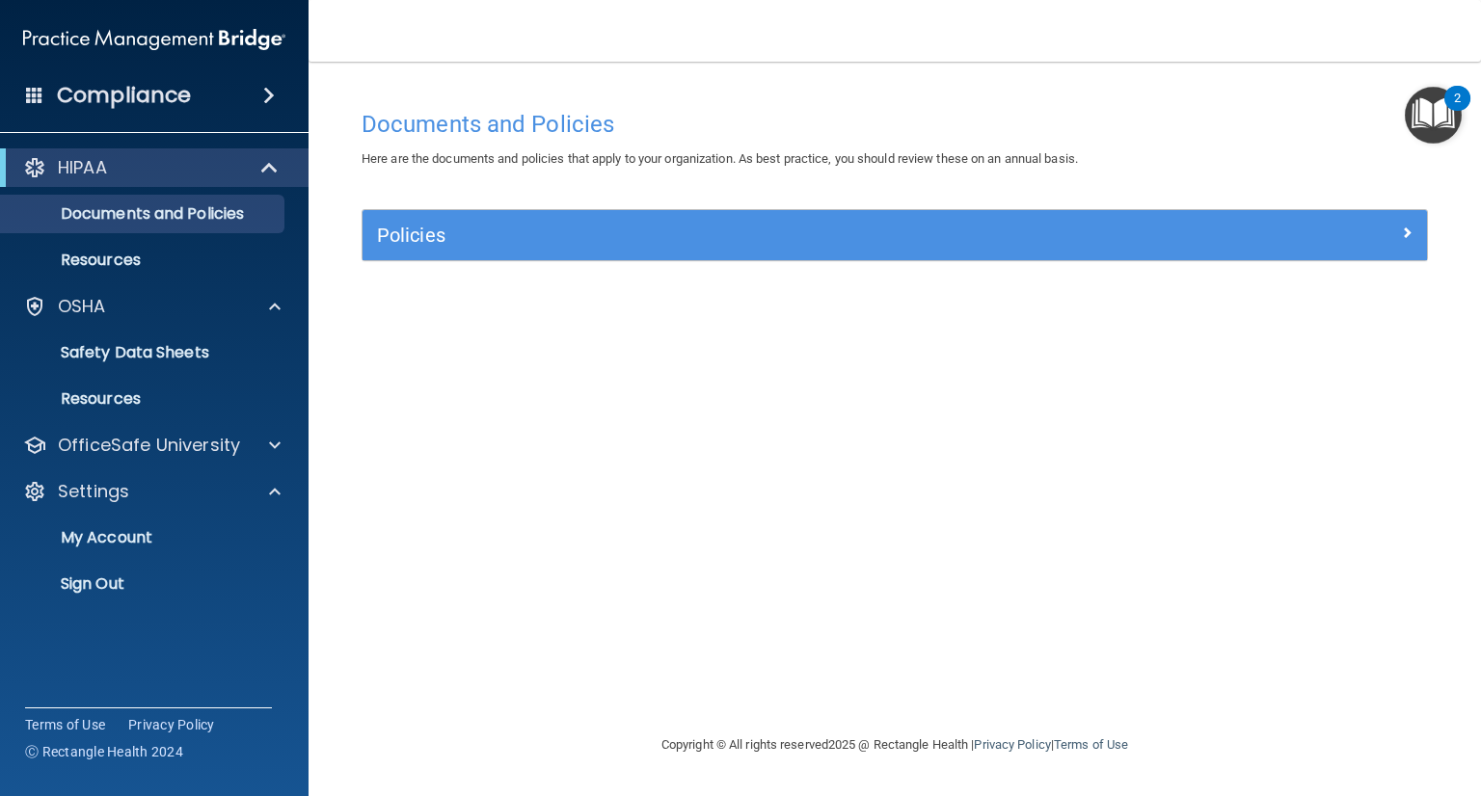
click at [265, 93] on span at bounding box center [269, 95] width 12 height 23
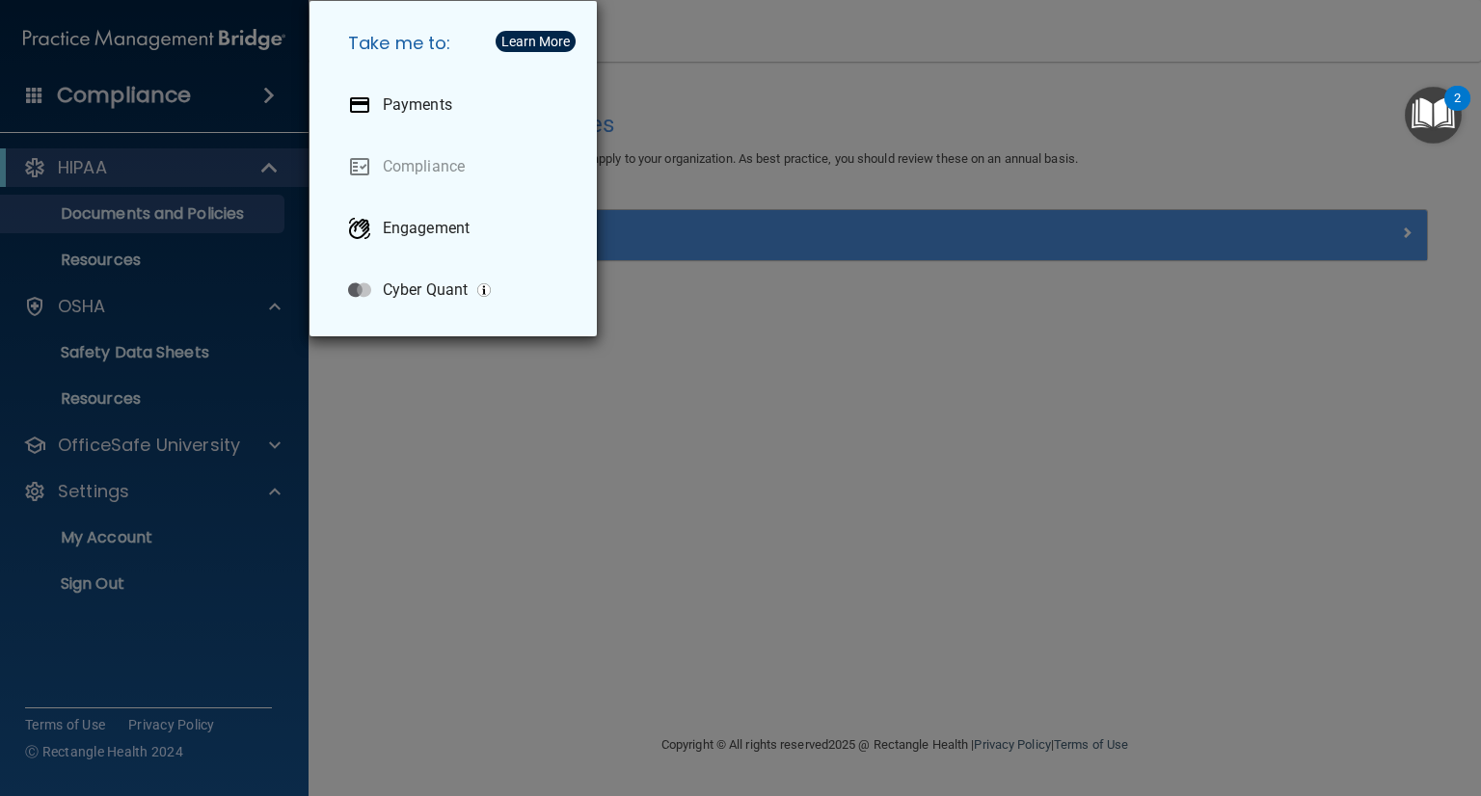
click at [184, 158] on div "Take me to: Payments Compliance Engagement Cyber Quant" at bounding box center [740, 398] width 1481 height 796
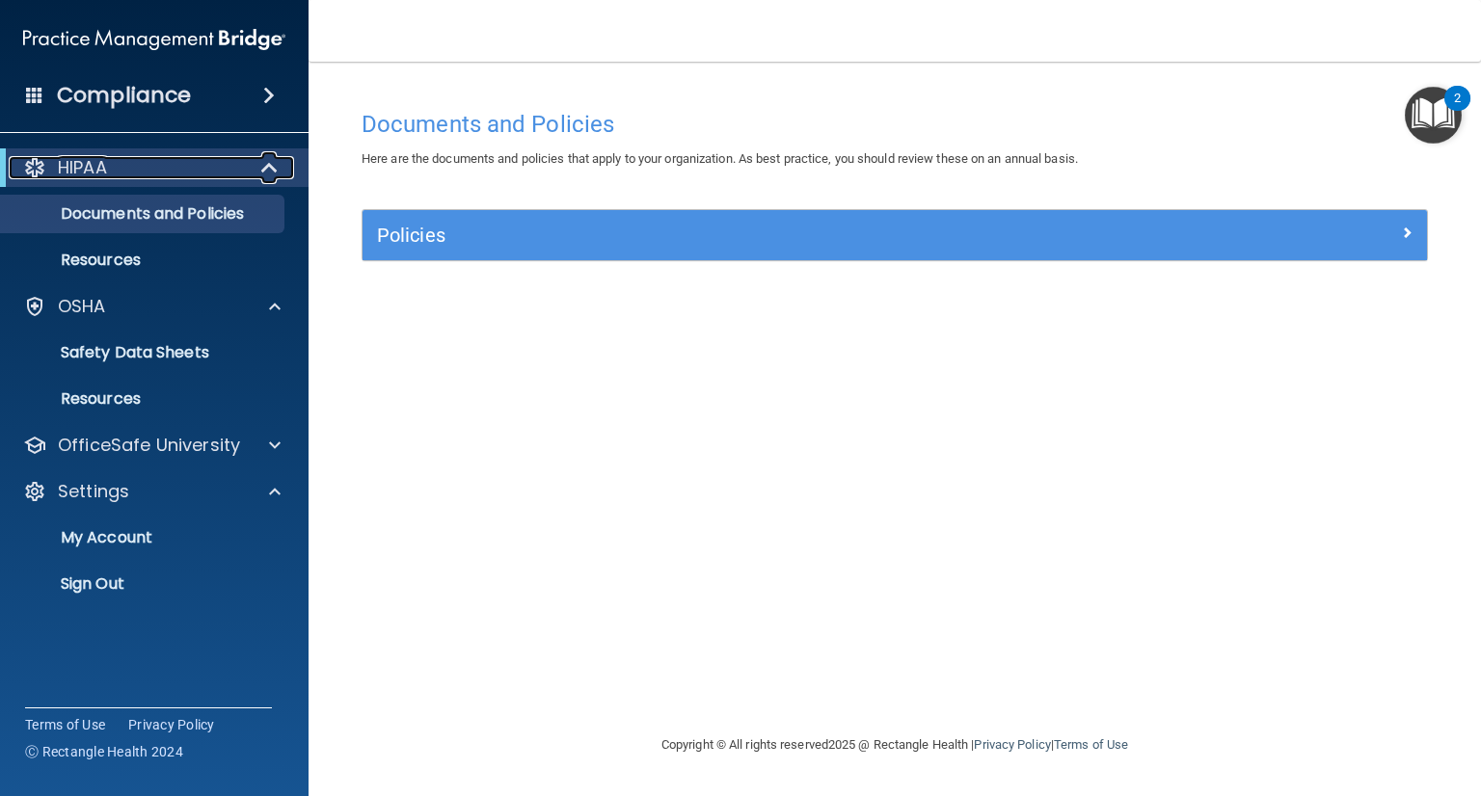
click at [270, 170] on span at bounding box center [271, 167] width 16 height 23
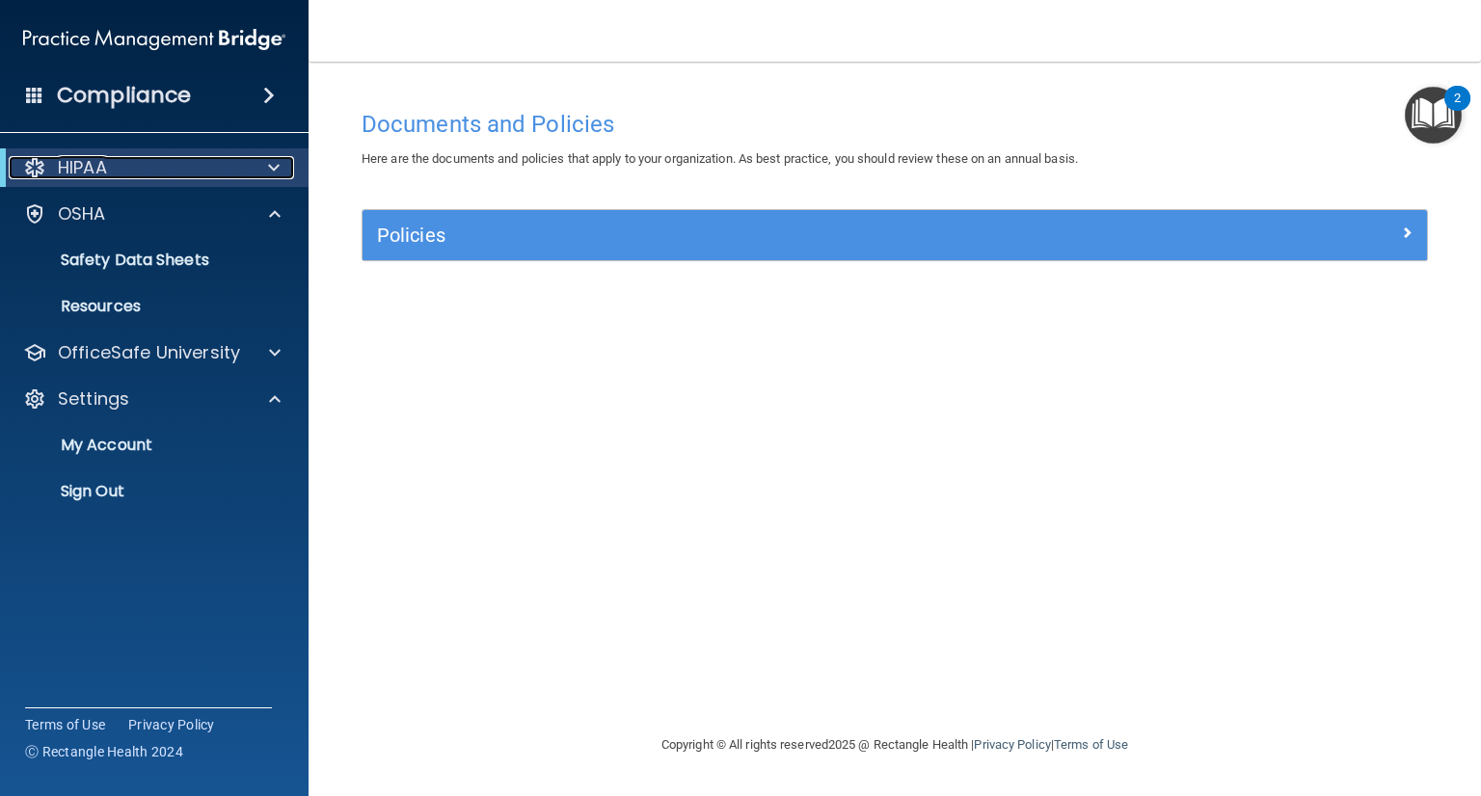
click at [270, 170] on span at bounding box center [274, 167] width 12 height 23
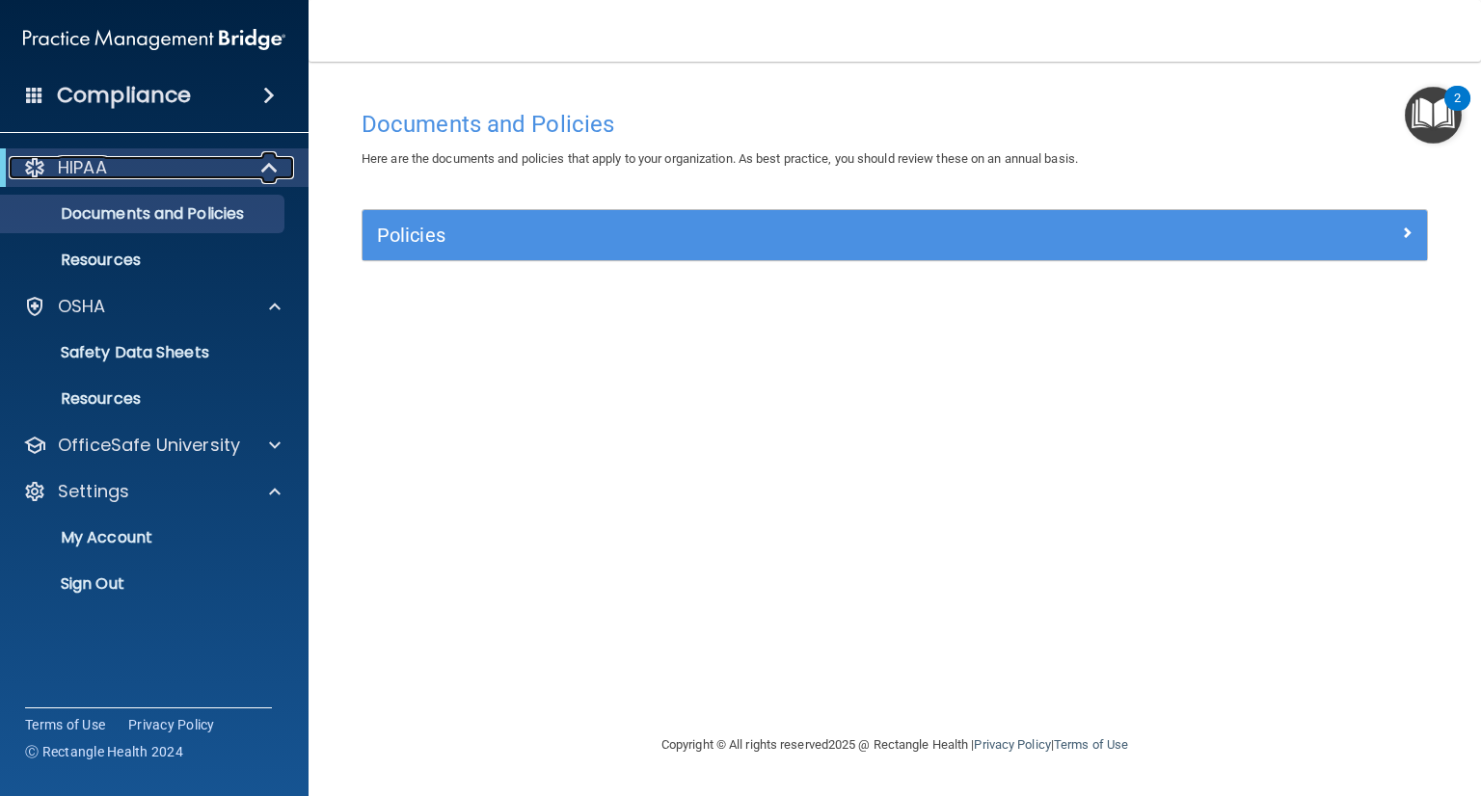
click at [270, 163] on span at bounding box center [271, 167] width 16 height 23
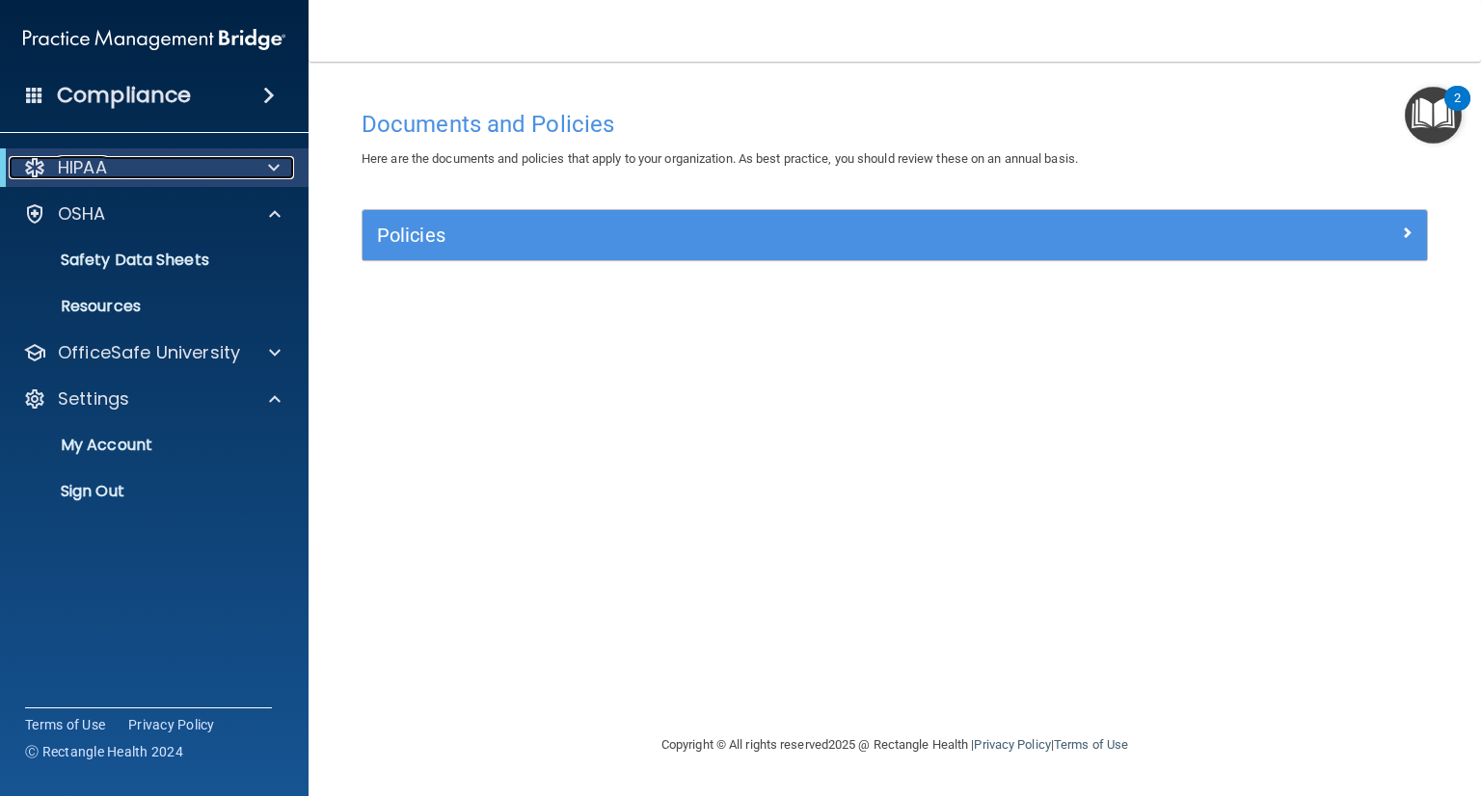
click at [270, 163] on span at bounding box center [274, 167] width 12 height 23
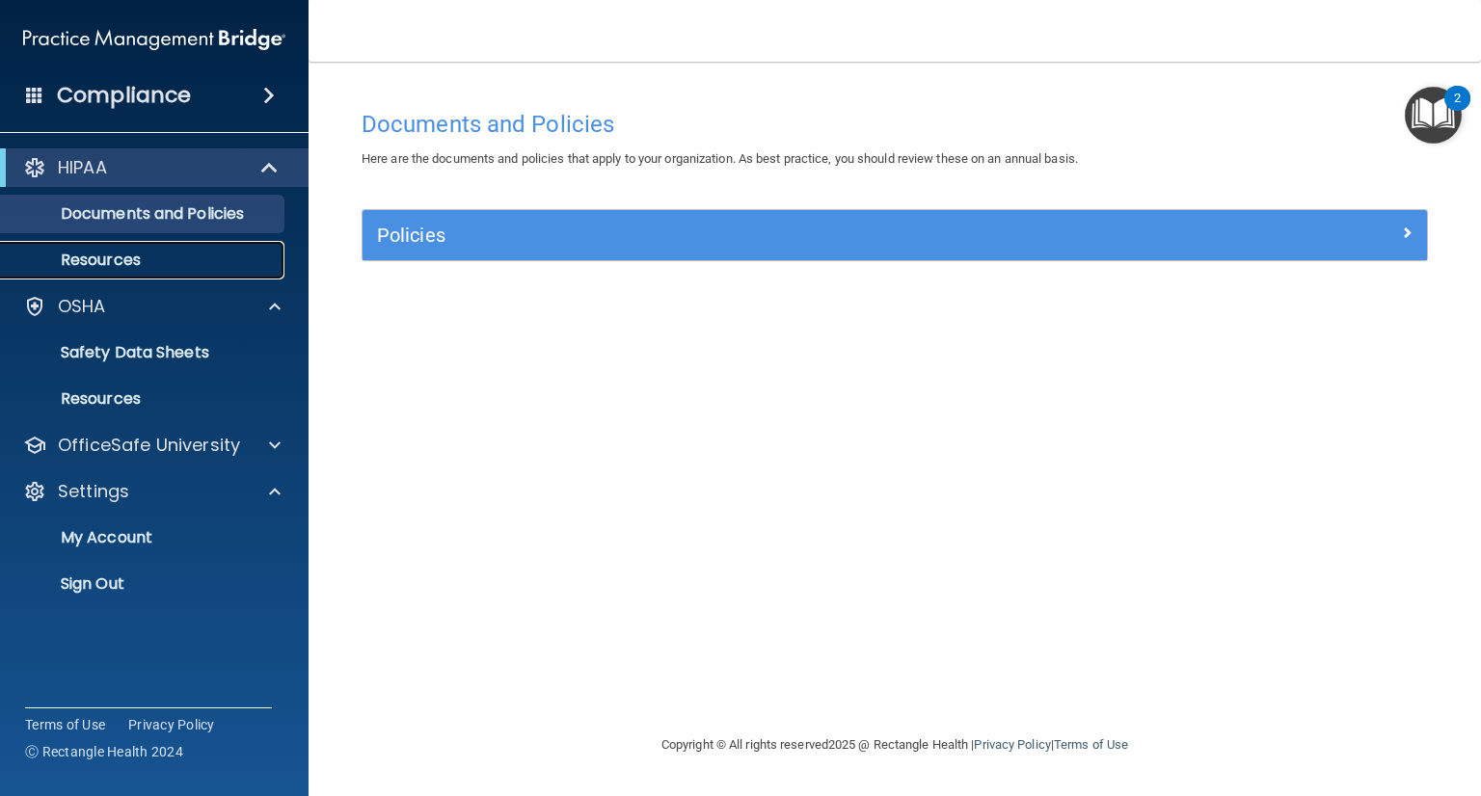
click at [155, 264] on p "Resources" at bounding box center [144, 260] width 263 height 19
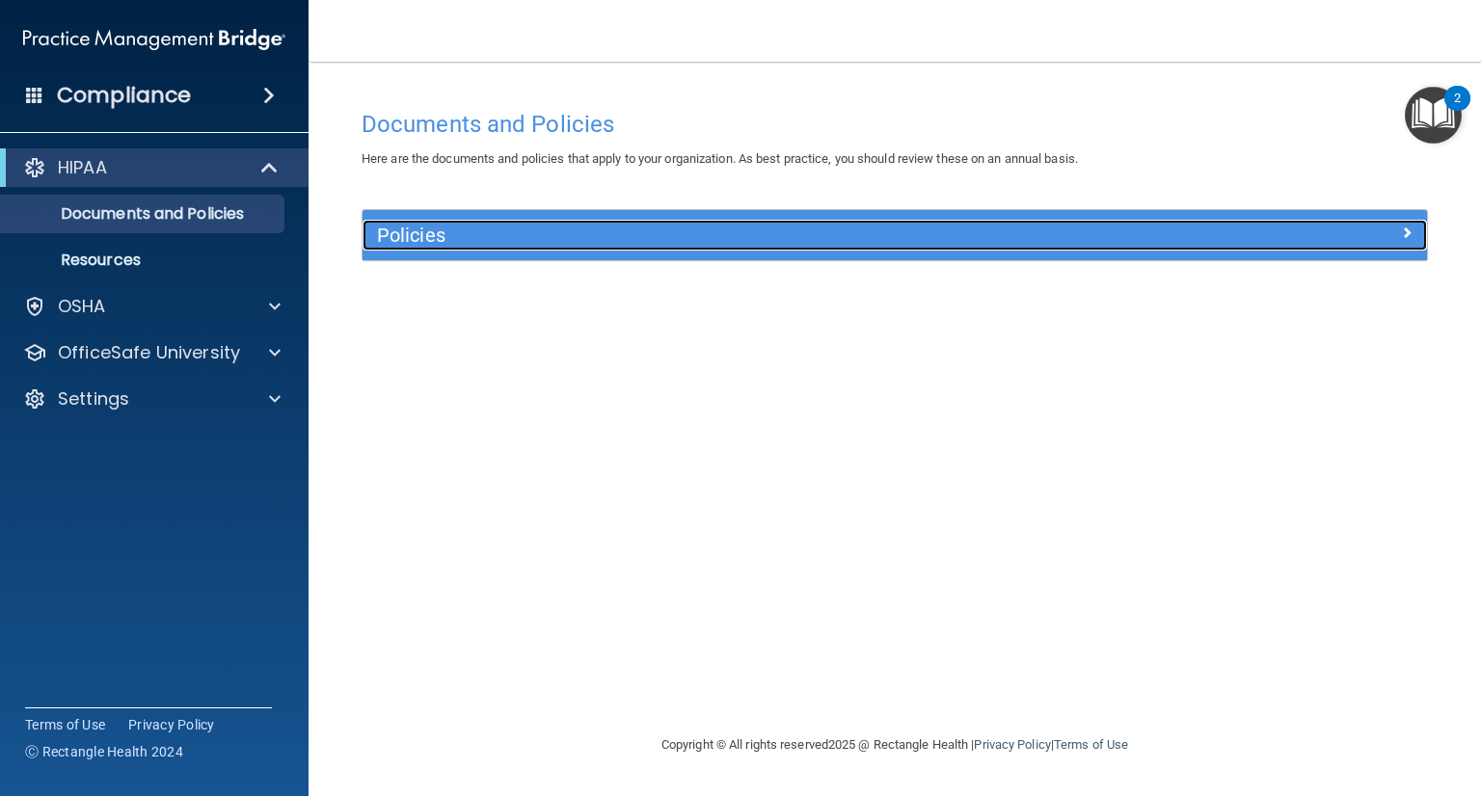
click at [1411, 227] on span at bounding box center [1407, 232] width 12 height 23
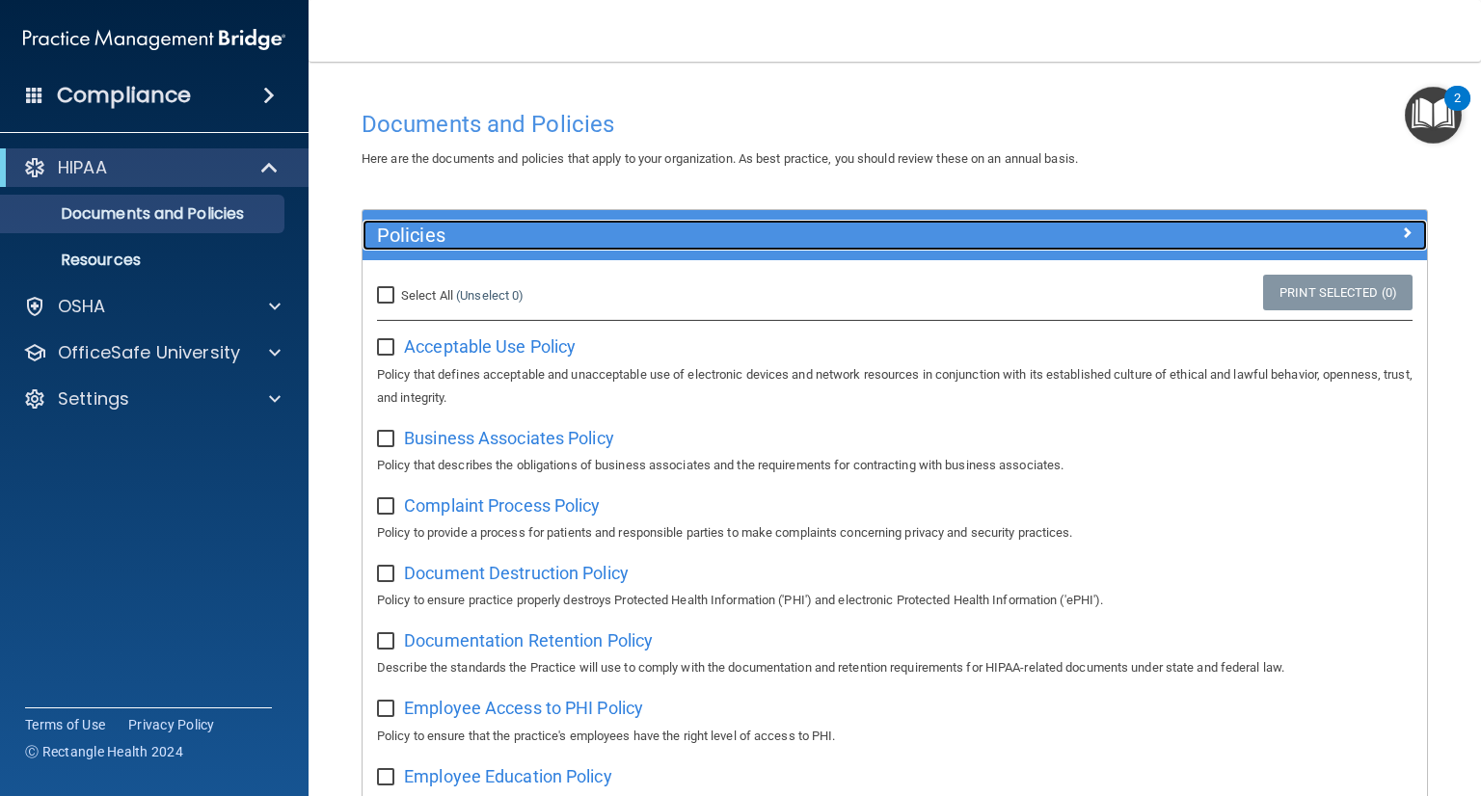
click at [1401, 223] on span at bounding box center [1407, 232] width 12 height 23
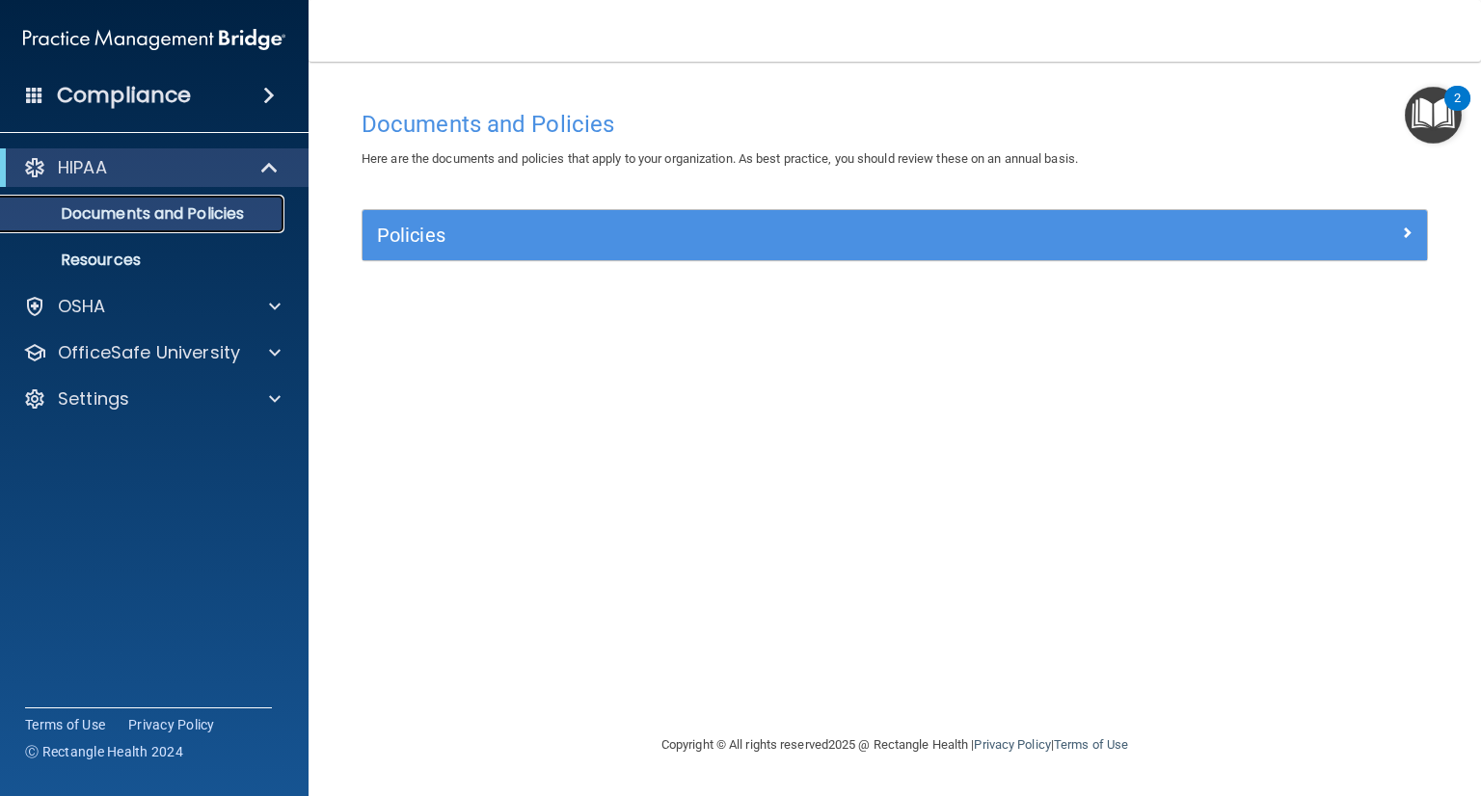
click at [231, 219] on p "Documents and Policies" at bounding box center [144, 213] width 263 height 19
click at [208, 205] on p "Documents and Policies" at bounding box center [144, 213] width 263 height 19
click at [241, 225] on link "Documents and Policies" at bounding box center [133, 214] width 304 height 39
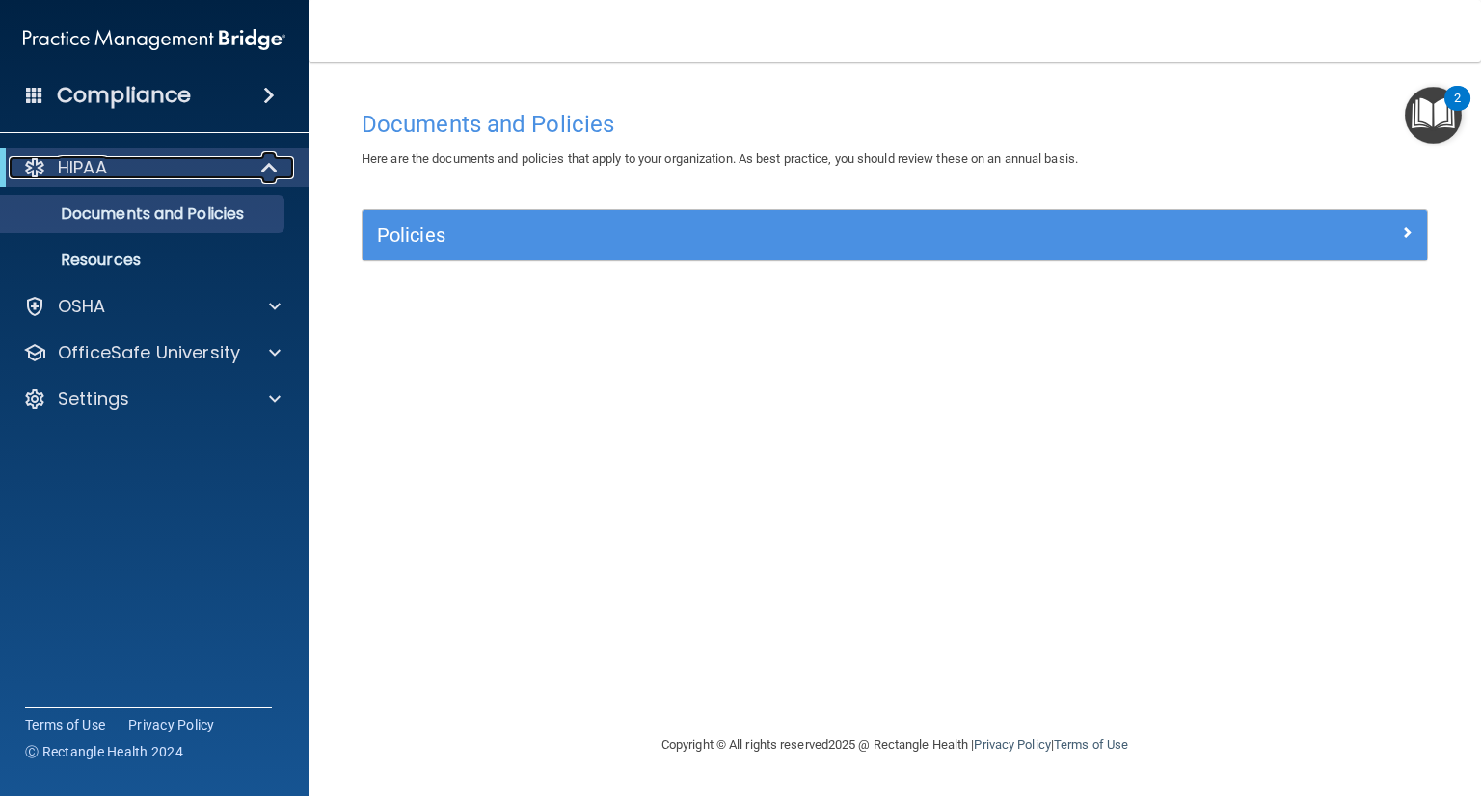
click at [265, 170] on span at bounding box center [271, 167] width 16 height 23
click at [268, 90] on span at bounding box center [269, 95] width 12 height 23
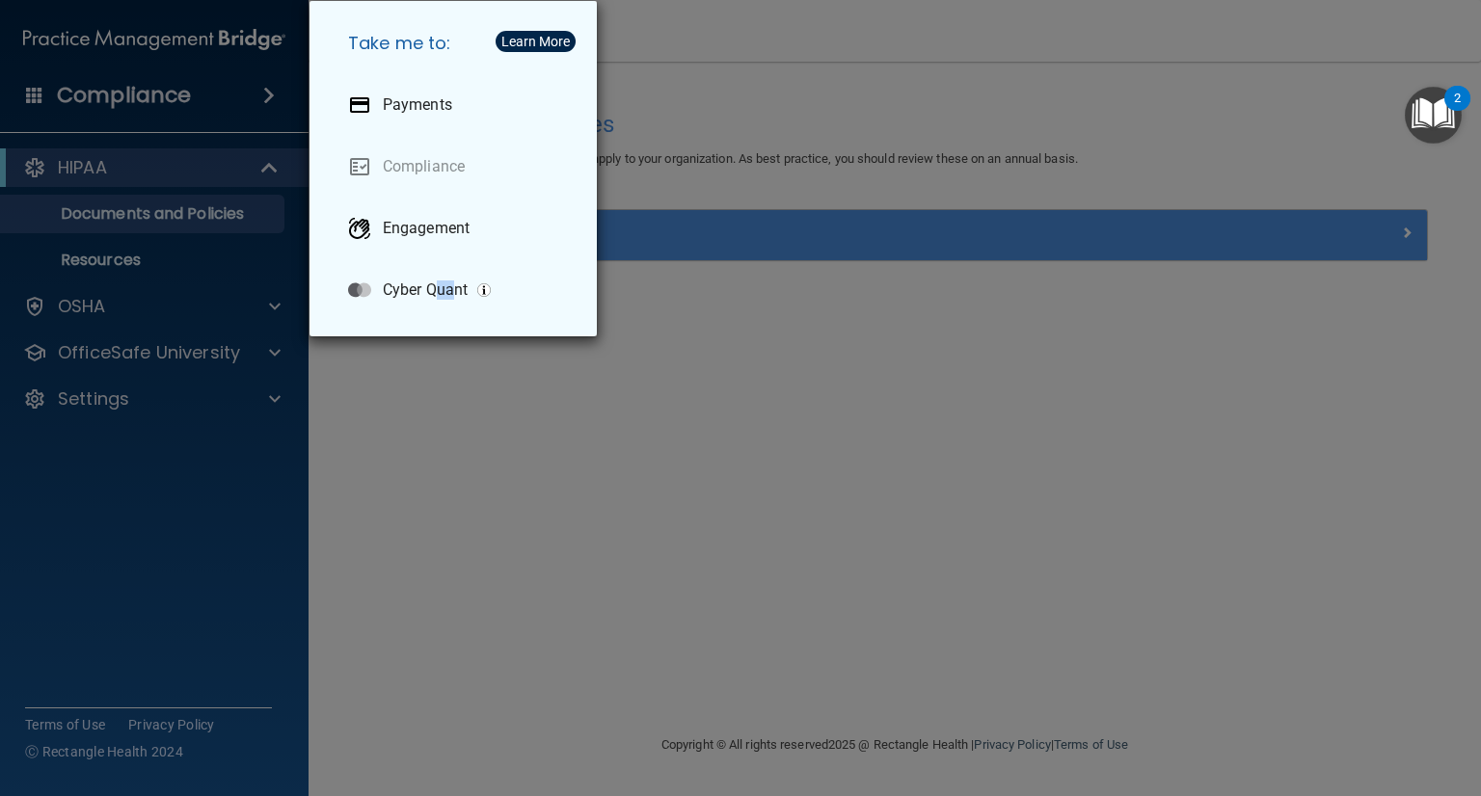
drag, startPoint x: 458, startPoint y: 444, endPoint x: 443, endPoint y: 500, distance: 57.7
click at [443, 500] on div "Take me to: Payments Compliance Engagement Cyber Quant" at bounding box center [740, 398] width 1481 height 796
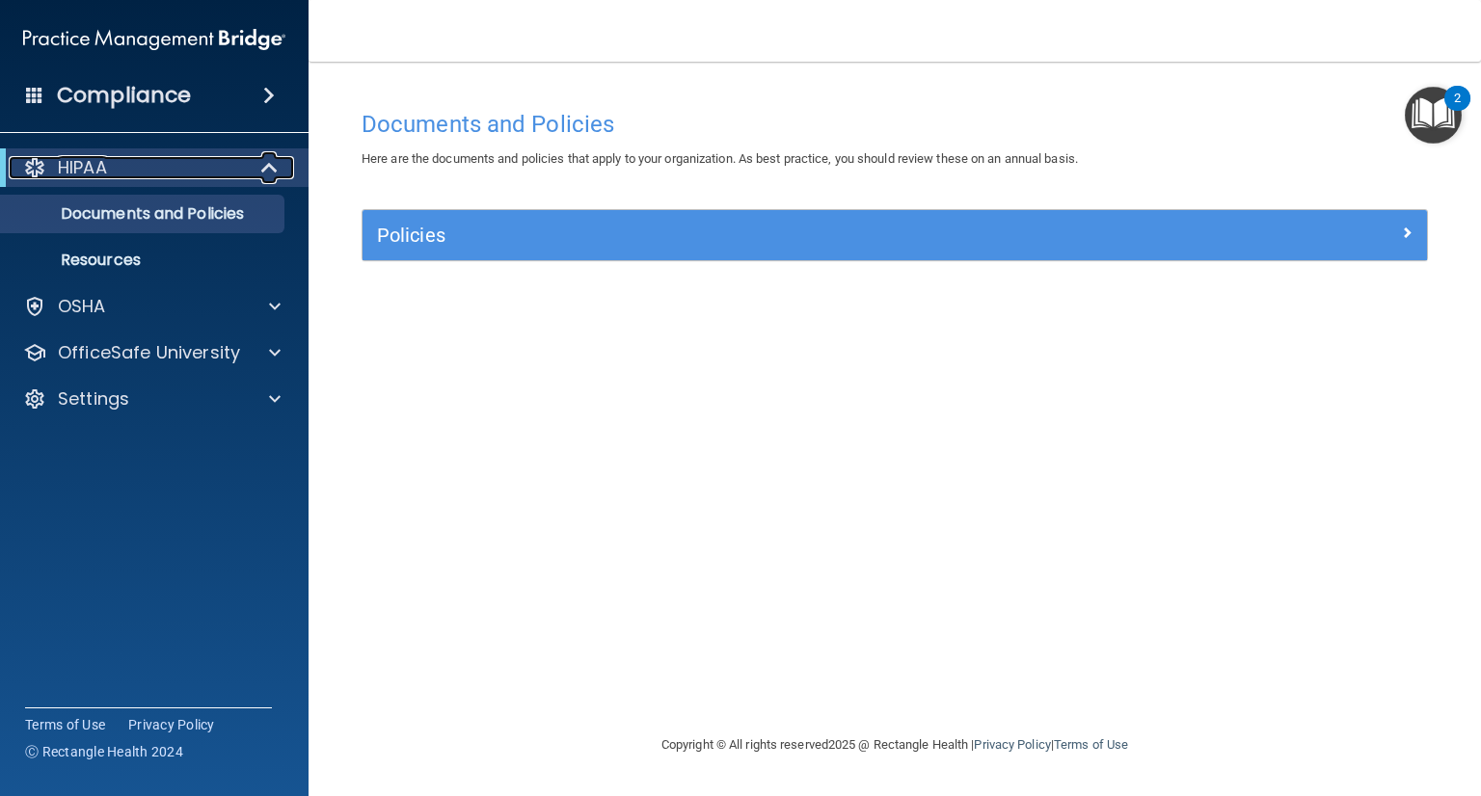
click at [271, 169] on span at bounding box center [271, 167] width 16 height 23
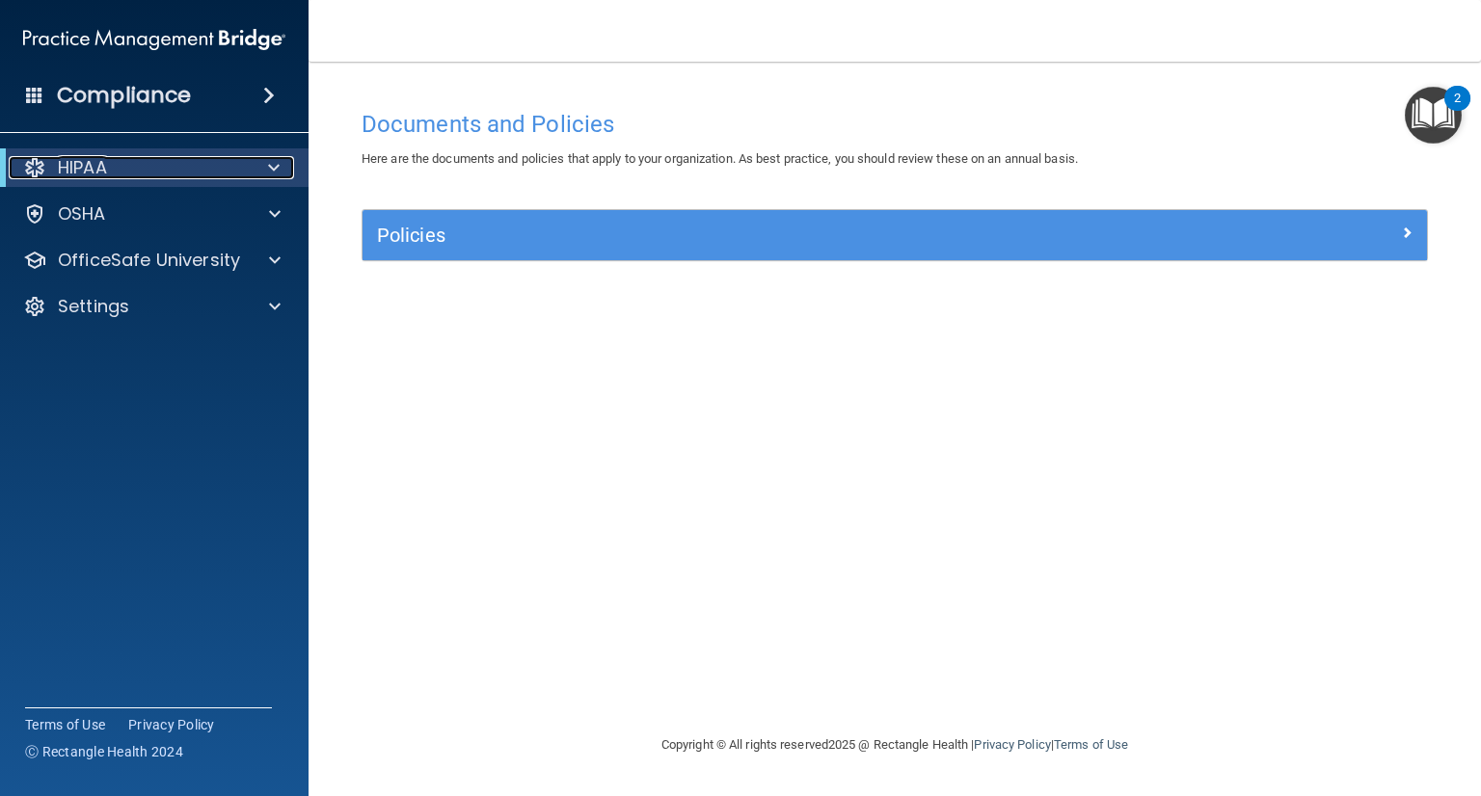
click at [271, 169] on span at bounding box center [274, 167] width 12 height 23
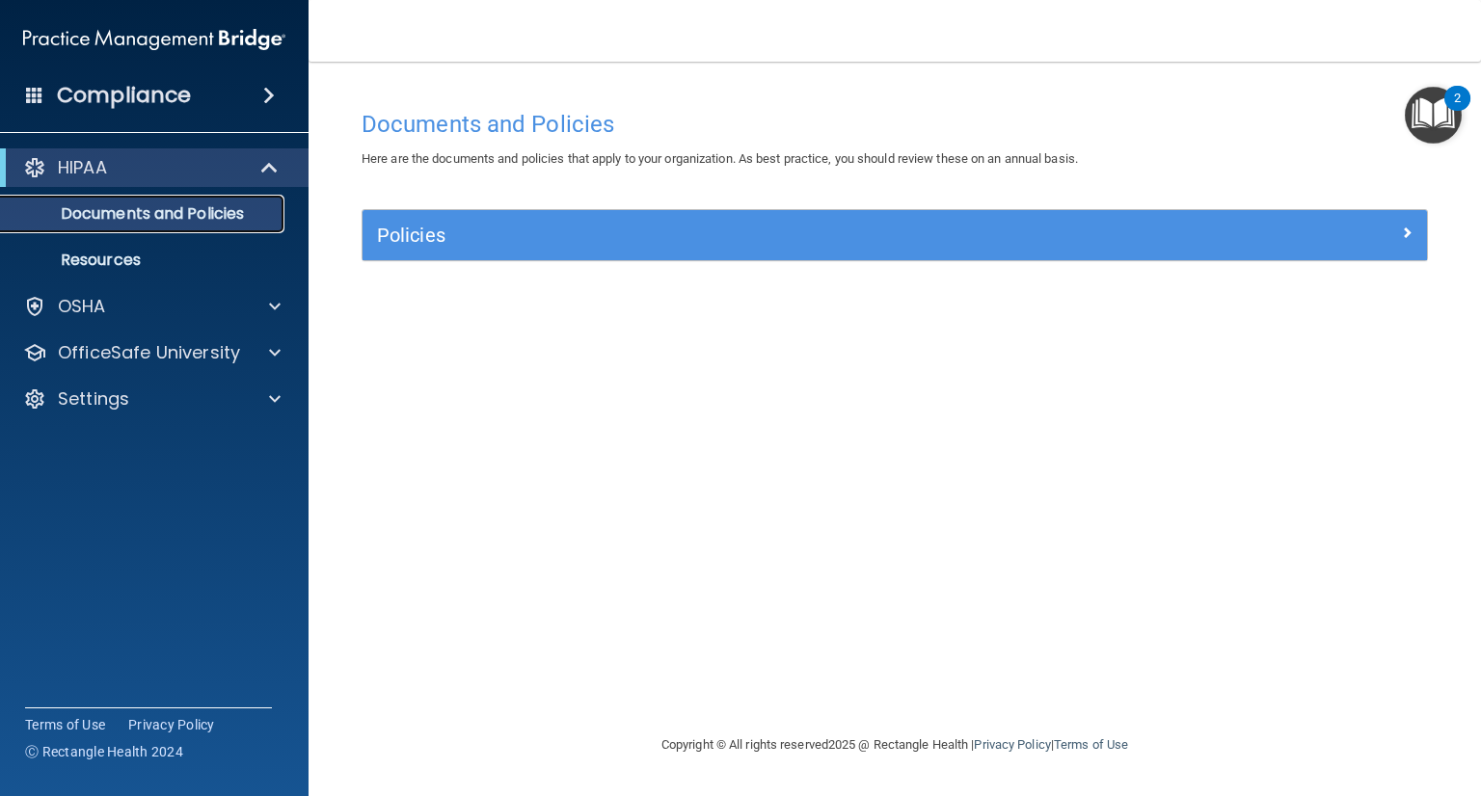
click at [208, 220] on p "Documents and Policies" at bounding box center [144, 213] width 263 height 19
click at [149, 255] on p "Resources" at bounding box center [144, 260] width 263 height 19
click at [263, 96] on span at bounding box center [269, 95] width 12 height 23
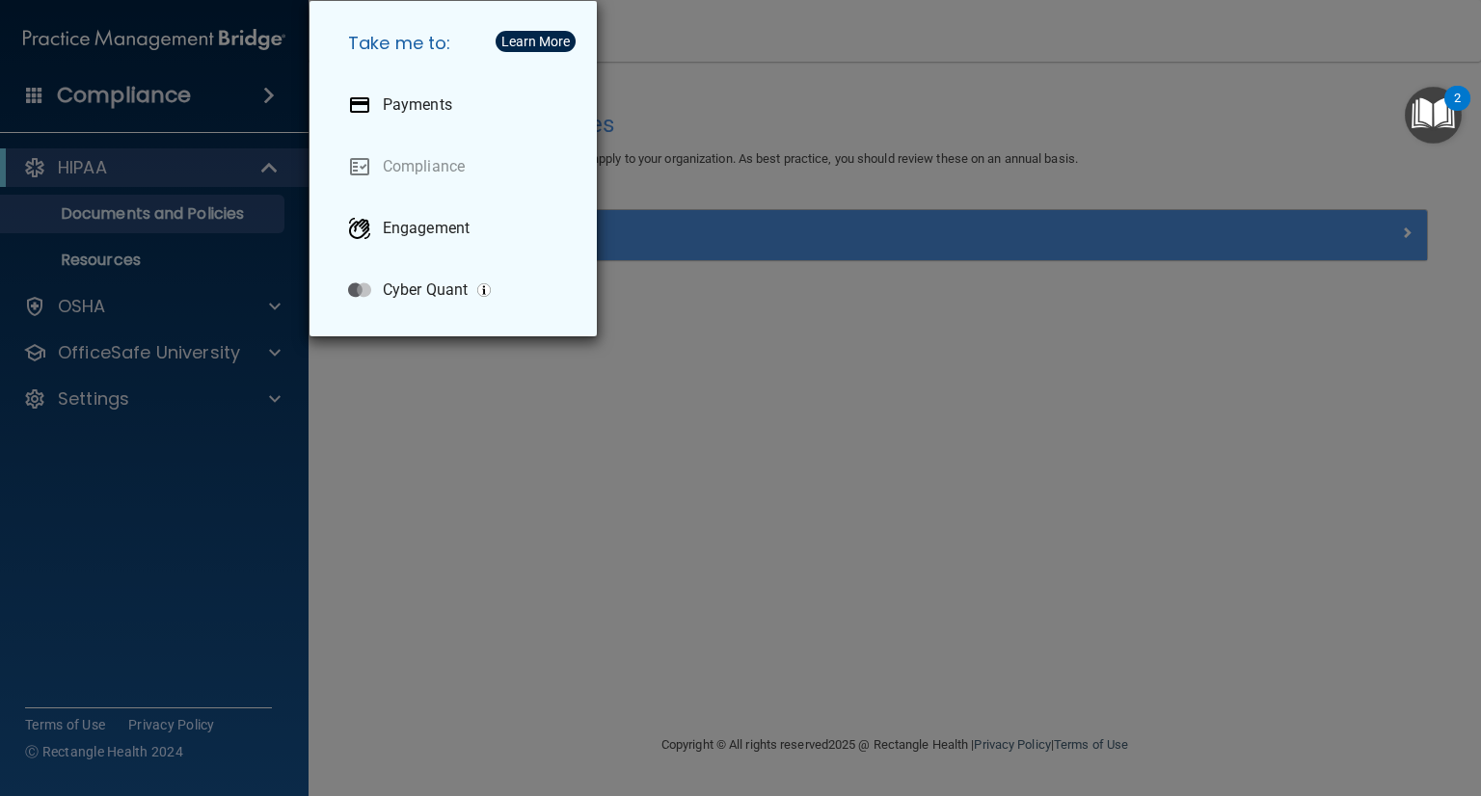
click at [457, 441] on div "Take me to: Payments Compliance Engagement Cyber Quant" at bounding box center [740, 398] width 1481 height 796
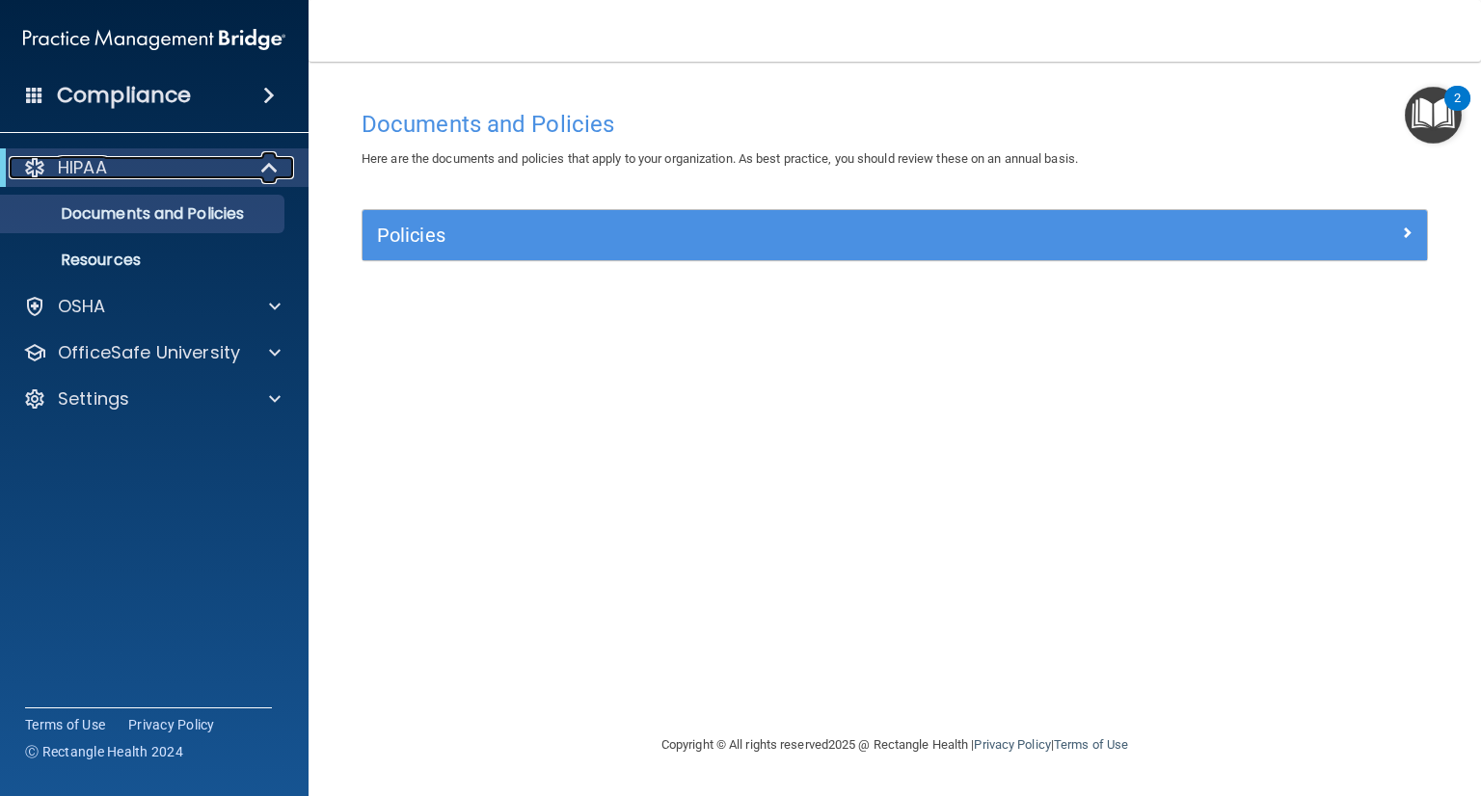
click at [266, 168] on span at bounding box center [271, 167] width 16 height 23
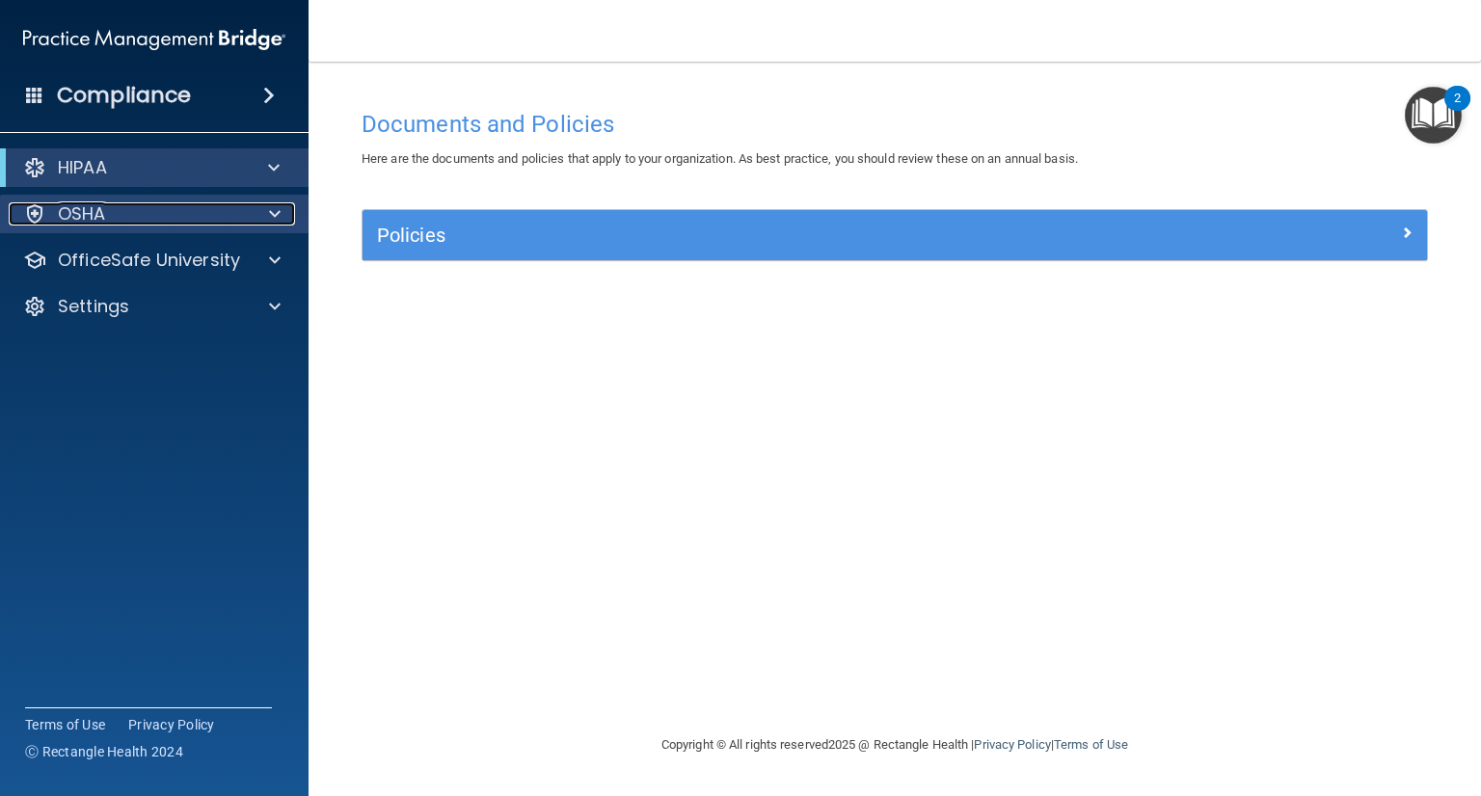
click at [274, 202] on span at bounding box center [275, 213] width 12 height 23
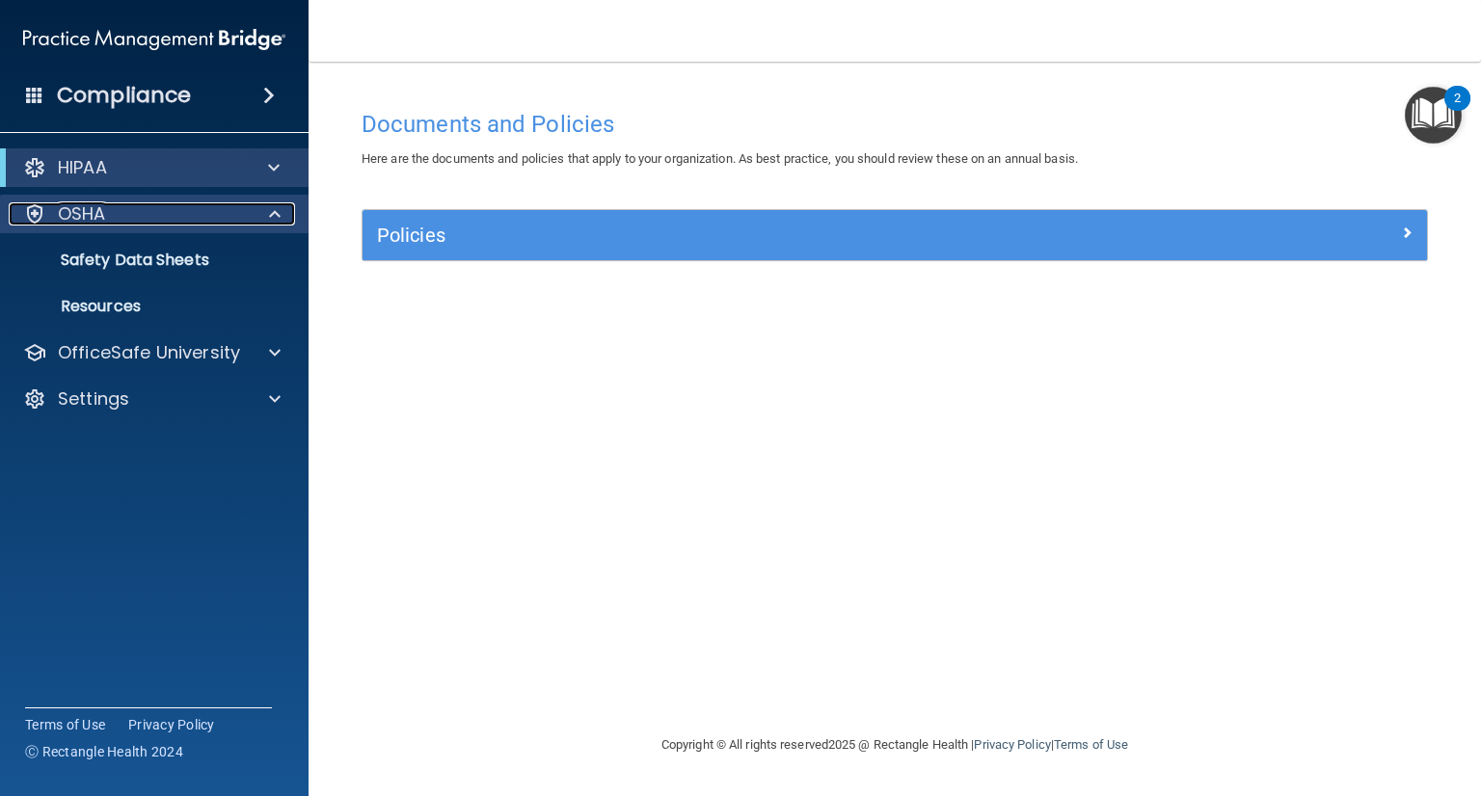
click at [274, 202] on span at bounding box center [275, 213] width 12 height 23
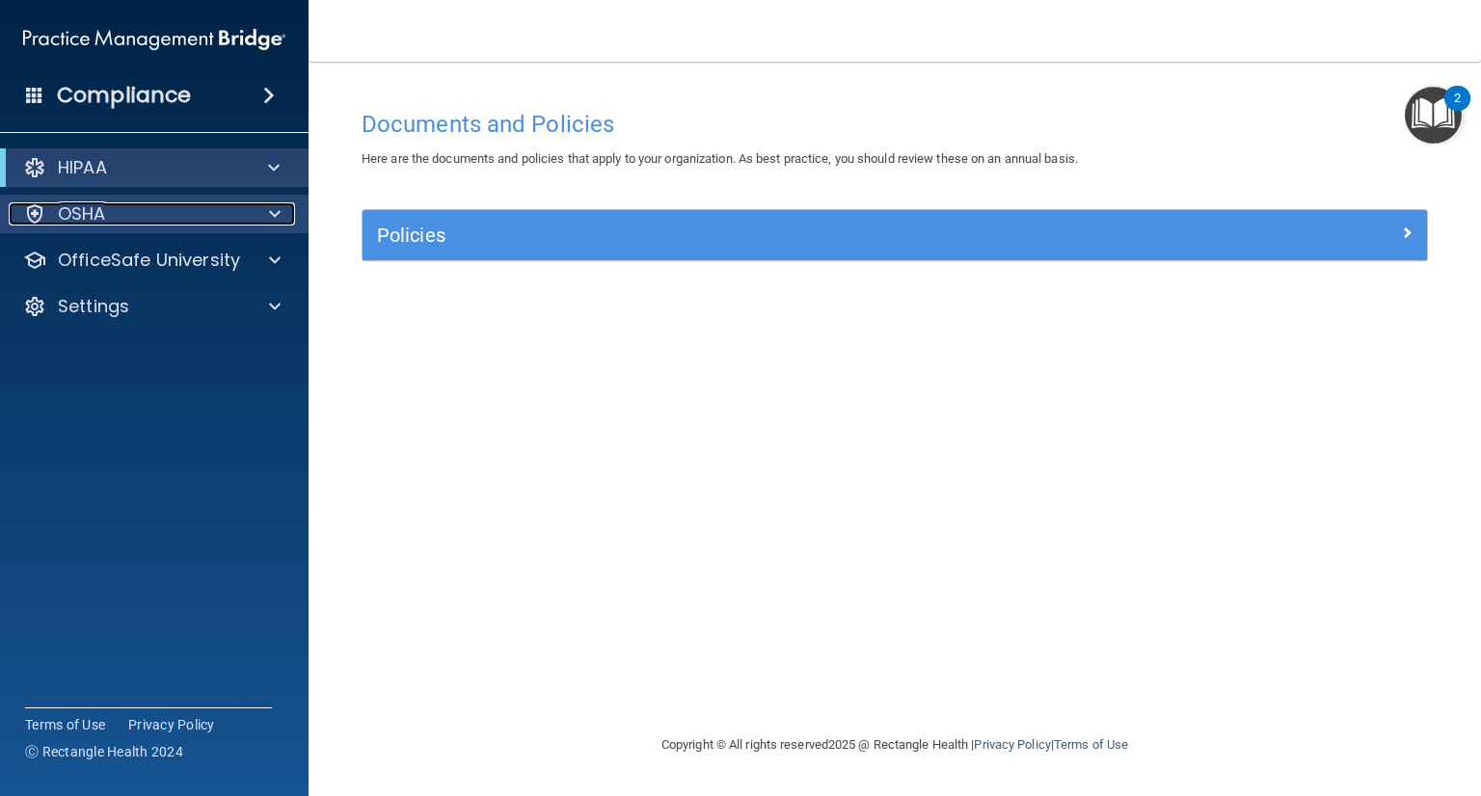
click at [274, 202] on span at bounding box center [275, 213] width 12 height 23
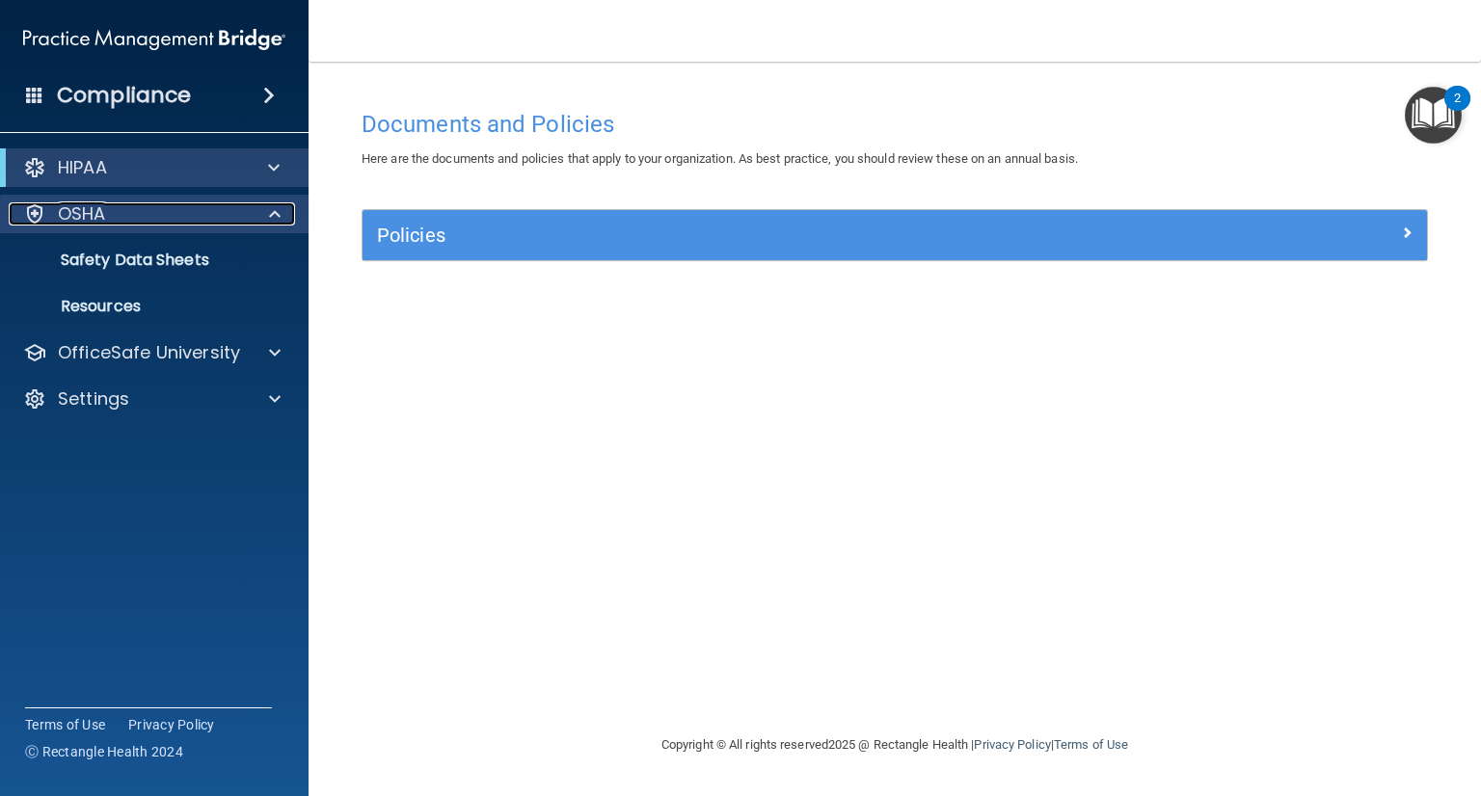
click at [274, 202] on span at bounding box center [275, 213] width 12 height 23
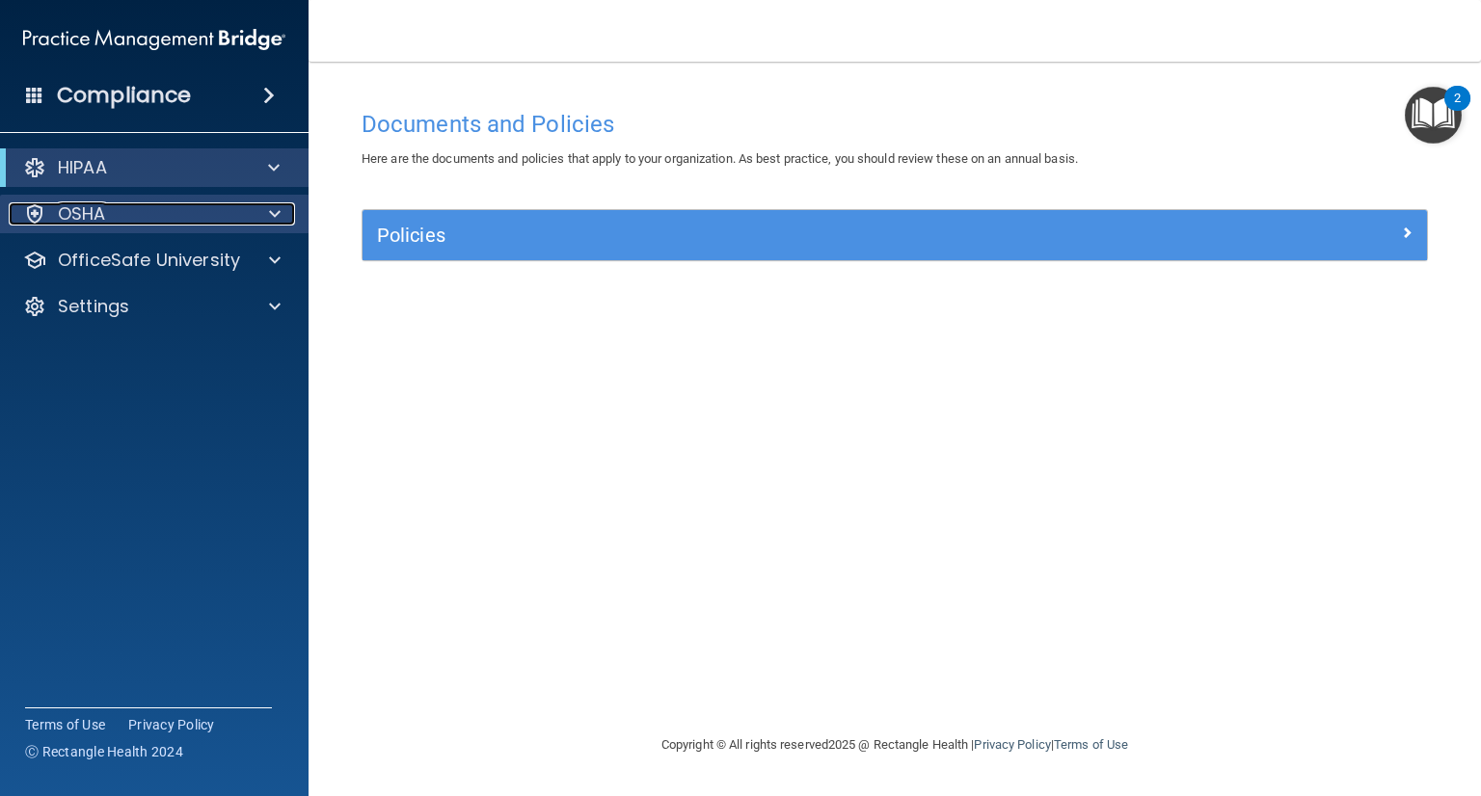
click at [274, 202] on span at bounding box center [275, 213] width 12 height 23
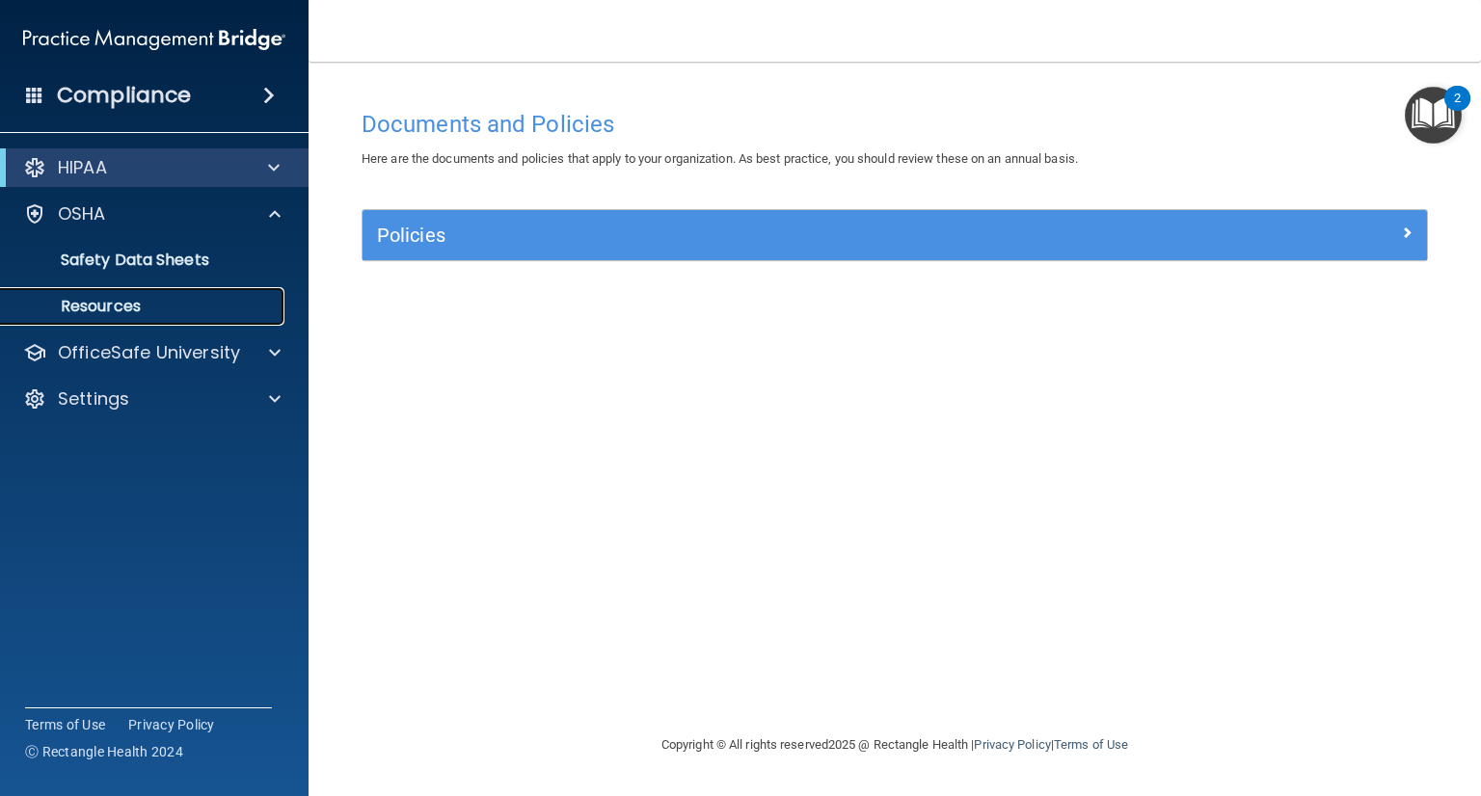
click at [147, 306] on p "Resources" at bounding box center [144, 306] width 263 height 19
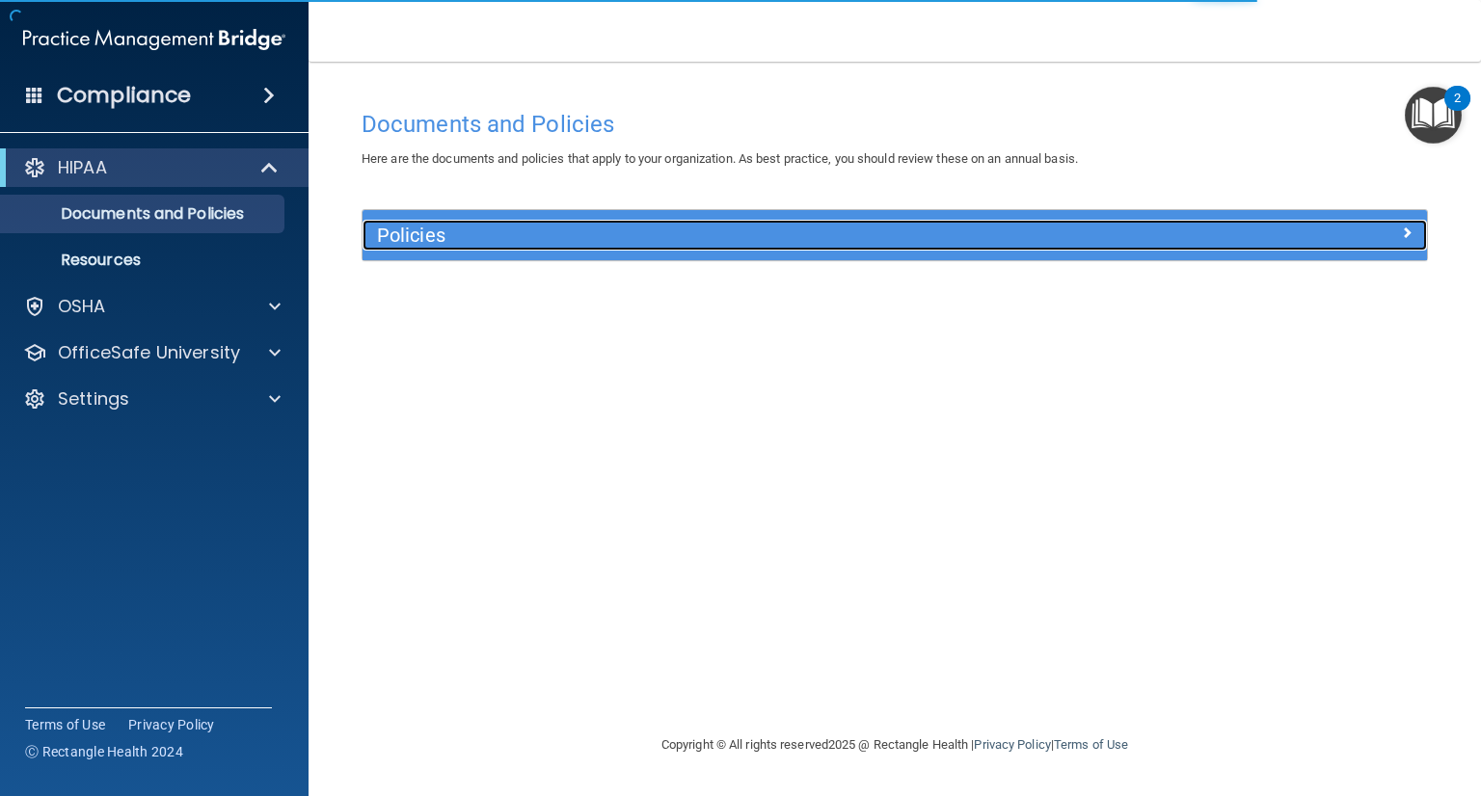
click at [442, 228] on h5 "Policies" at bounding box center [761, 235] width 769 height 21
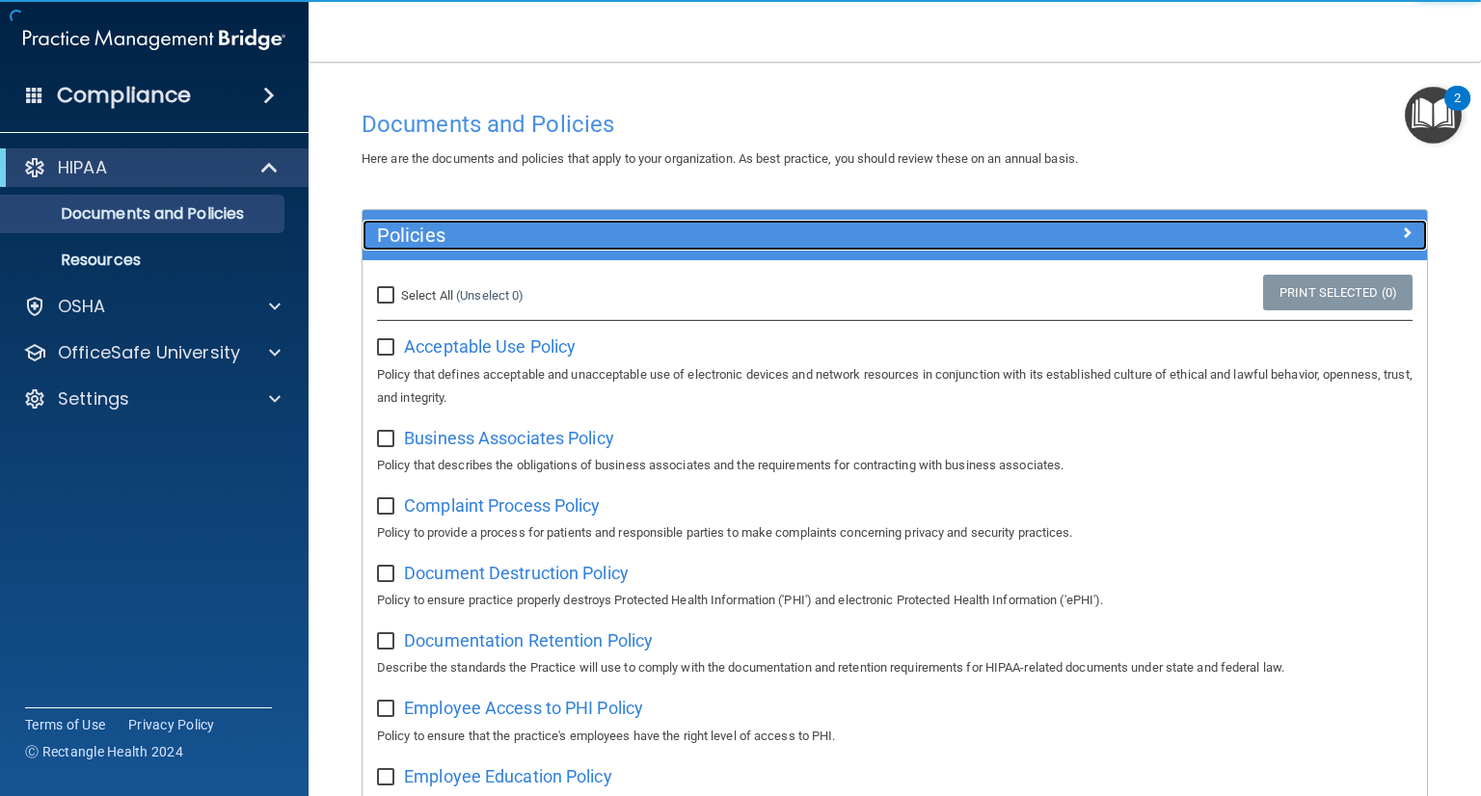
click at [1401, 227] on span at bounding box center [1407, 232] width 12 height 23
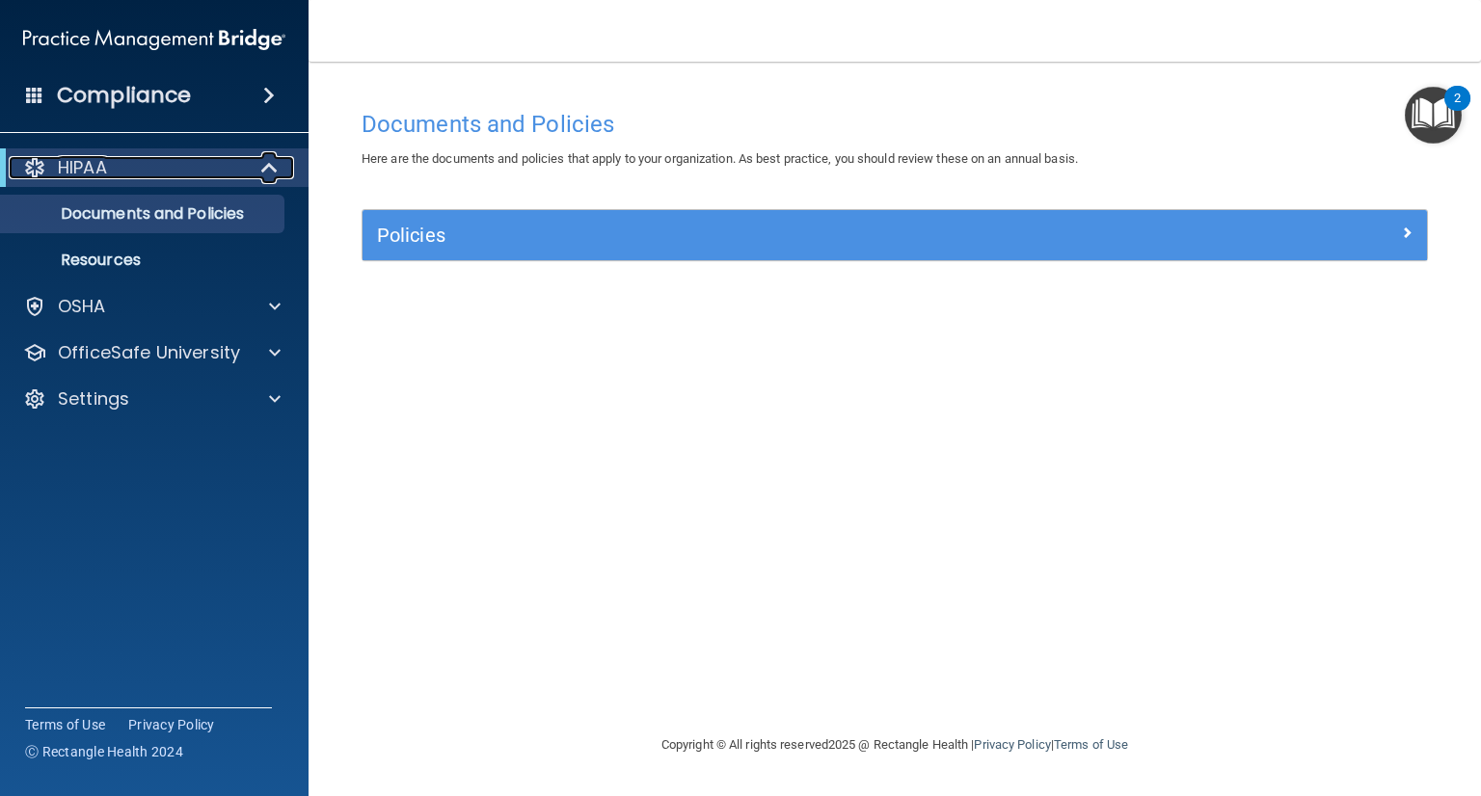
click at [270, 164] on span at bounding box center [271, 167] width 16 height 23
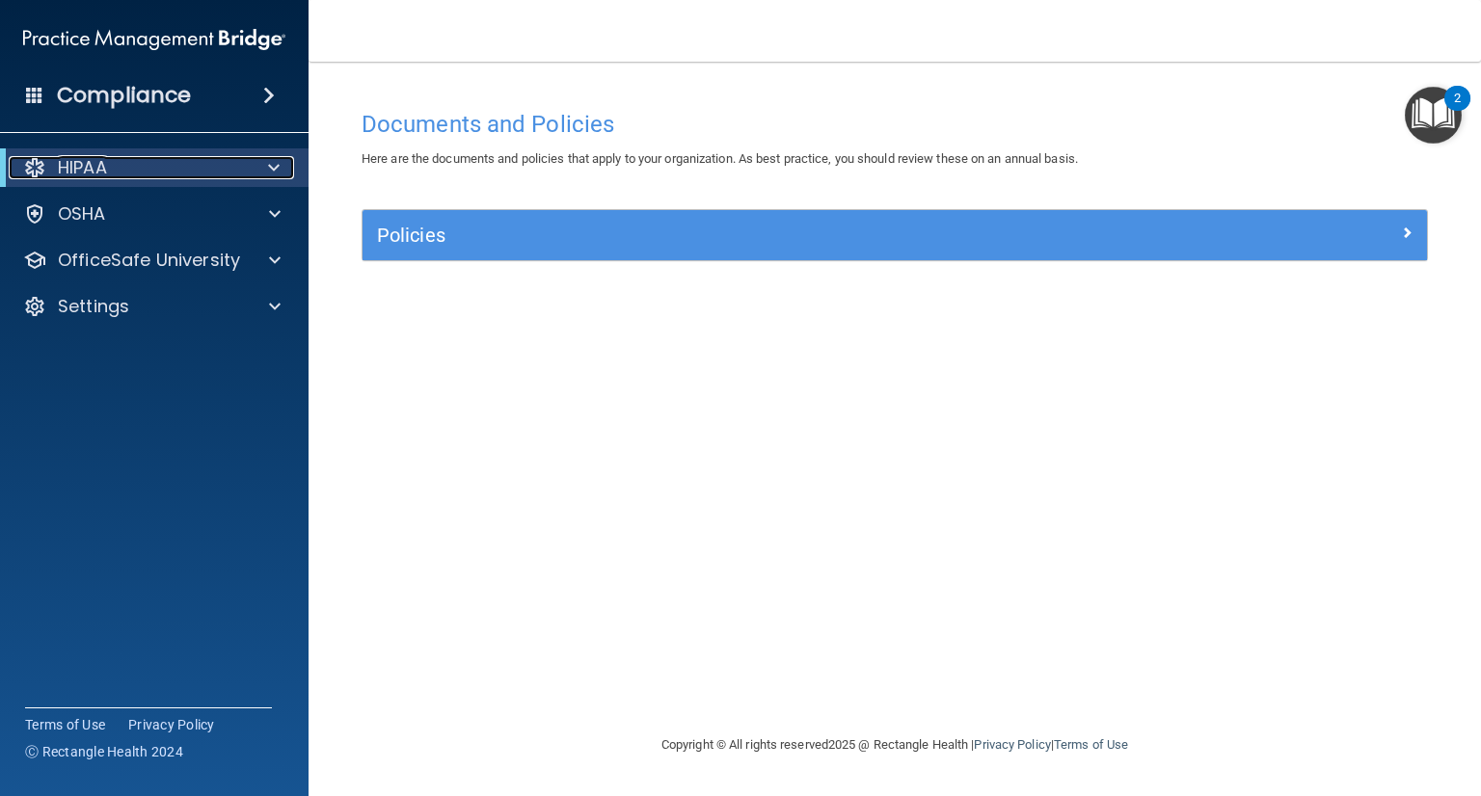
click at [270, 164] on span at bounding box center [274, 167] width 12 height 23
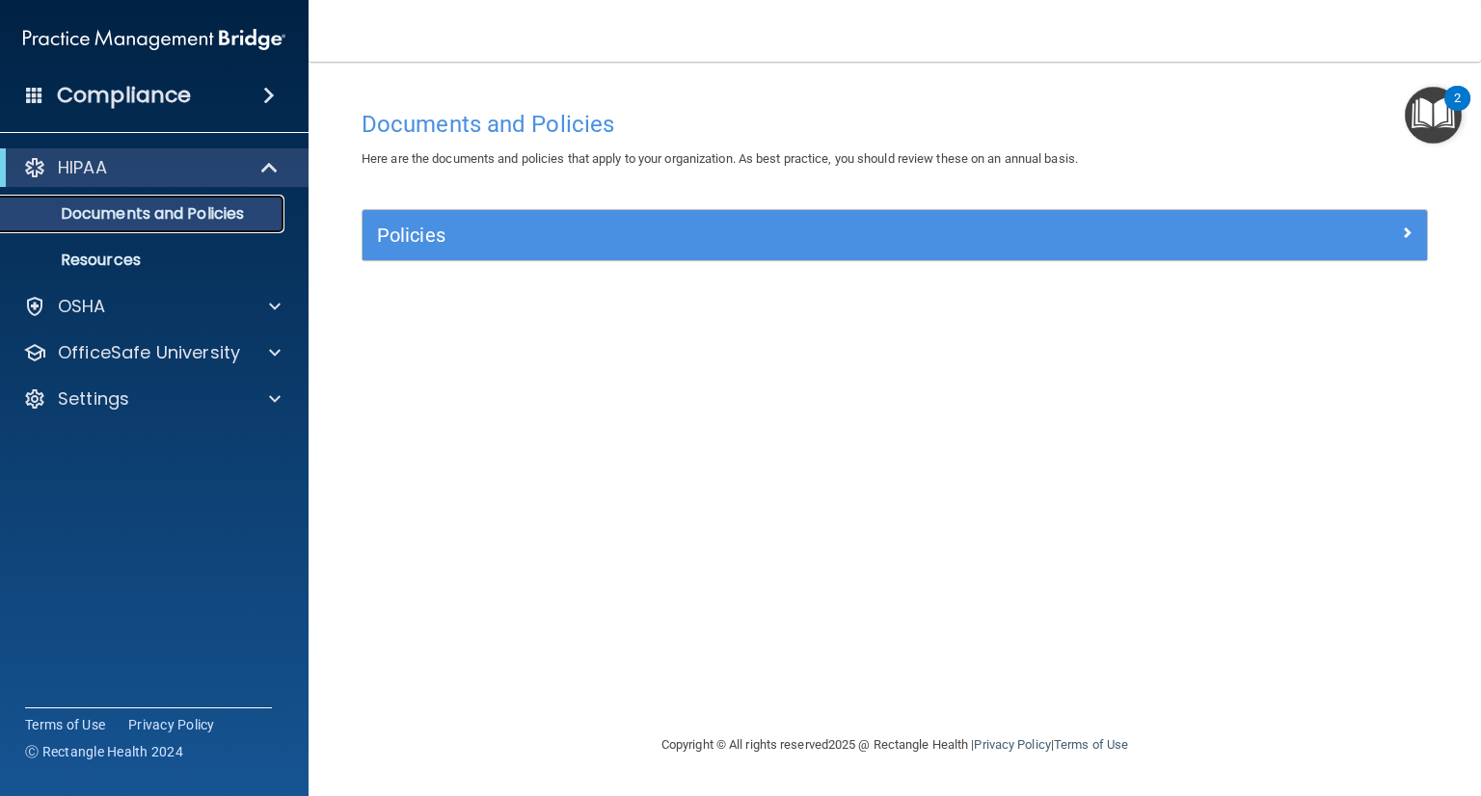
click at [247, 216] on p "Documents and Policies" at bounding box center [144, 213] width 263 height 19
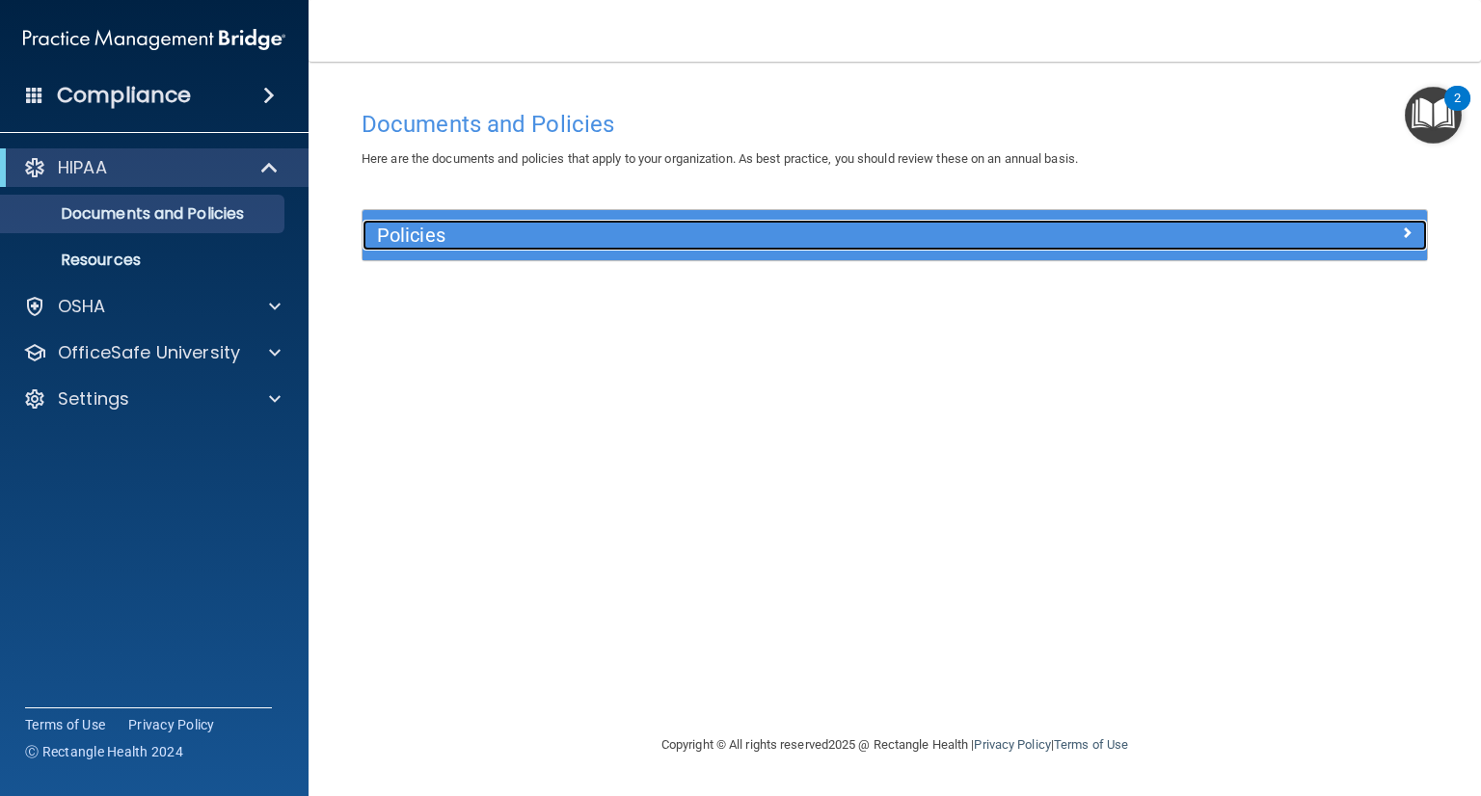
click at [1407, 229] on span at bounding box center [1407, 232] width 12 height 23
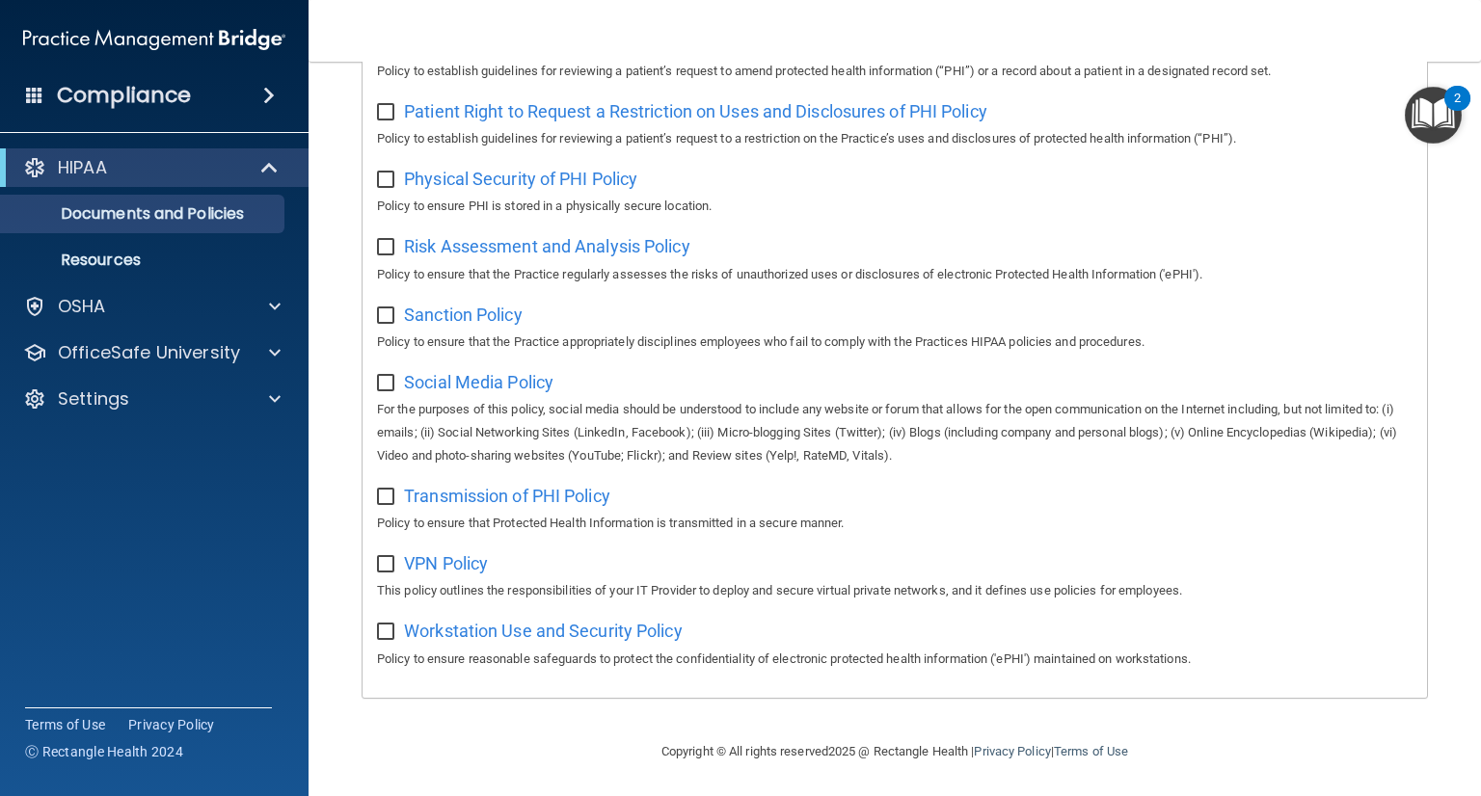
scroll to position [1175, 0]
click at [269, 169] on span at bounding box center [271, 167] width 16 height 23
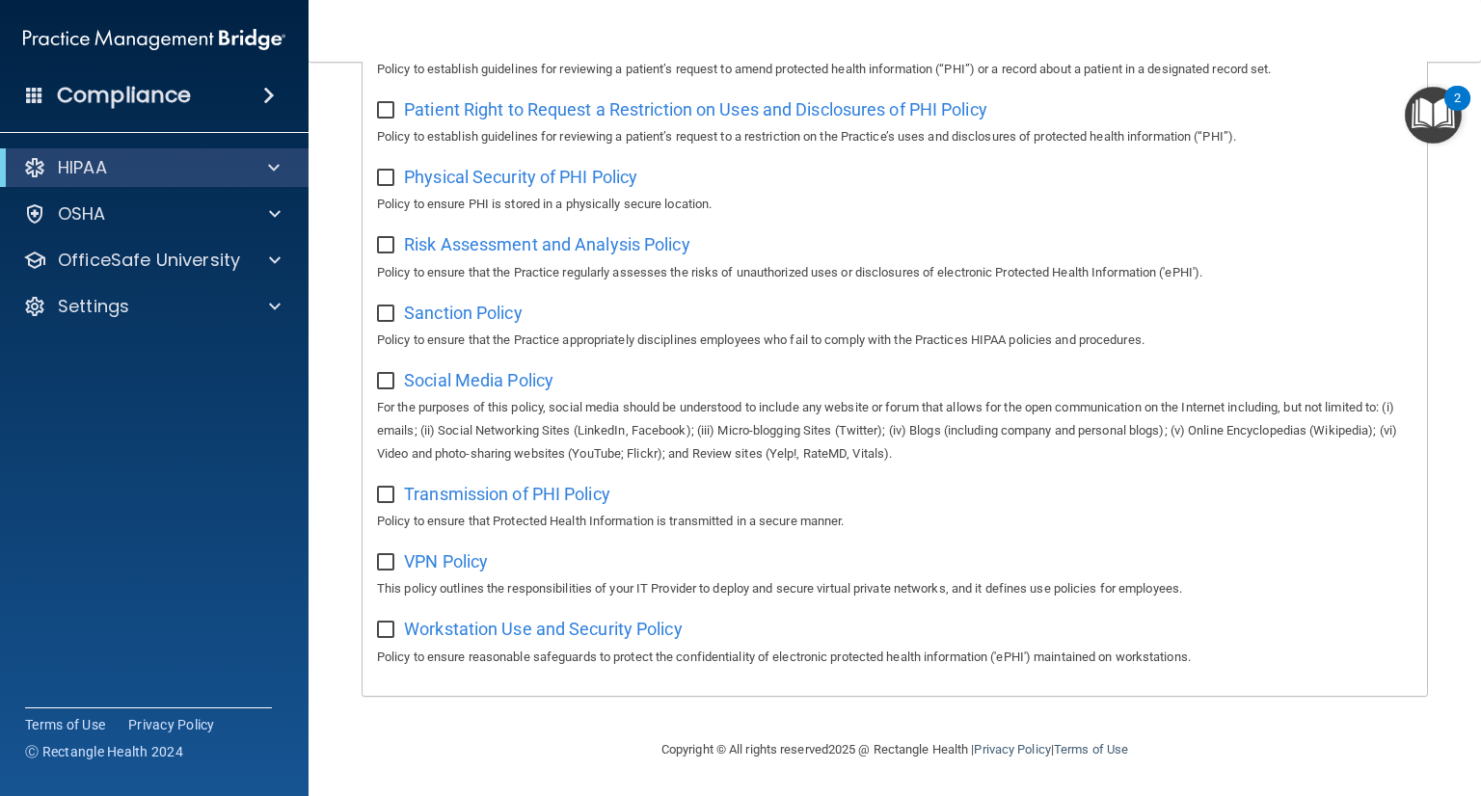
click at [3, 168] on div "HIPAA" at bounding box center [154, 167] width 308 height 39
click at [281, 167] on div at bounding box center [270, 167] width 47 height 23
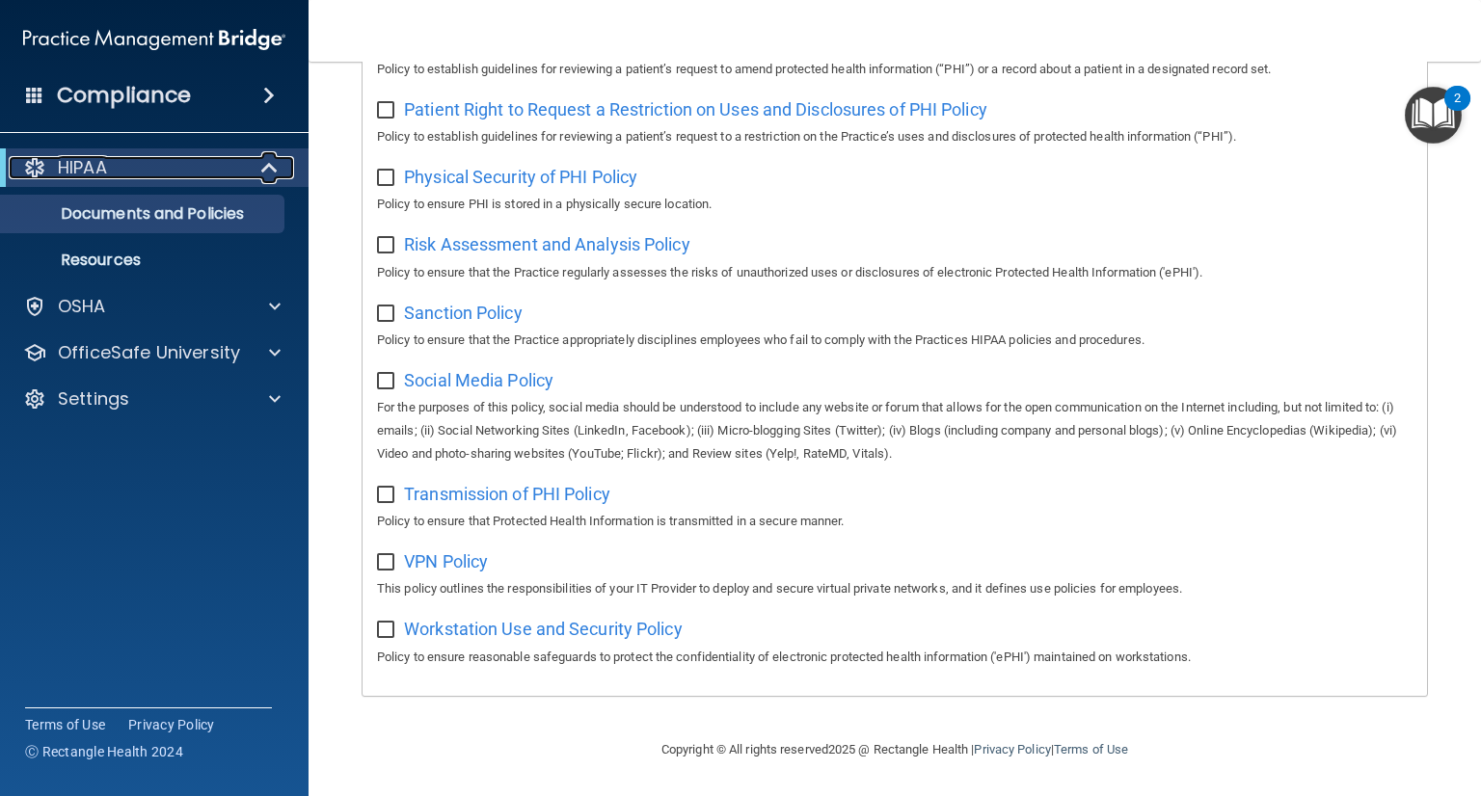
click at [268, 163] on span at bounding box center [271, 167] width 16 height 23
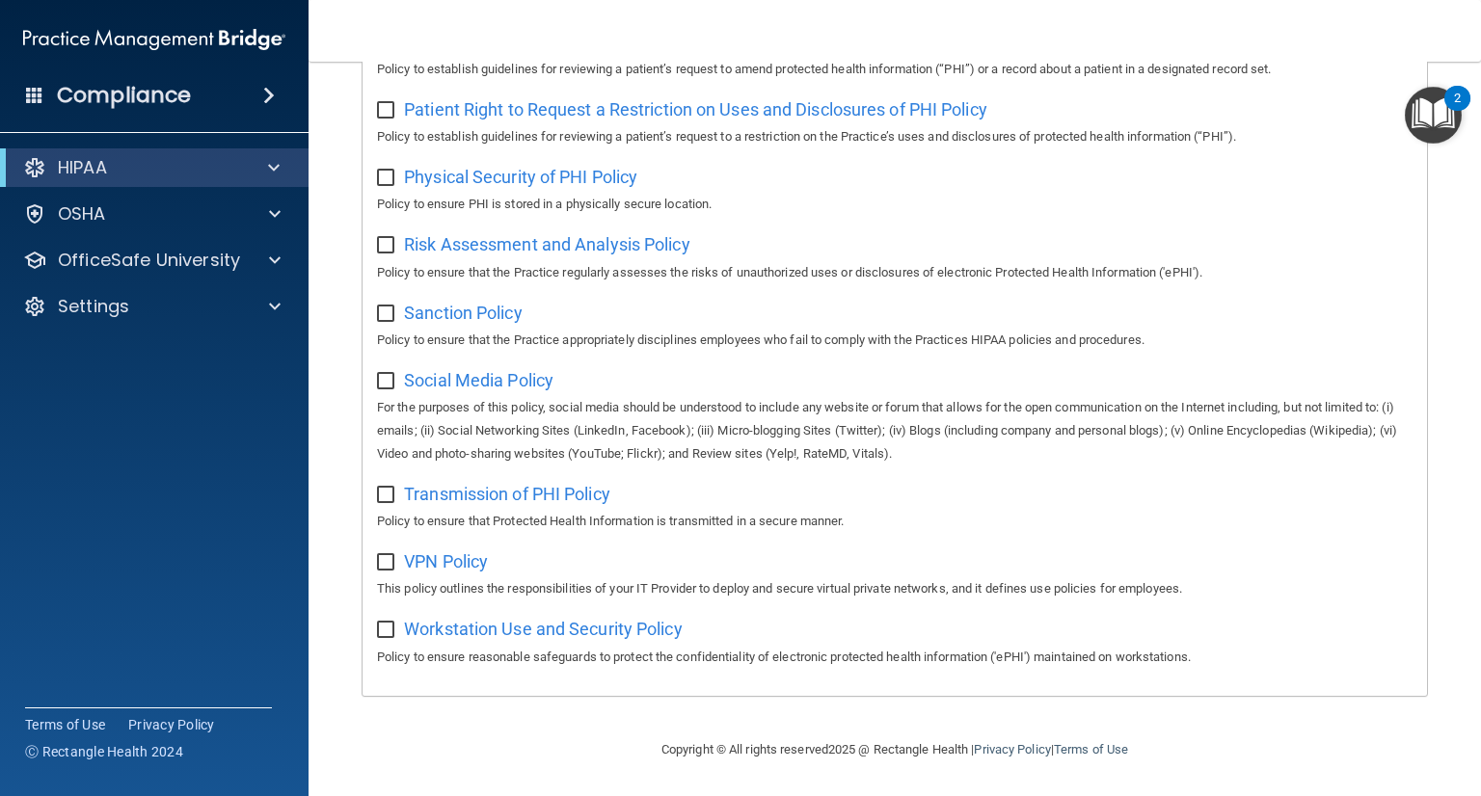
click at [266, 94] on span at bounding box center [269, 95] width 12 height 23
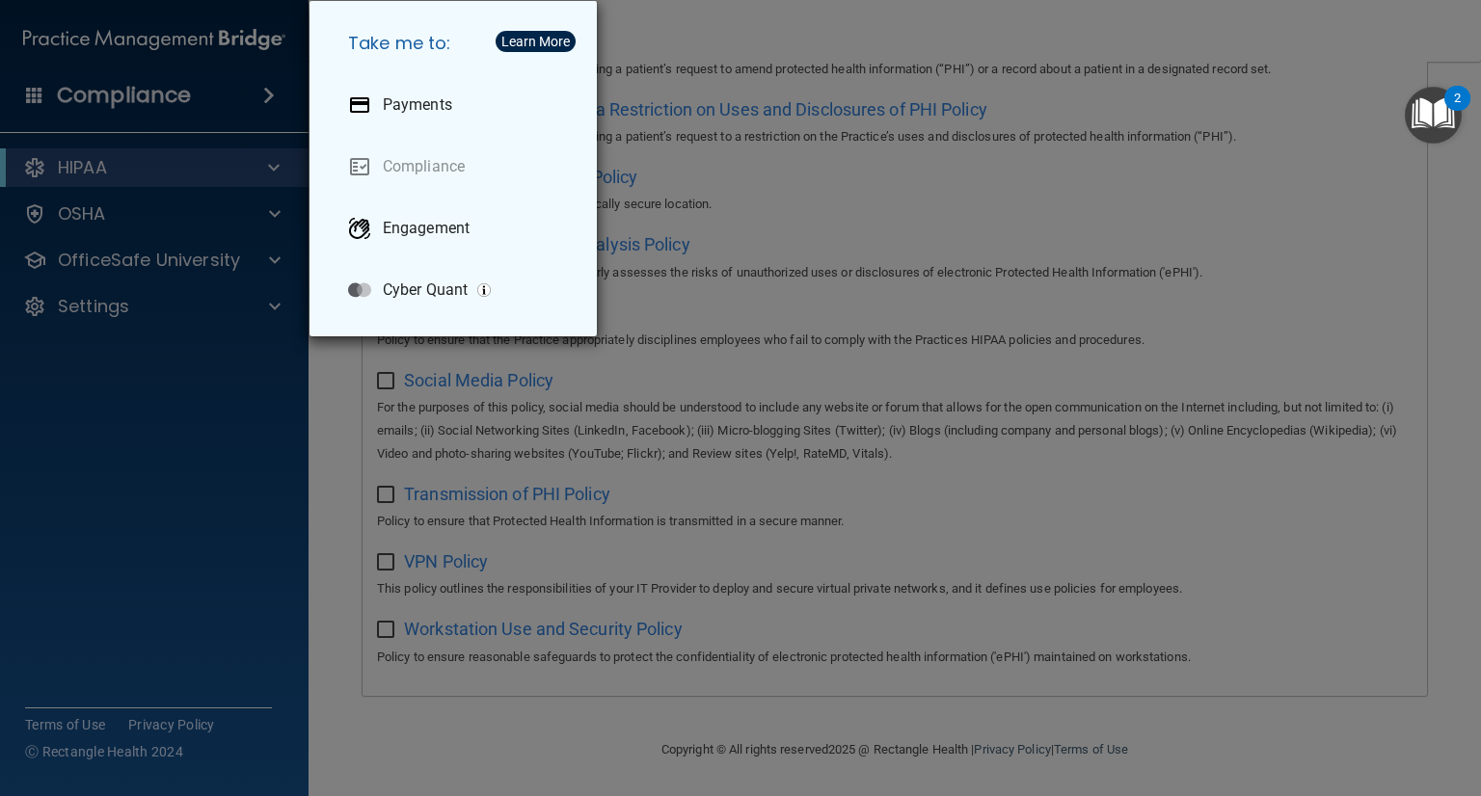
click at [243, 310] on div "Take me to: Payments Compliance Engagement Cyber Quant" at bounding box center [740, 398] width 1481 height 796
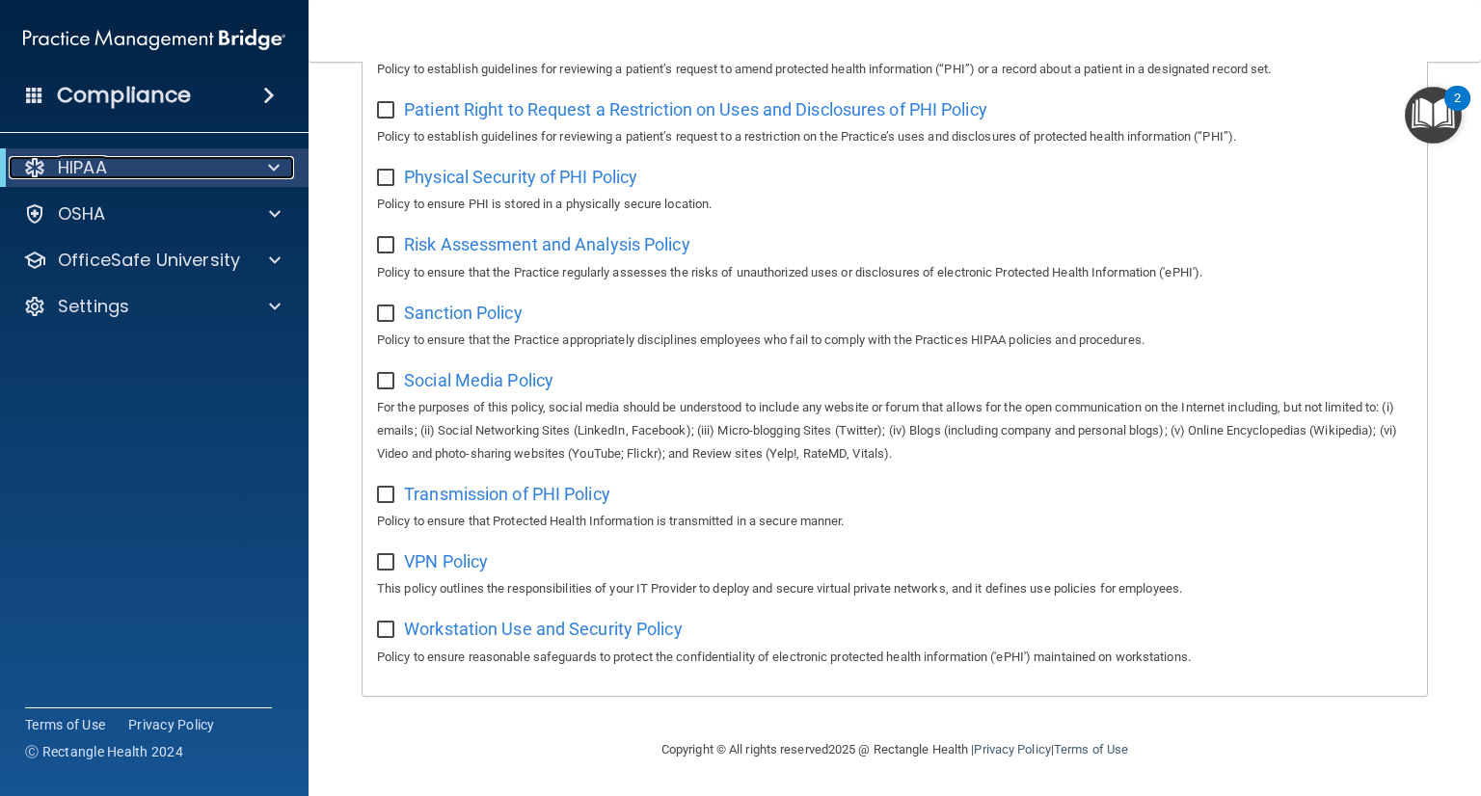
click at [266, 161] on div at bounding box center [270, 167] width 47 height 23
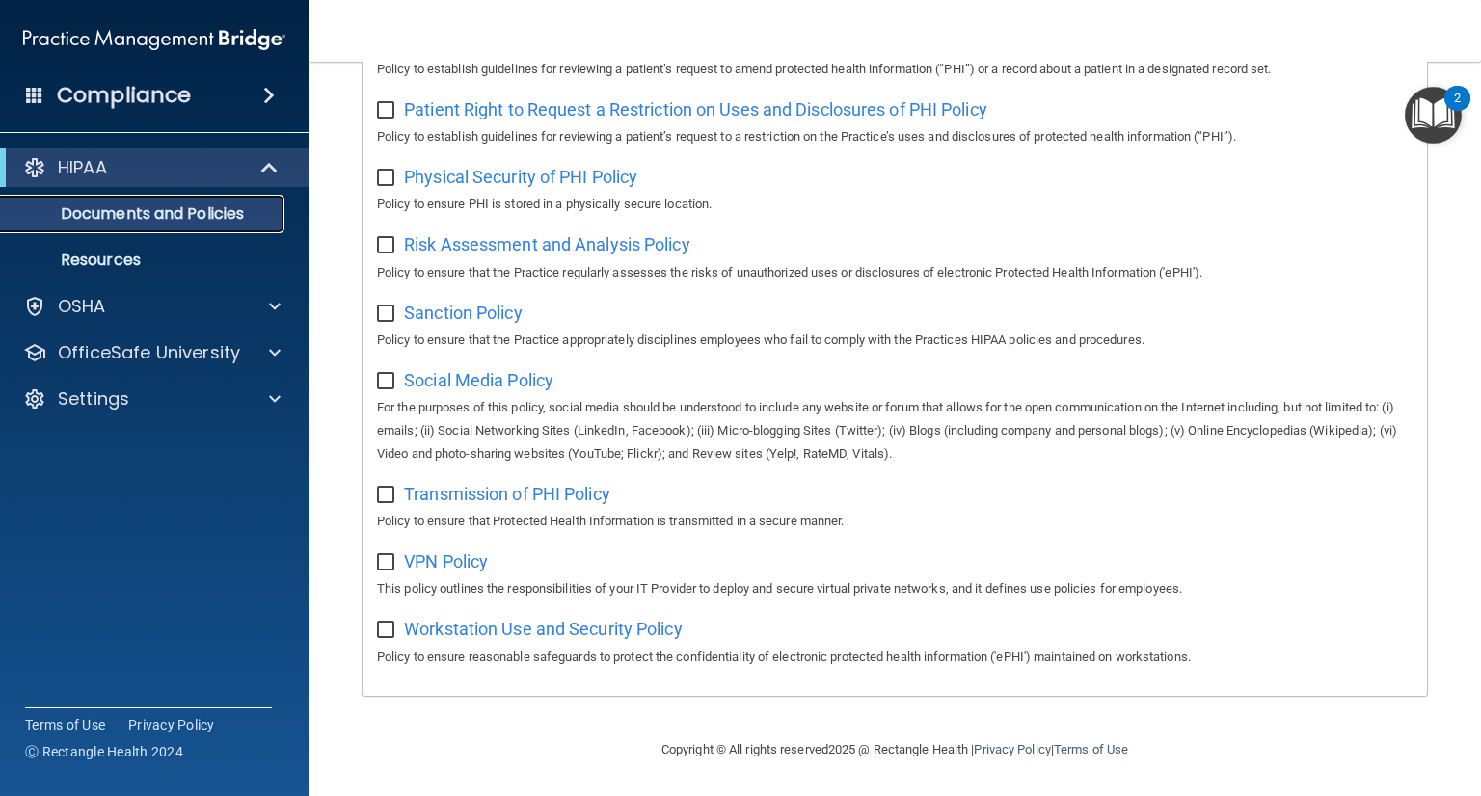
click at [252, 212] on p "Documents and Policies" at bounding box center [144, 213] width 263 height 19
click at [170, 213] on p "Documents and Policies" at bounding box center [144, 213] width 263 height 19
click at [146, 255] on p "Resources" at bounding box center [144, 260] width 263 height 19
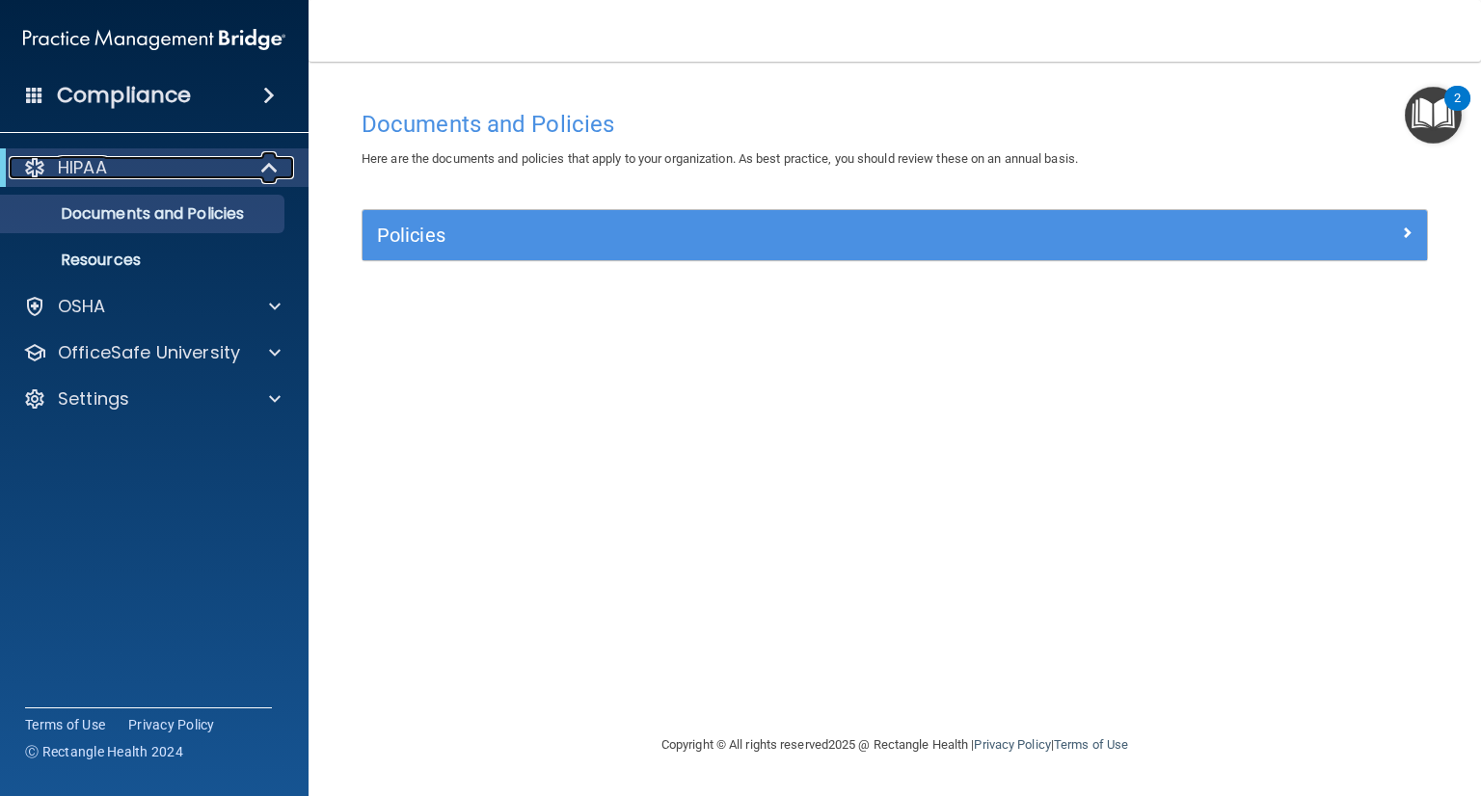
click at [266, 167] on span at bounding box center [271, 167] width 16 height 23
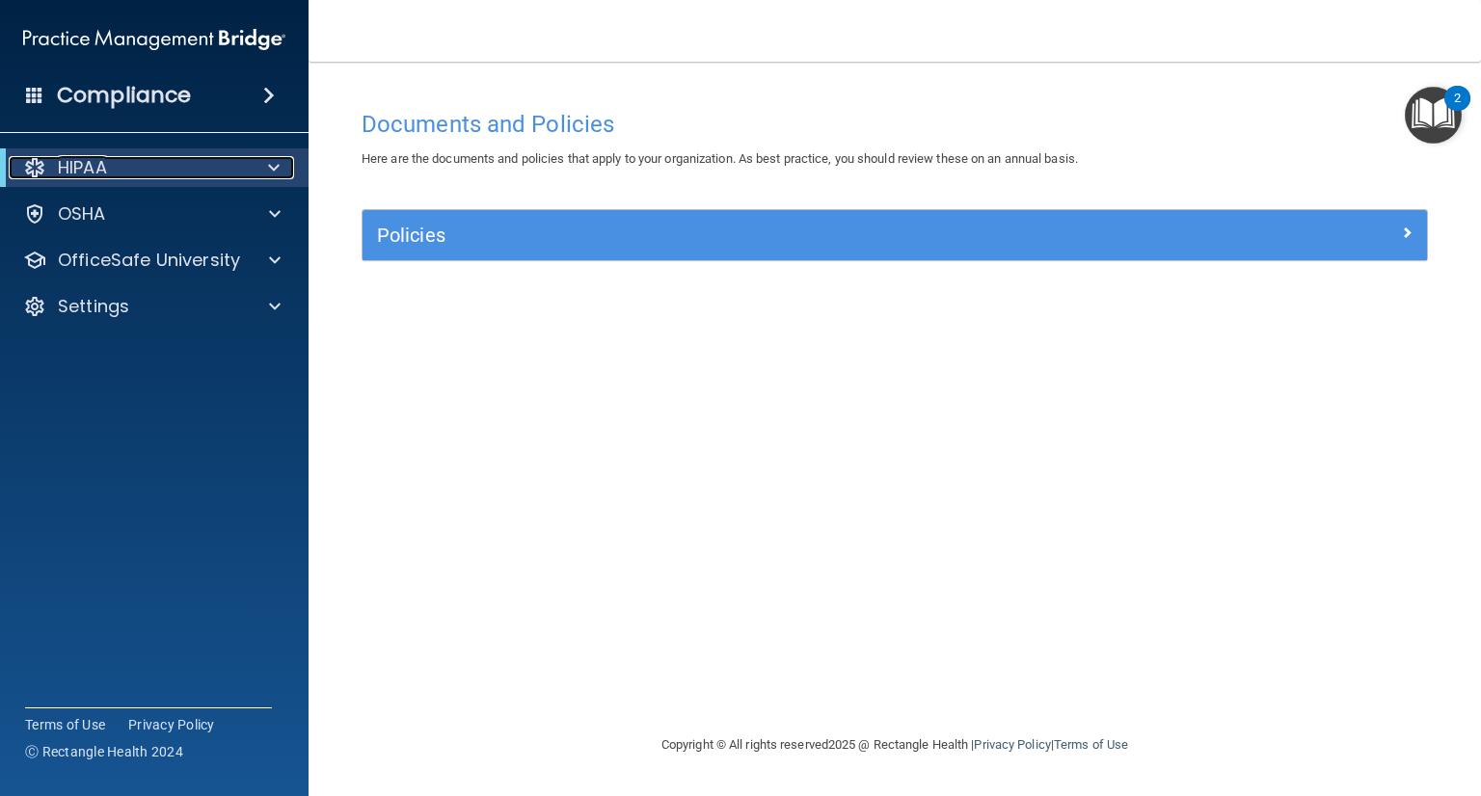
click at [266, 167] on div at bounding box center [270, 167] width 47 height 23
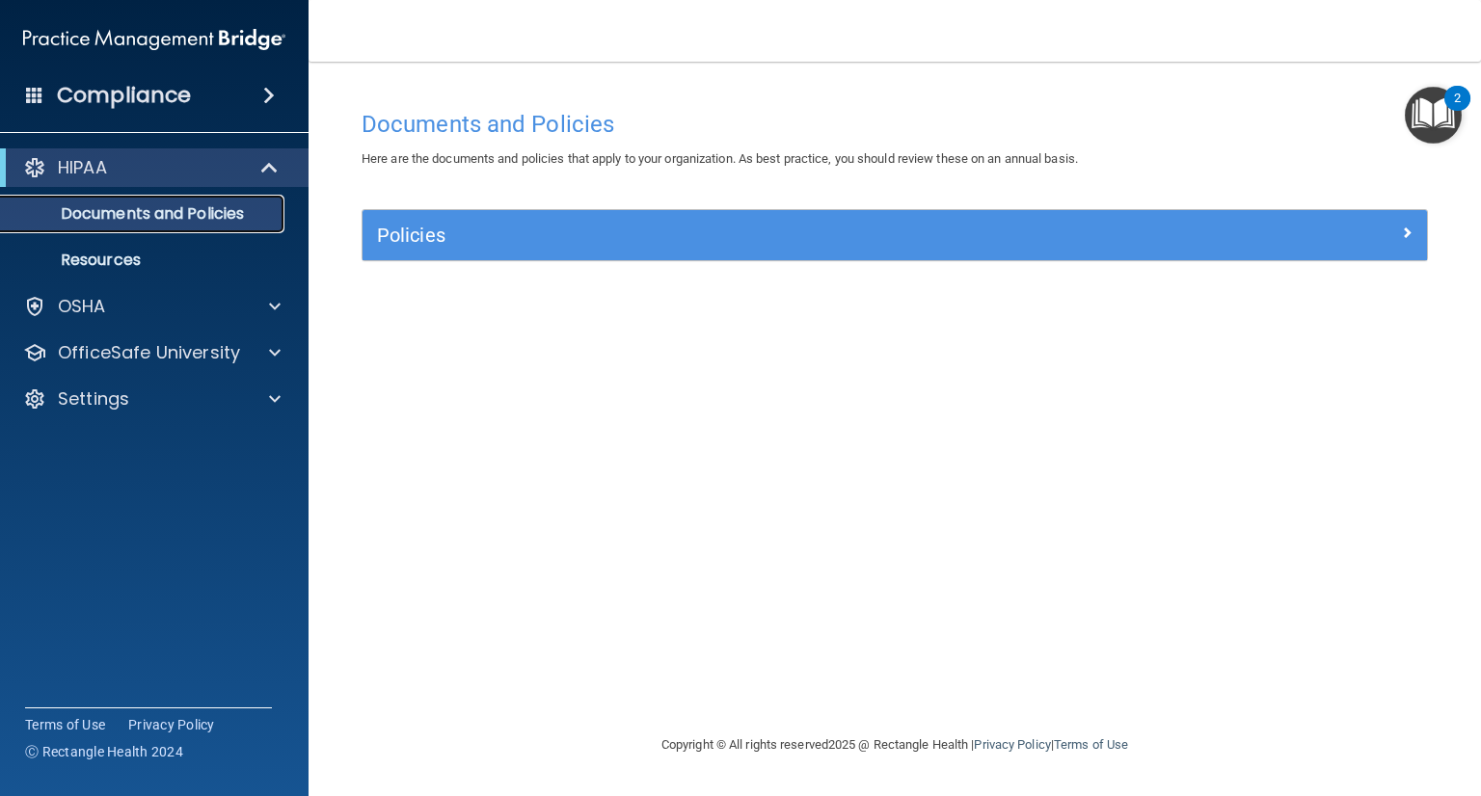
click at [235, 216] on p "Documents and Policies" at bounding box center [144, 213] width 263 height 19
click at [270, 174] on span at bounding box center [271, 167] width 16 height 23
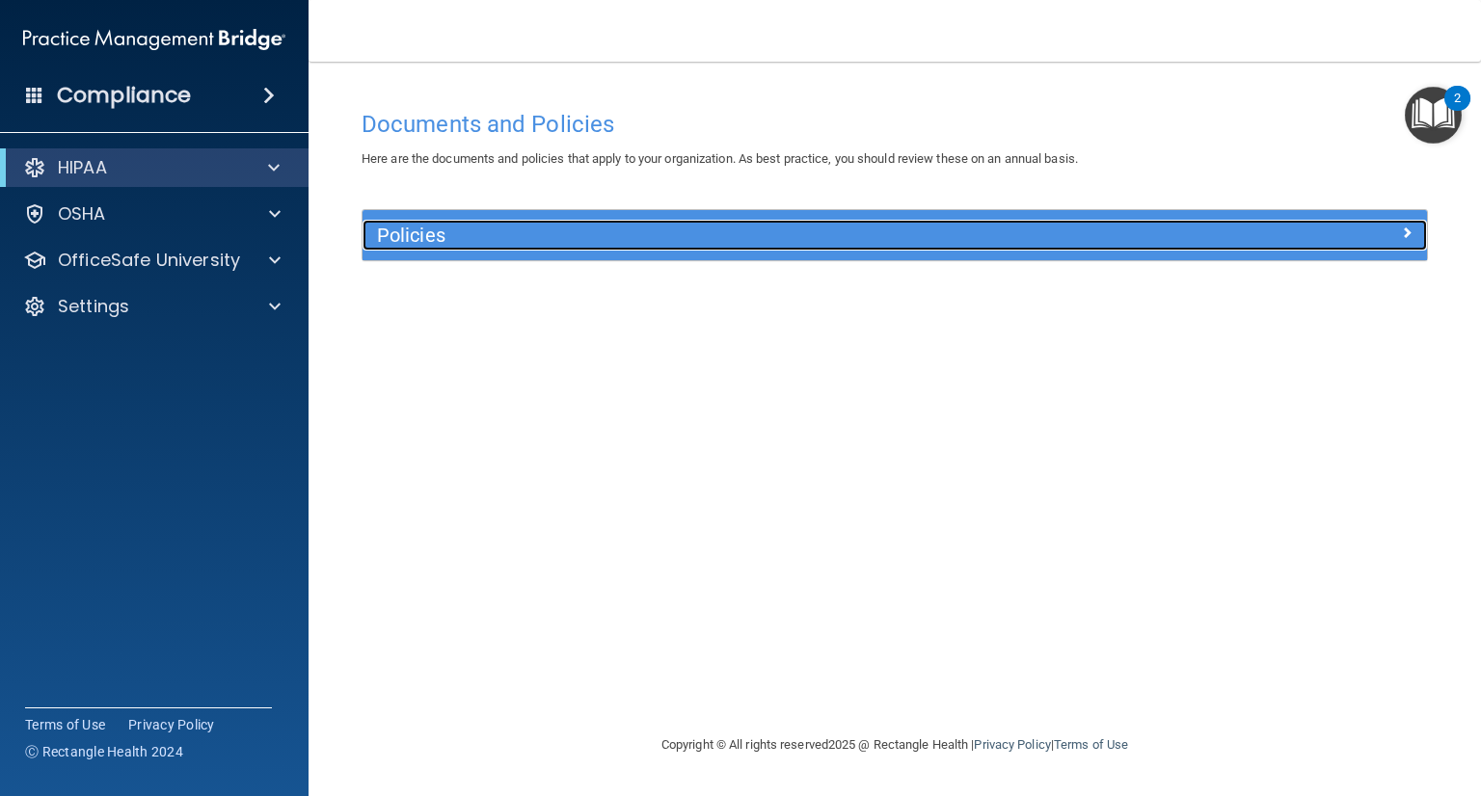
click at [1418, 227] on div at bounding box center [1294, 231] width 266 height 23
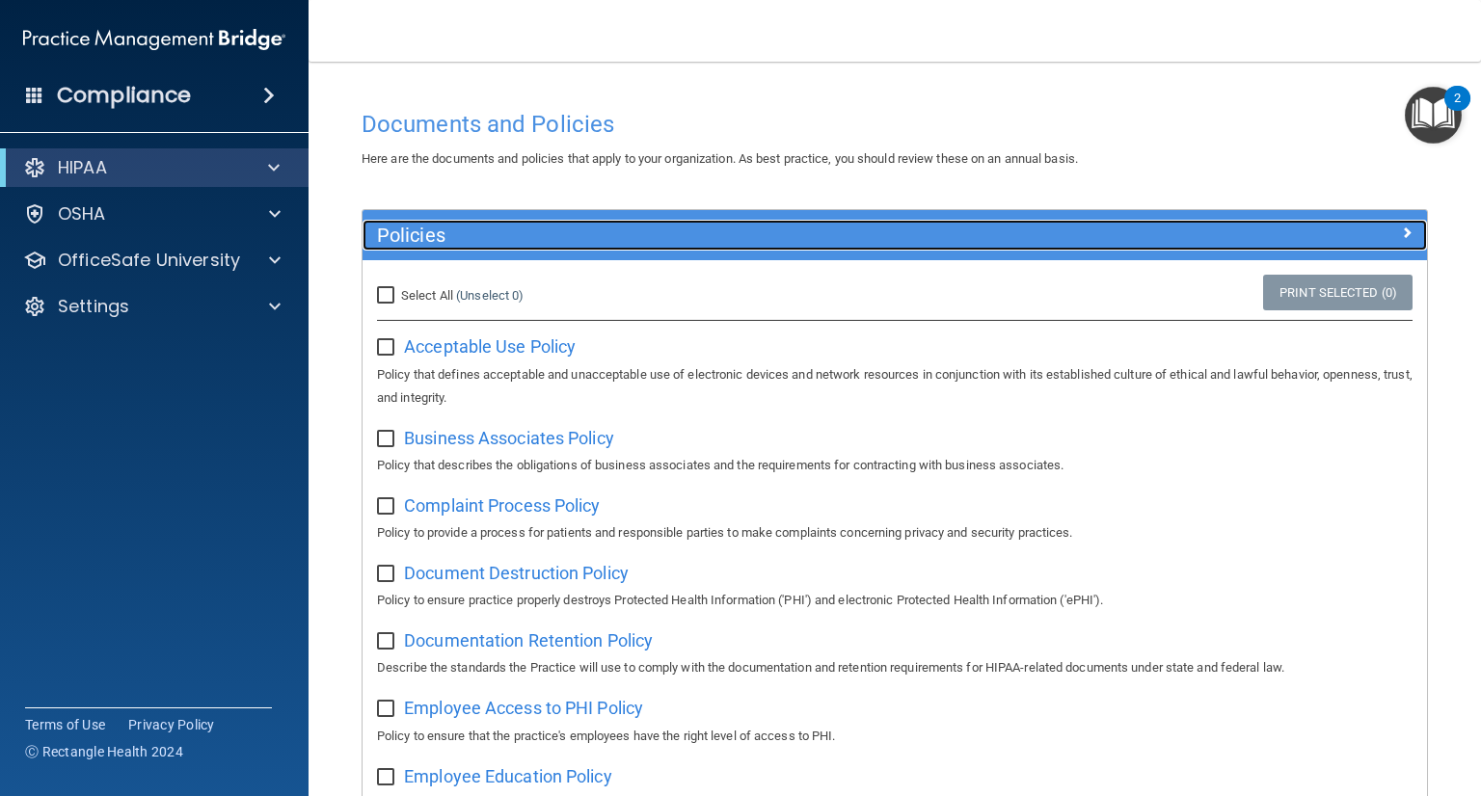
click at [1401, 231] on span at bounding box center [1407, 232] width 12 height 23
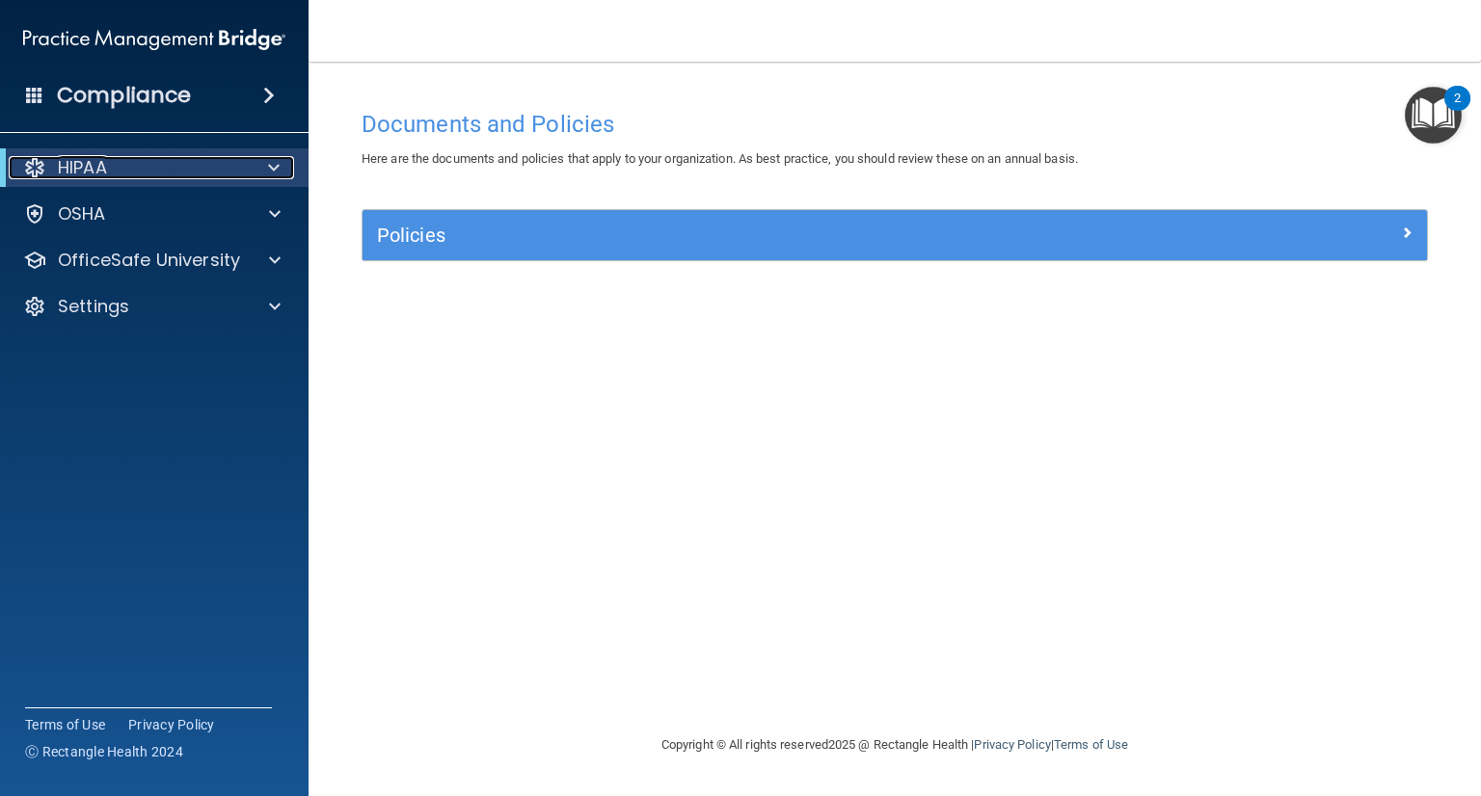
click at [270, 162] on span at bounding box center [274, 167] width 12 height 23
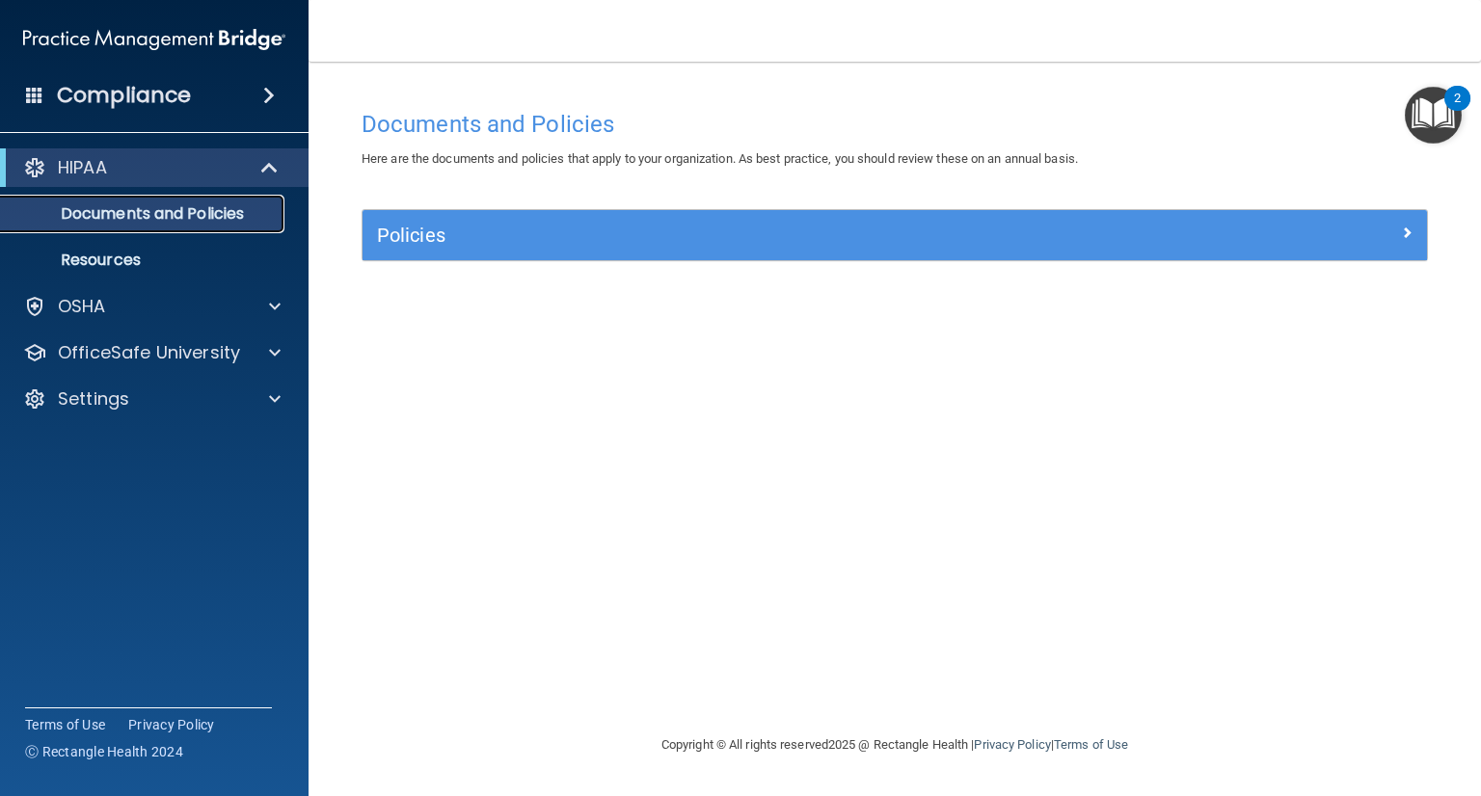
click at [232, 222] on p "Documents and Policies" at bounding box center [144, 213] width 263 height 19
click at [174, 259] on p "Resources" at bounding box center [144, 260] width 263 height 19
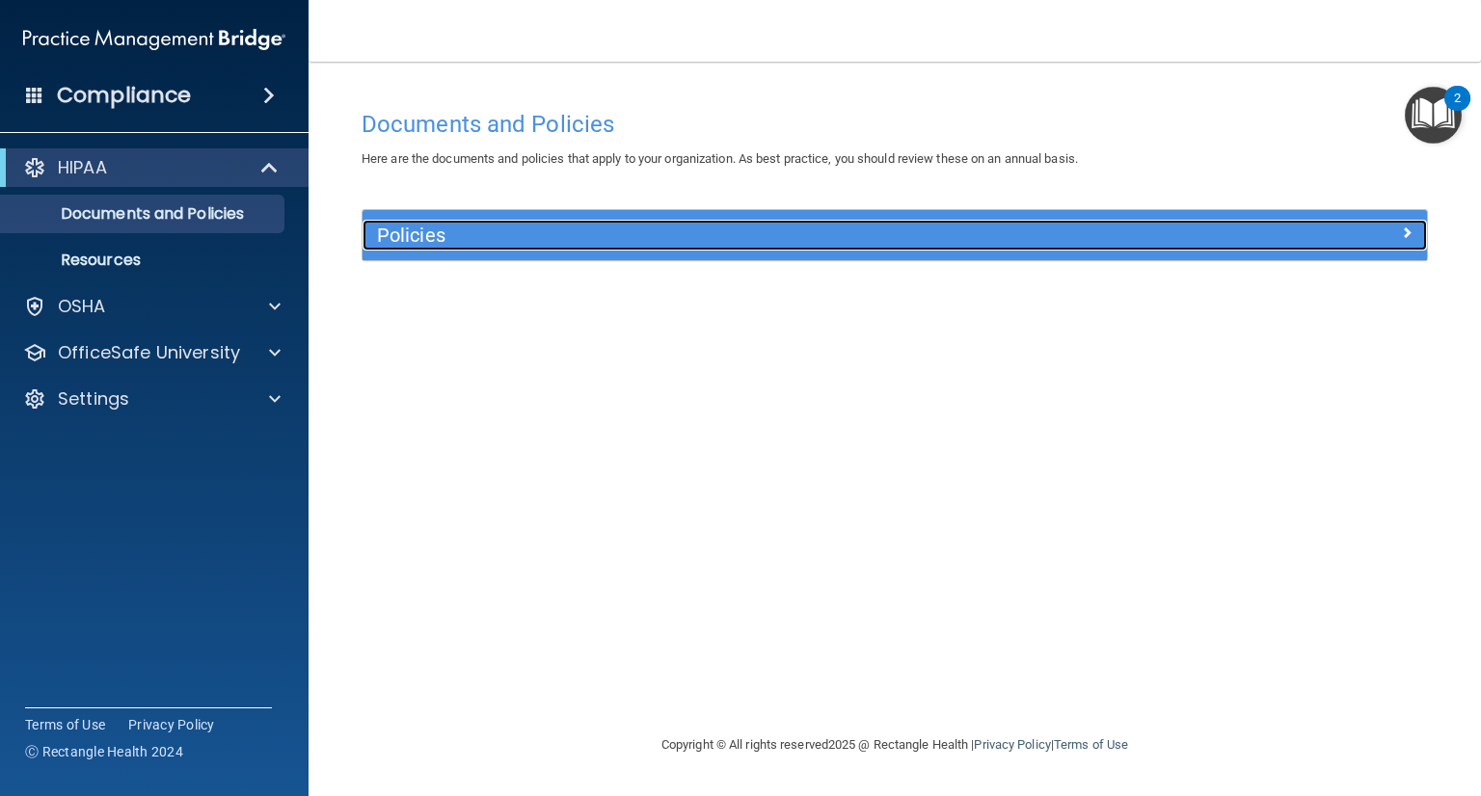
click at [1403, 233] on span at bounding box center [1407, 232] width 12 height 23
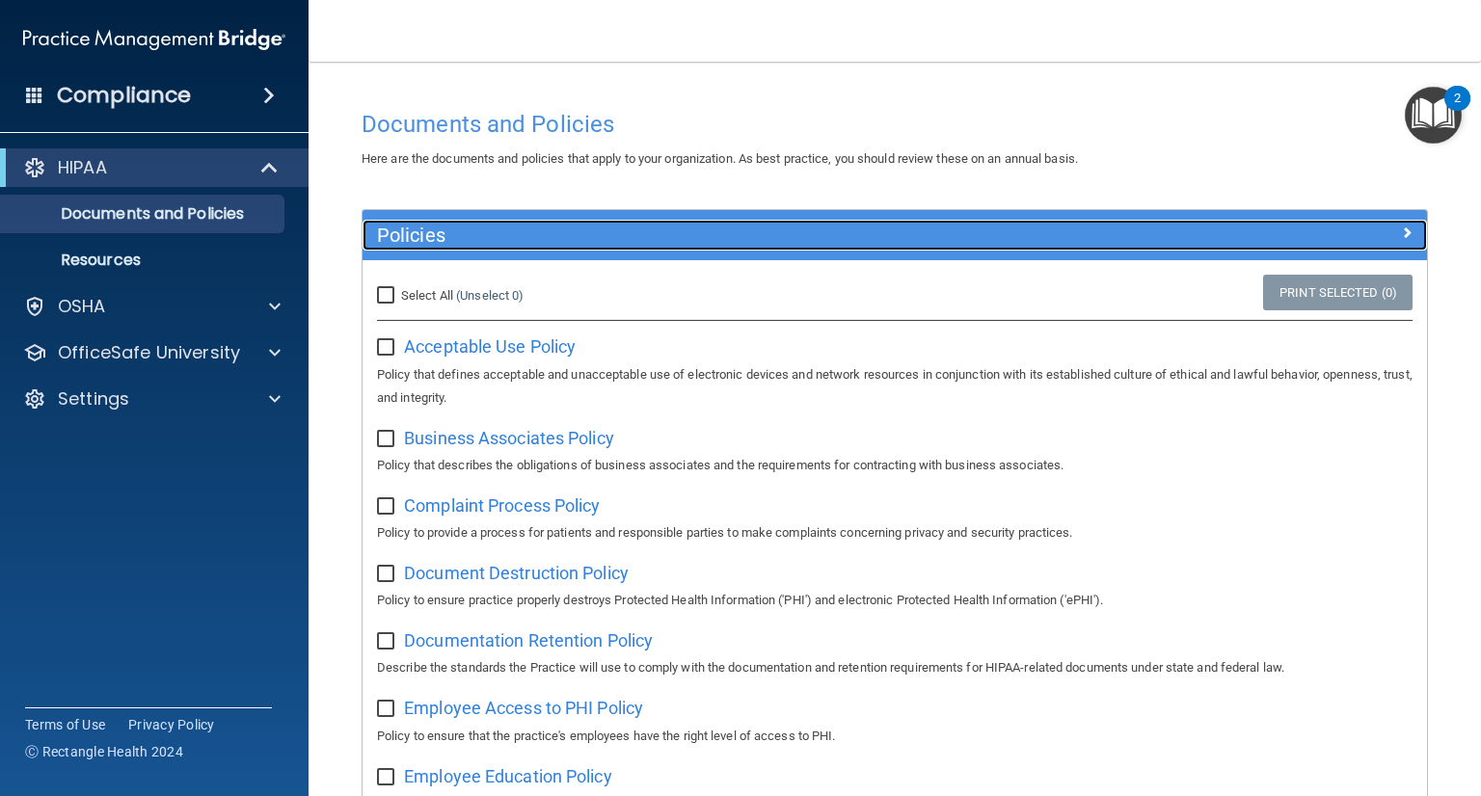
click at [1401, 234] on div at bounding box center [1294, 231] width 266 height 23
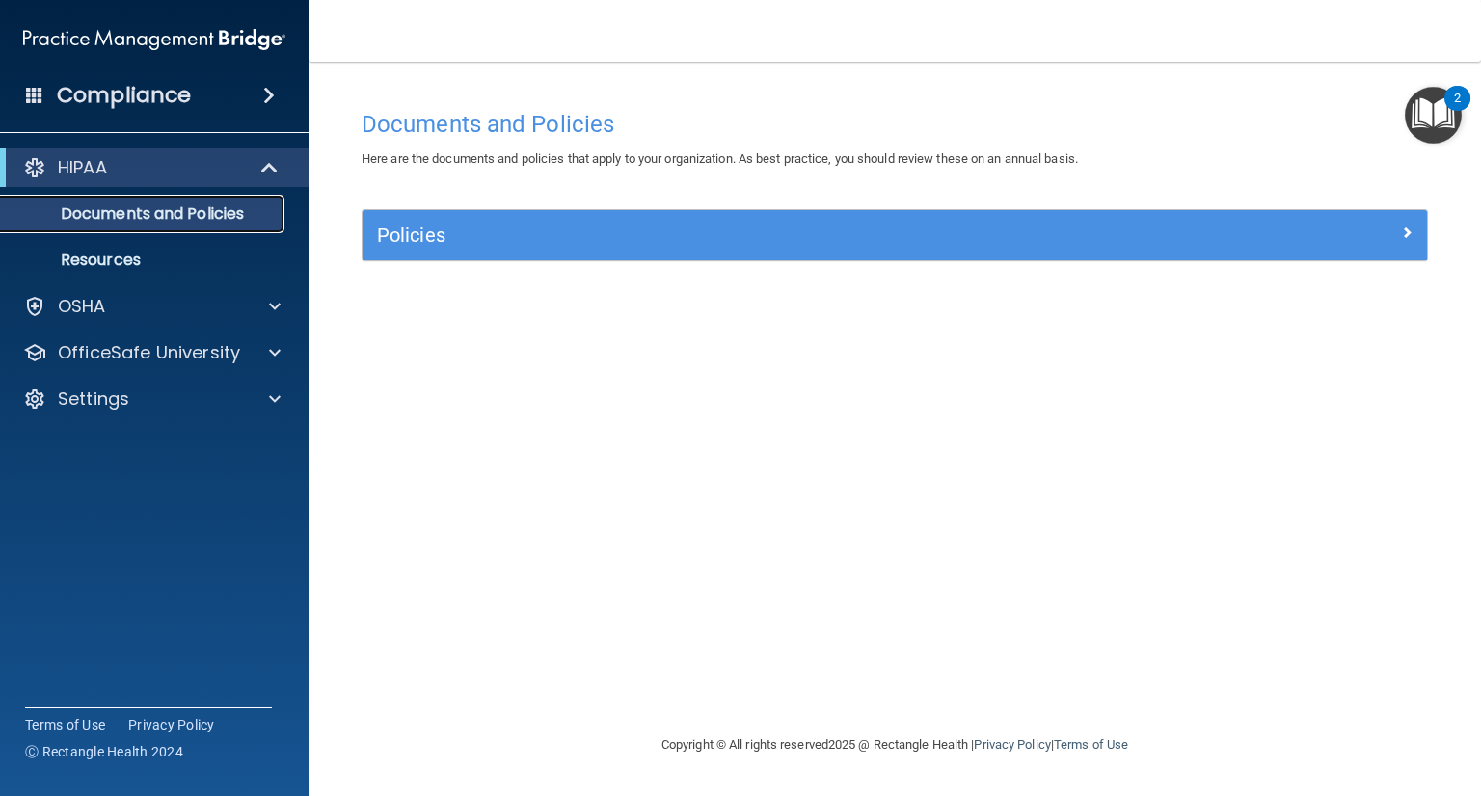
click at [235, 212] on p "Documents and Policies" at bounding box center [144, 213] width 263 height 19
click at [266, 164] on span at bounding box center [271, 167] width 16 height 23
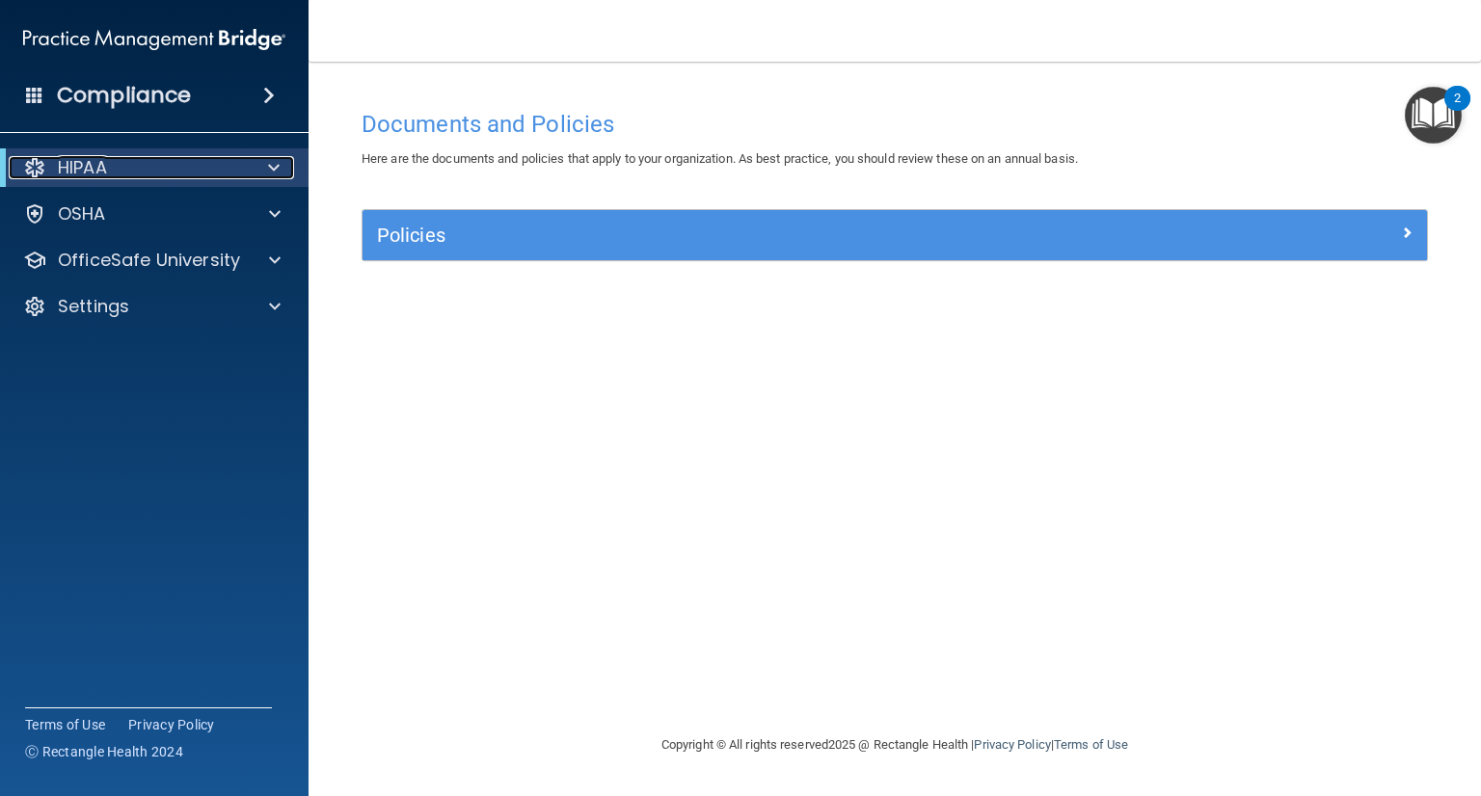
click at [150, 164] on div "HIPAA" at bounding box center [128, 167] width 238 height 23
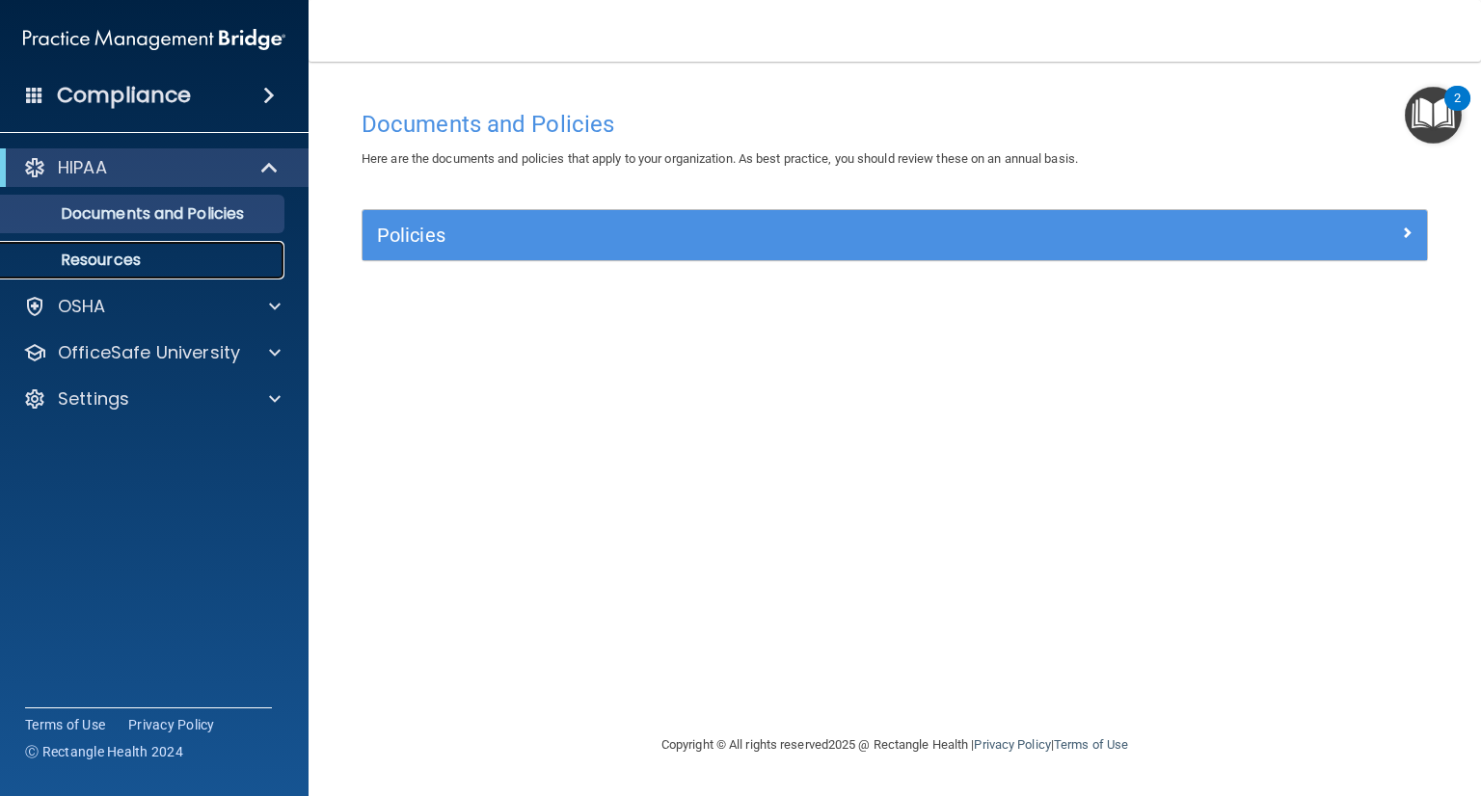
click at [132, 259] on p "Resources" at bounding box center [144, 260] width 263 height 19
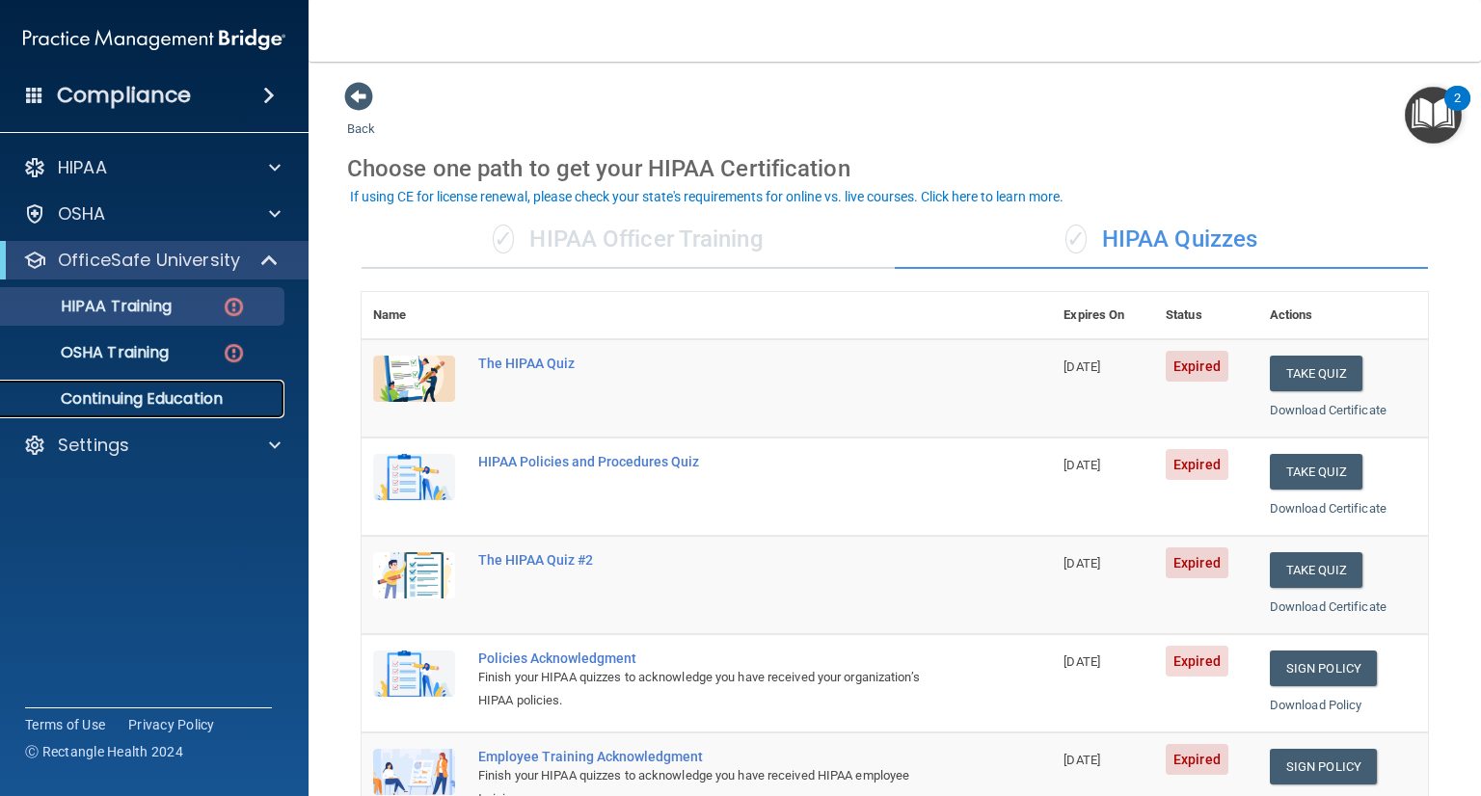
drag, startPoint x: 0, startPoint y: 0, endPoint x: 187, endPoint y: 385, distance: 427.7
click at [187, 385] on link "Continuing Education" at bounding box center [133, 399] width 304 height 39
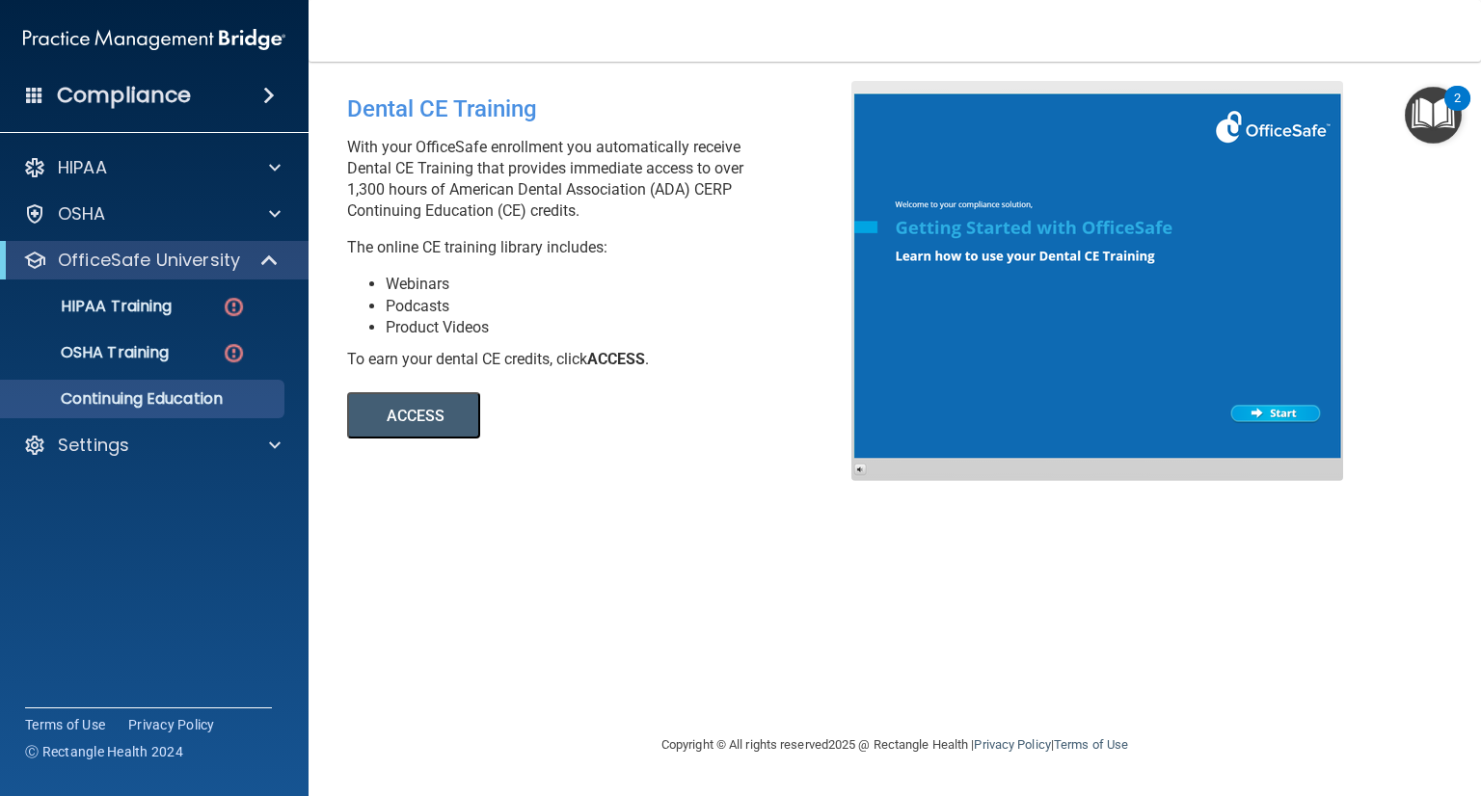
click at [1273, 415] on div at bounding box center [1097, 281] width 492 height 400
click at [181, 304] on div "HIPAA Training" at bounding box center [144, 306] width 263 height 19
